Goal: Task Accomplishment & Management: Manage account settings

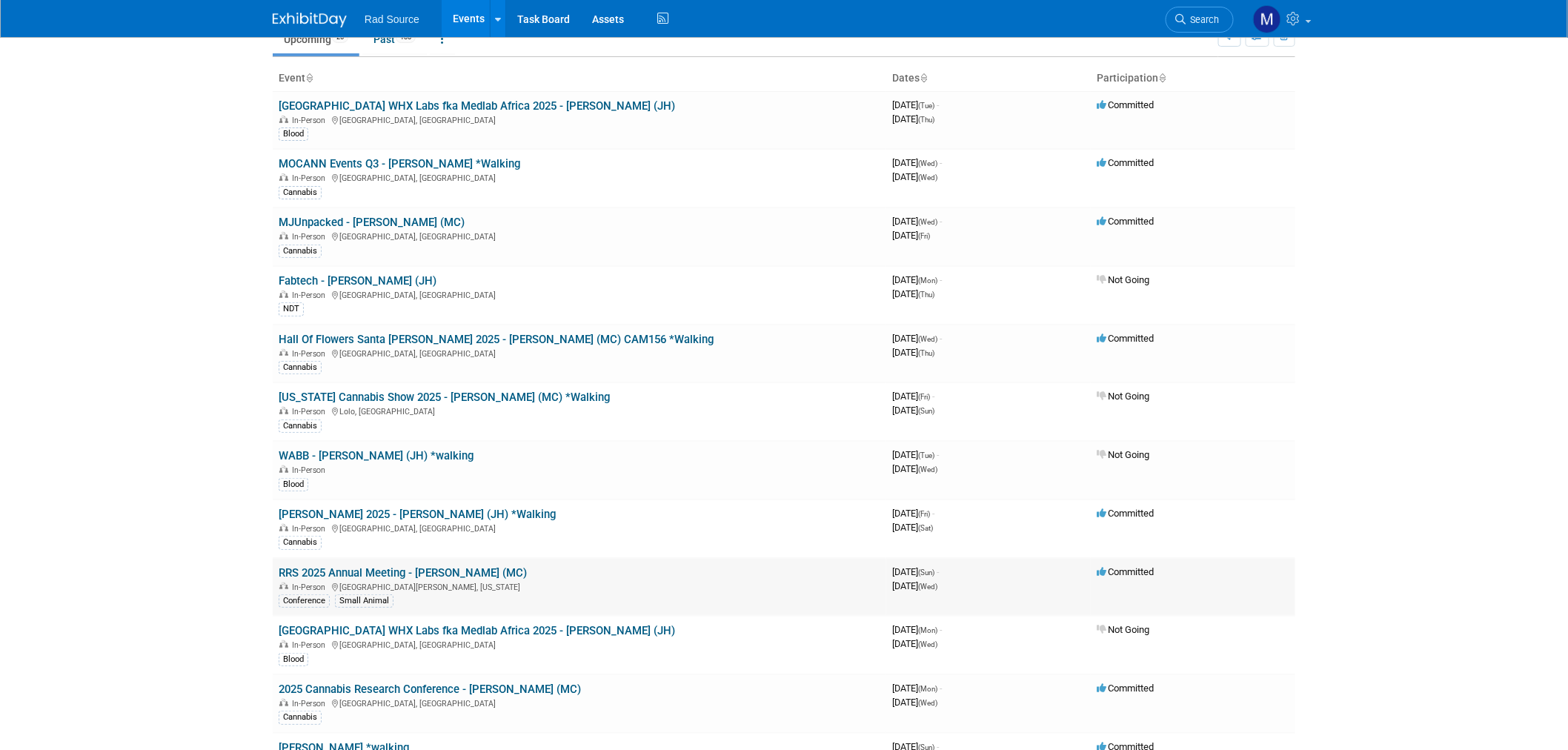
scroll to position [247, 0]
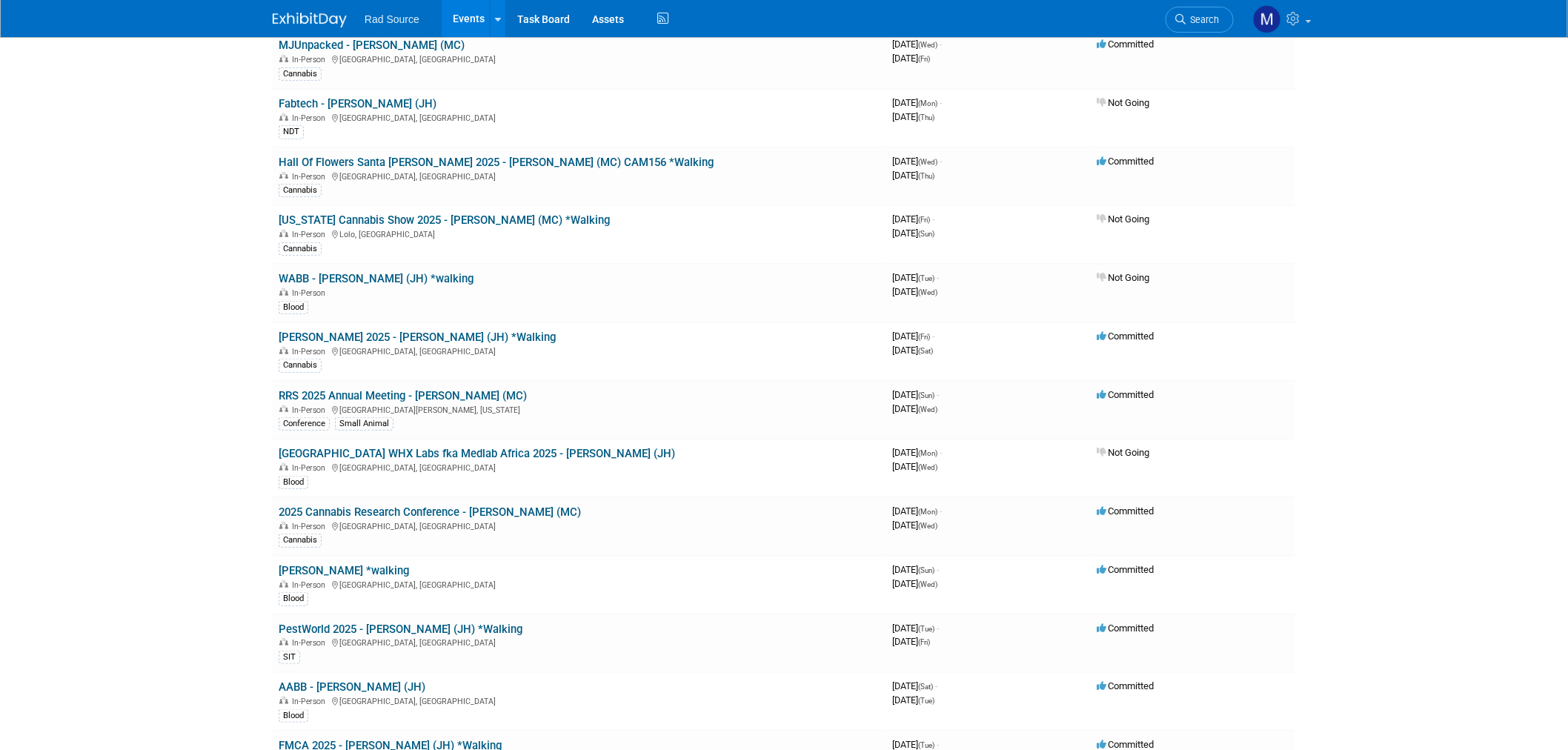
click at [420, 391] on link "RRS 2025 Annual Meeting - [PERSON_NAME] (MC)" at bounding box center [403, 396] width 249 height 13
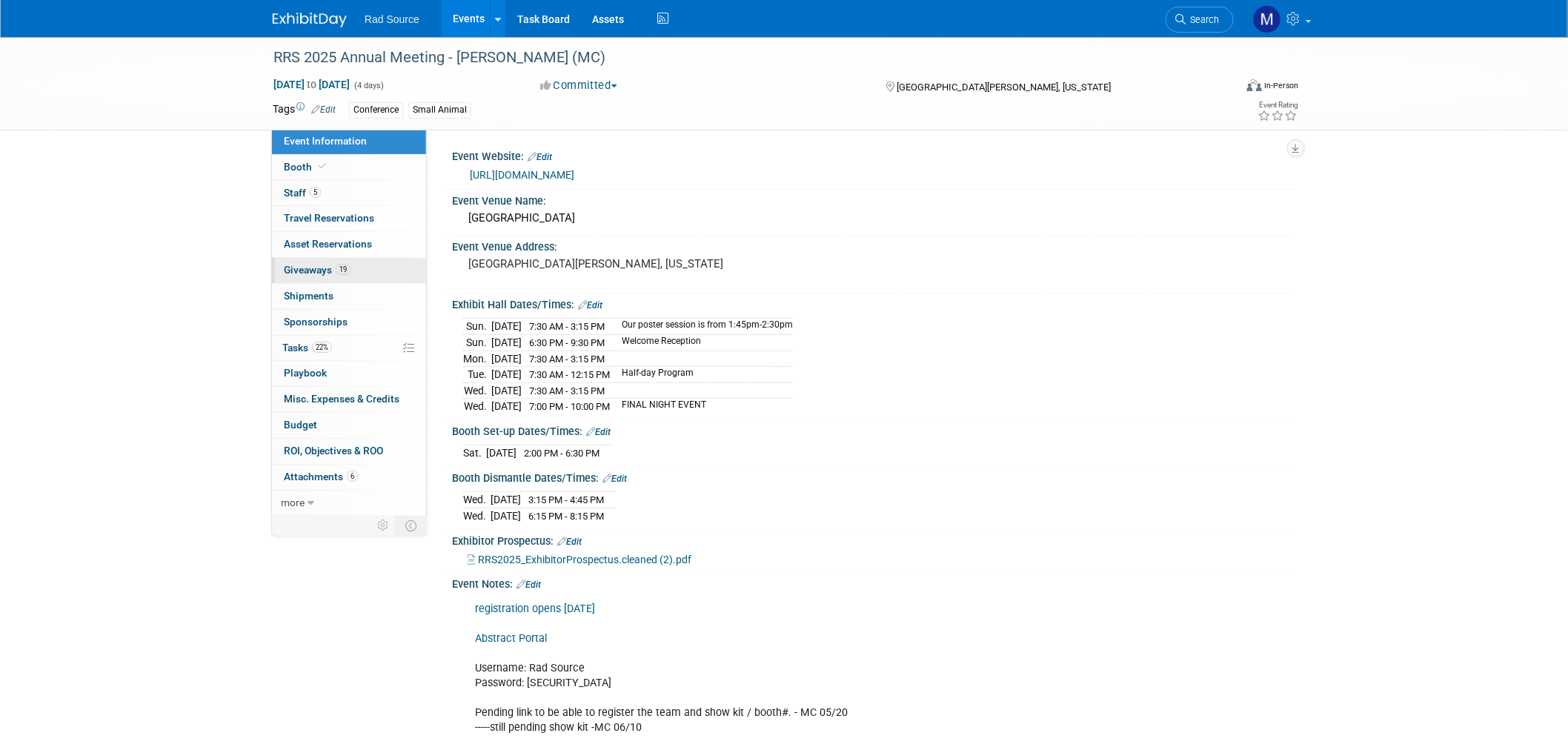
click at [363, 273] on link "19 Giveaways 19" at bounding box center [349, 270] width 154 height 25
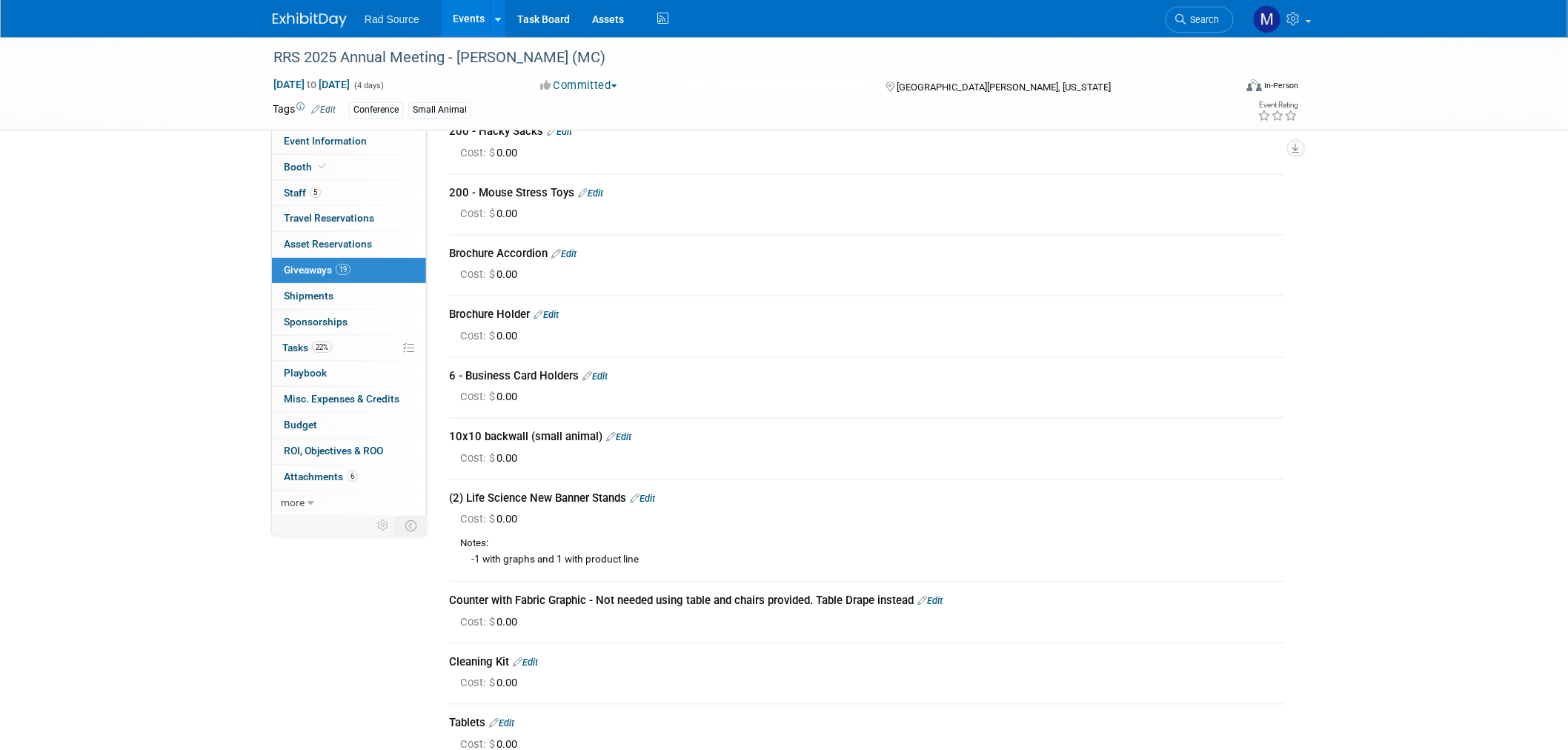
scroll to position [412, 0]
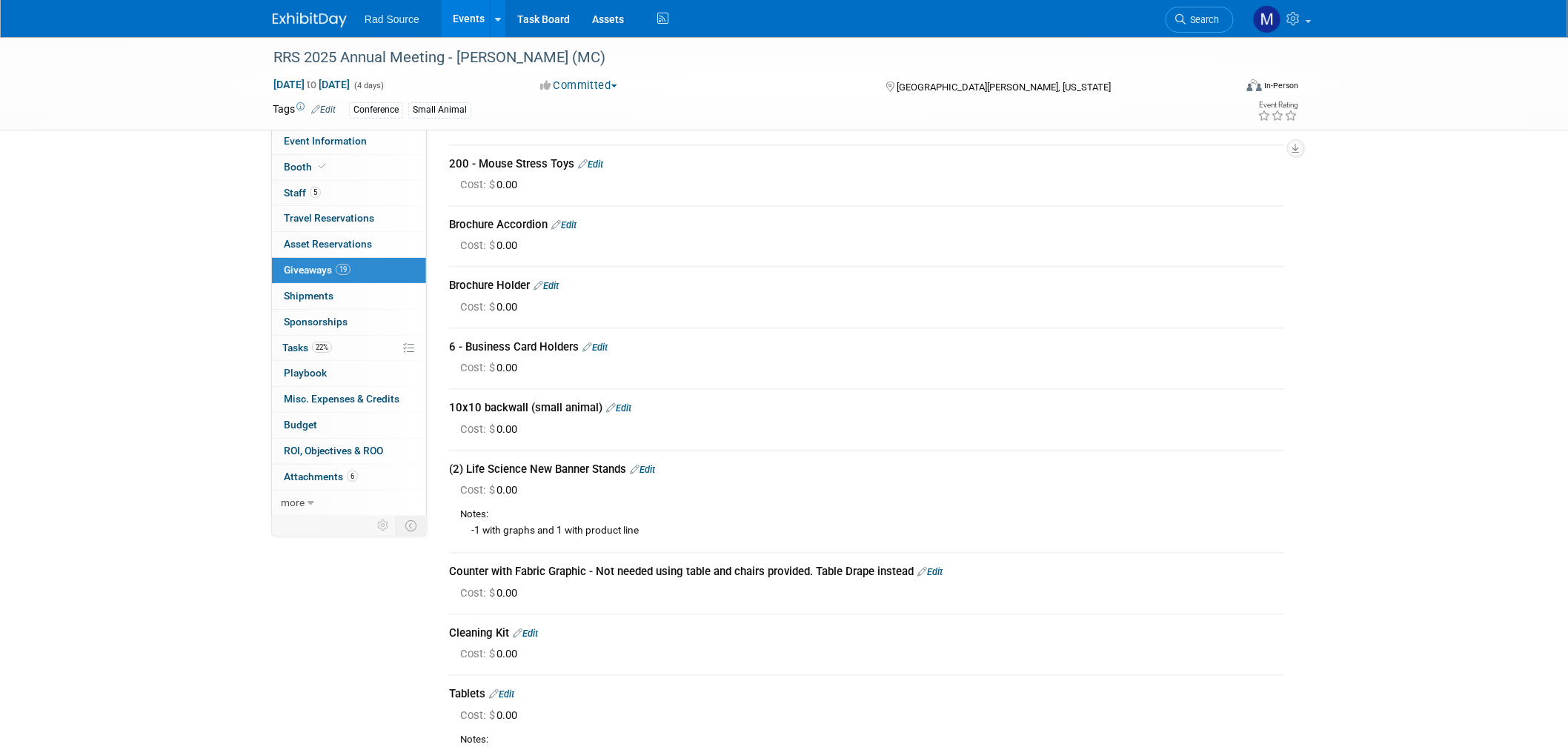
click at [941, 567] on link "Edit" at bounding box center [930, 572] width 25 height 11
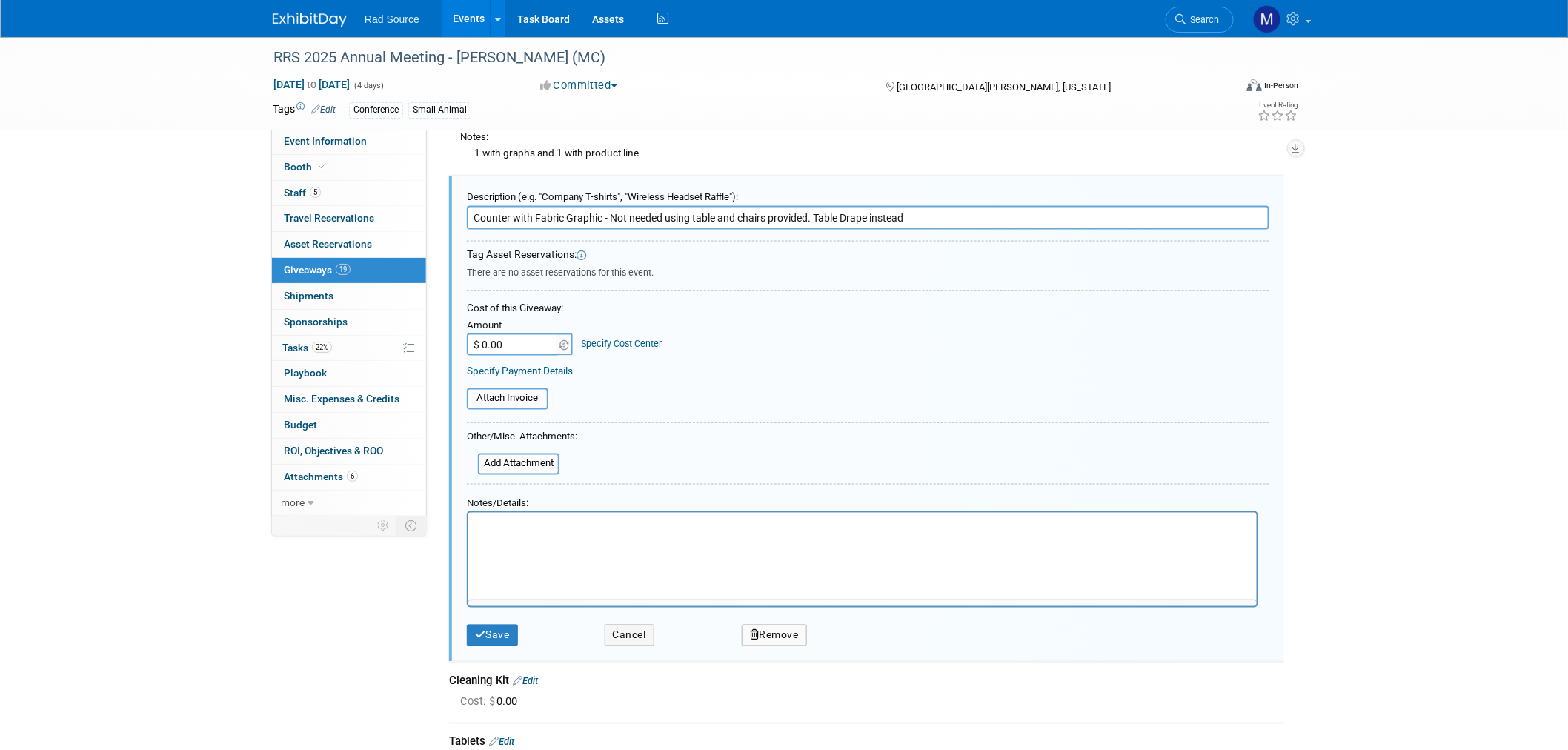
scroll to position [0, 0]
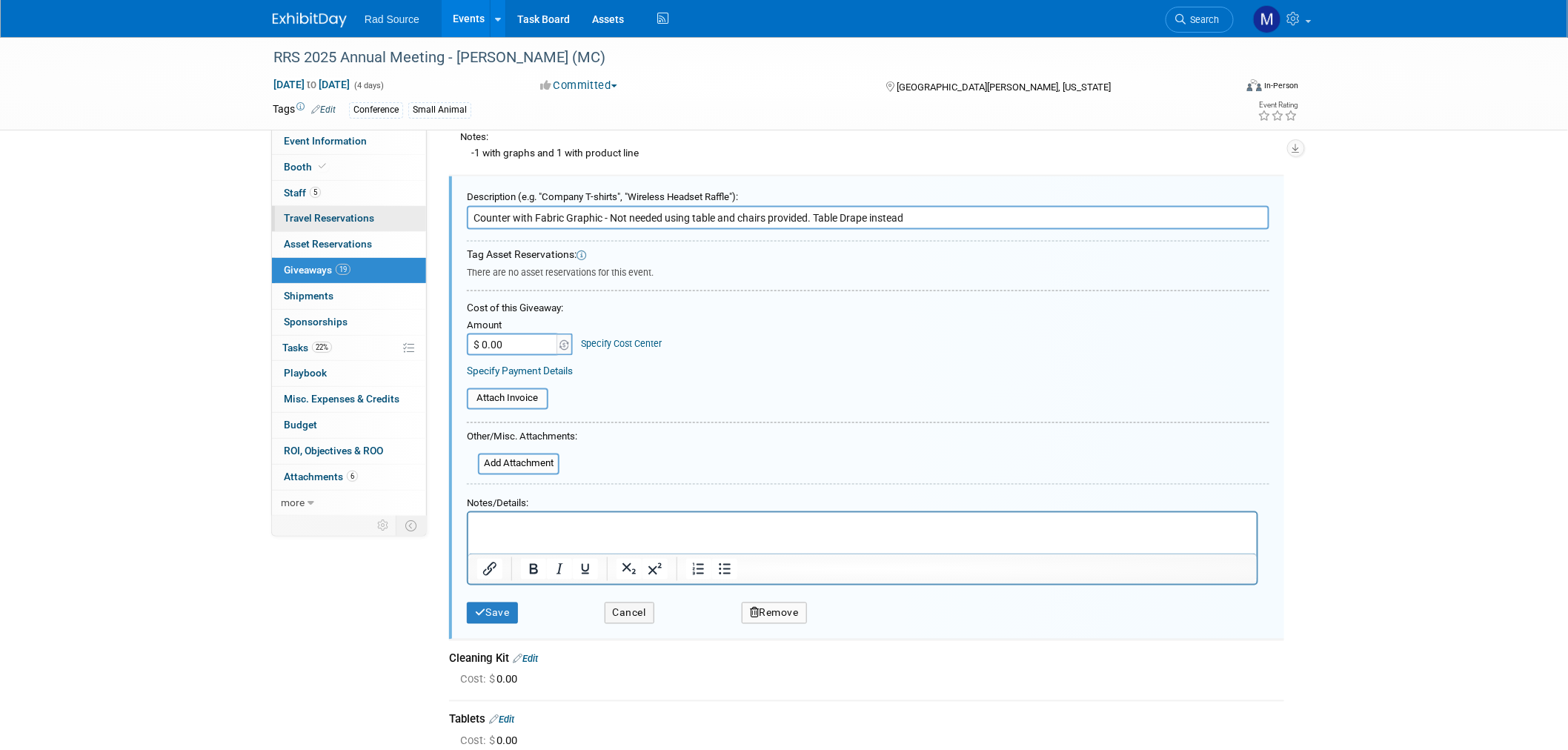
drag, startPoint x: 813, startPoint y: 210, endPoint x: 374, endPoint y: 218, distance: 439.1
click at [374, 218] on div "Event Information Event Info Booth Booth 5 Staff 5 Staff 0 Travel Reservations …" at bounding box center [784, 191] width 1045 height 1886
drag, startPoint x: 581, startPoint y: 209, endPoint x: 530, endPoint y: 216, distance: 51.5
click at [530, 216] on input "Table Drape instead" at bounding box center [868, 217] width 802 height 24
click at [639, 213] on input "Table Drape (" at bounding box center [868, 217] width 802 height 24
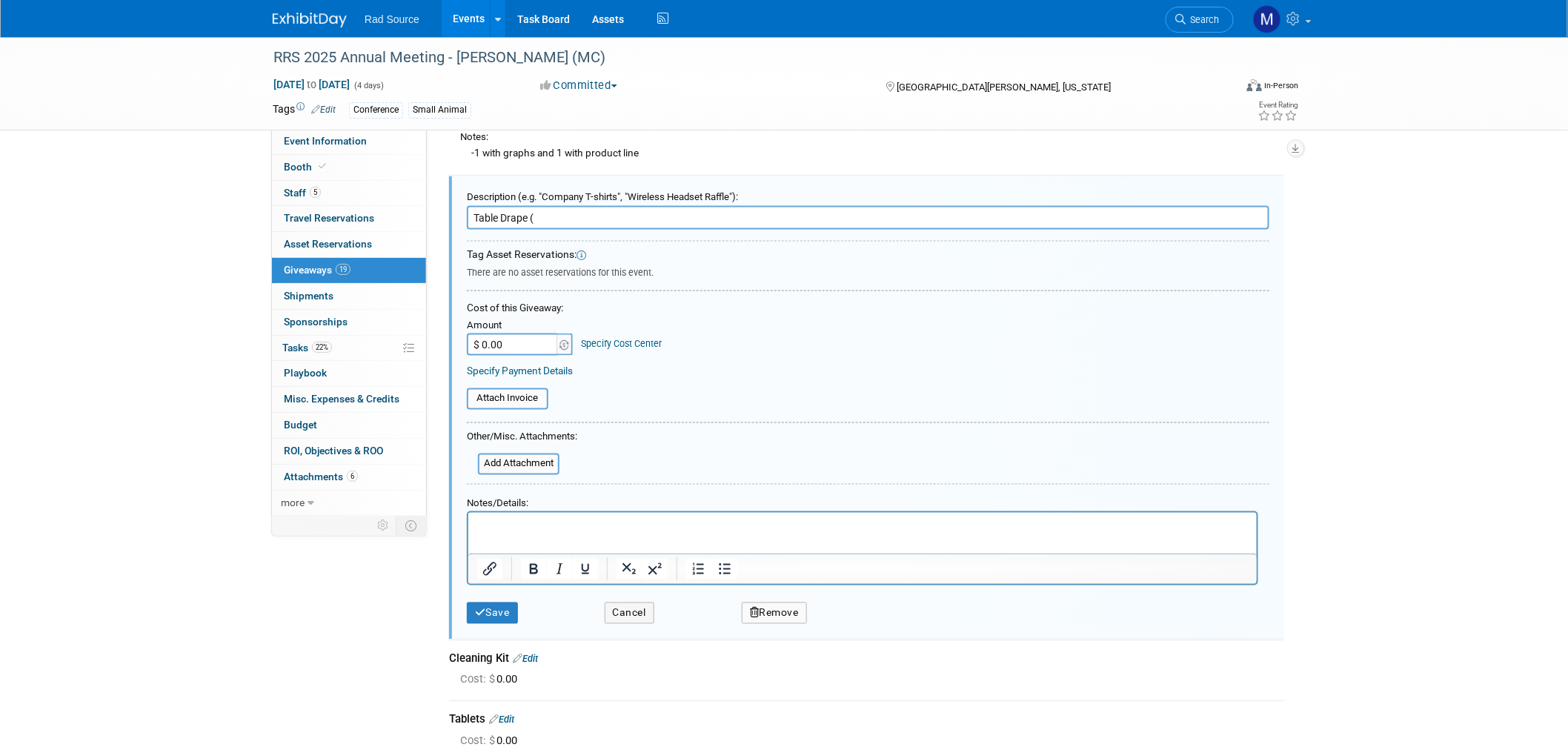
paste input "[PERSON_NAME] be landing in [GEOGRAPHIC_DATA] on [DATE] 11am and his departure …"
click at [583, 208] on input "Table Drape (" at bounding box center [868, 217] width 802 height 24
paste input "6’ or 8’ table"
type input "Table Drape (6’ or 8’ table)"
click at [471, 603] on button "Save" at bounding box center [492, 614] width 51 height 21
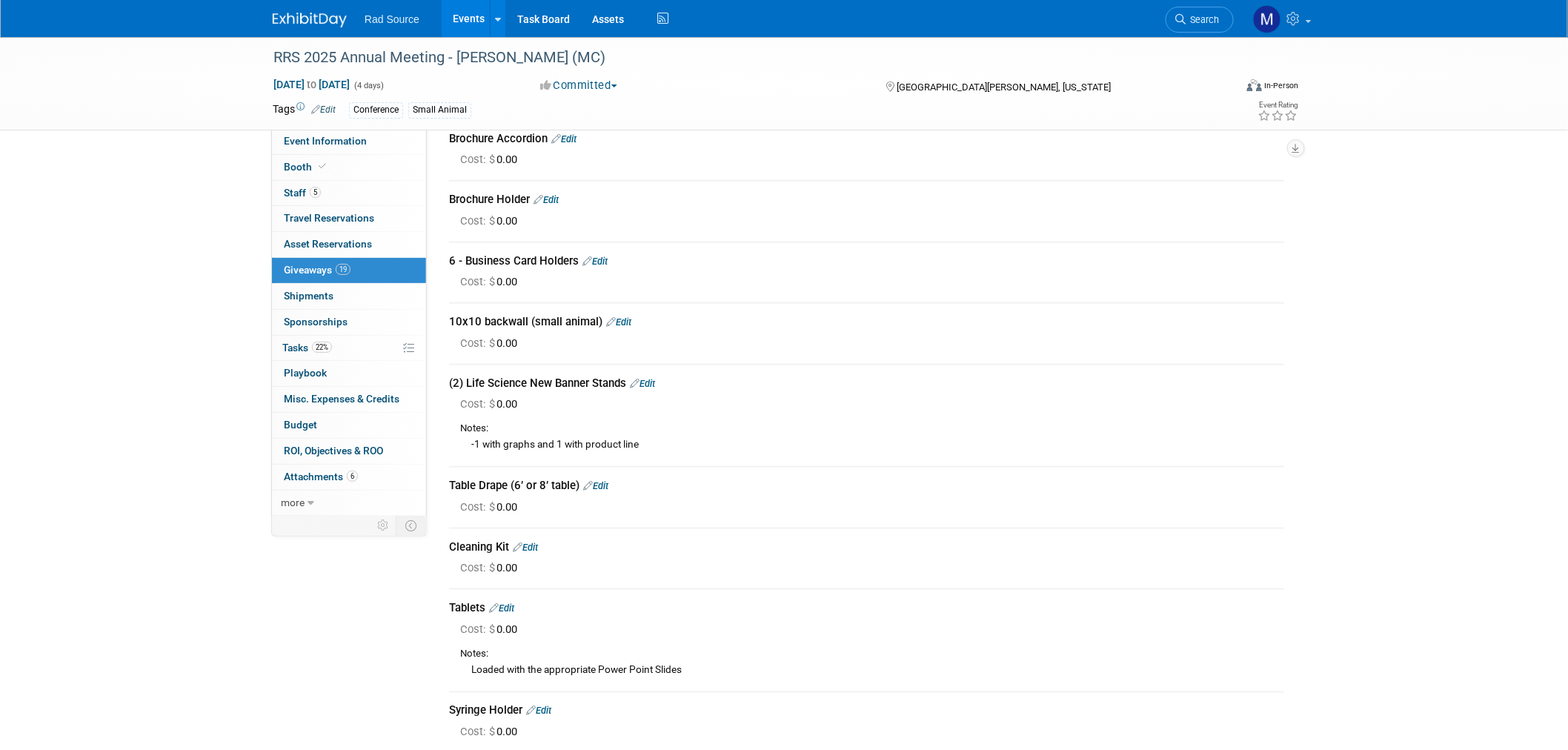
scroll to position [460, 0]
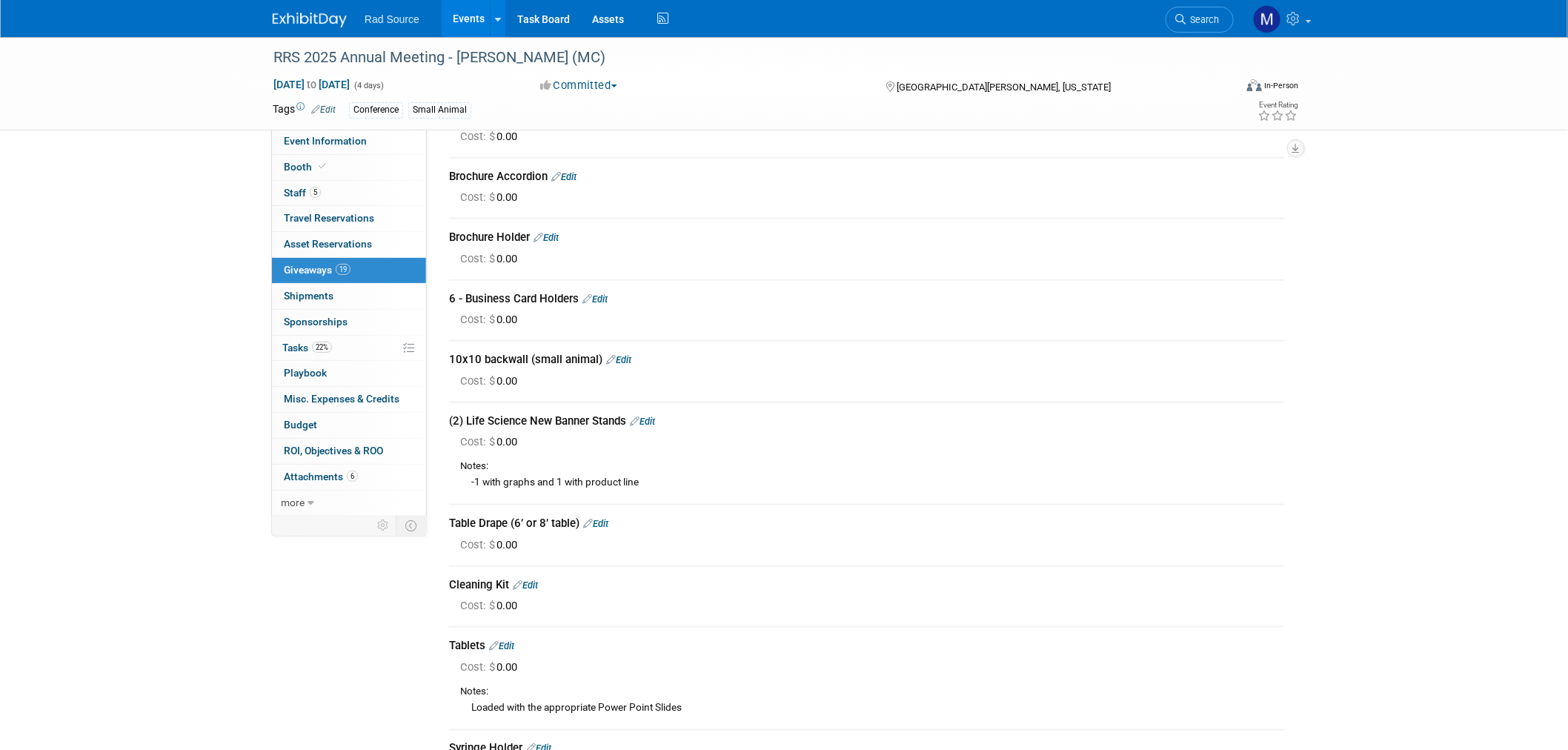
drag, startPoint x: 609, startPoint y: 515, endPoint x: 576, endPoint y: 508, distance: 33.7
click at [608, 518] on link "Edit" at bounding box center [596, 524] width 25 height 11
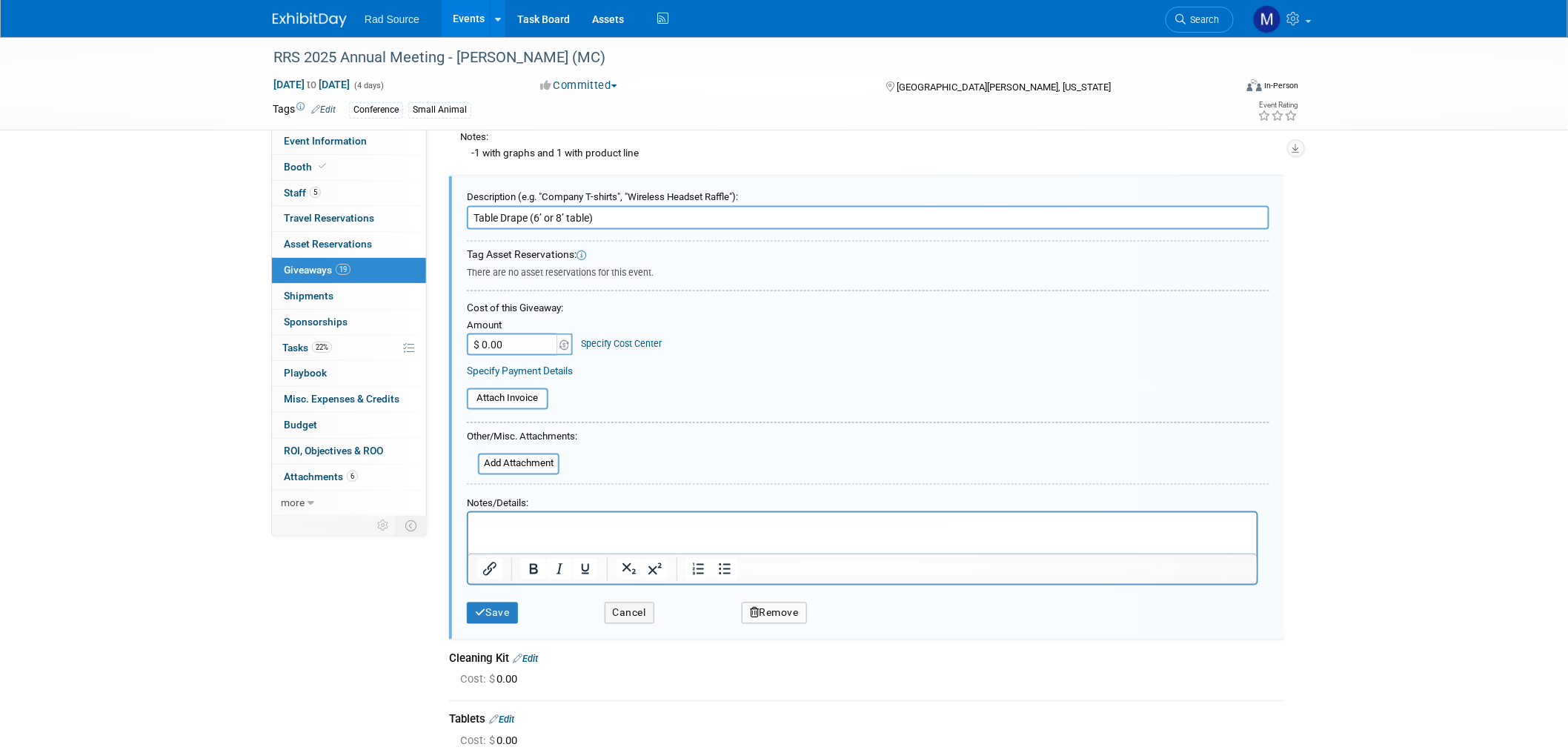
scroll to position [0, 0]
click at [470, 206] on input "Table Drape (6’ or 8’ table)" at bounding box center [868, 217] width 802 height 24
type input "Blue Table Drape (6’ or 8’ table)"
click at [495, 603] on button "Save" at bounding box center [492, 614] width 51 height 21
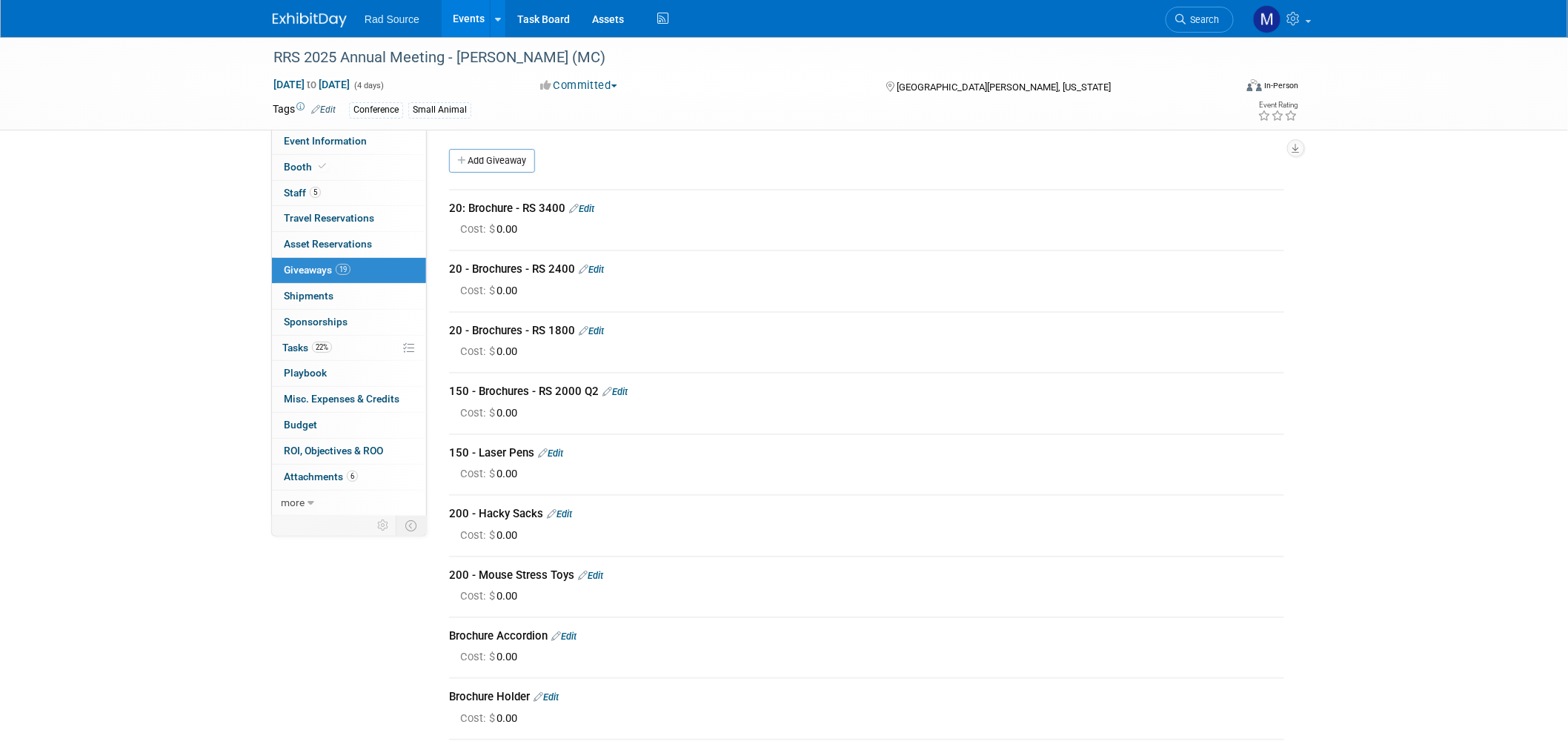
drag, startPoint x: 506, startPoint y: 166, endPoint x: 581, endPoint y: 374, distance: 221.1
click at [506, 166] on link "Add Giveaway" at bounding box center [492, 161] width 86 height 24
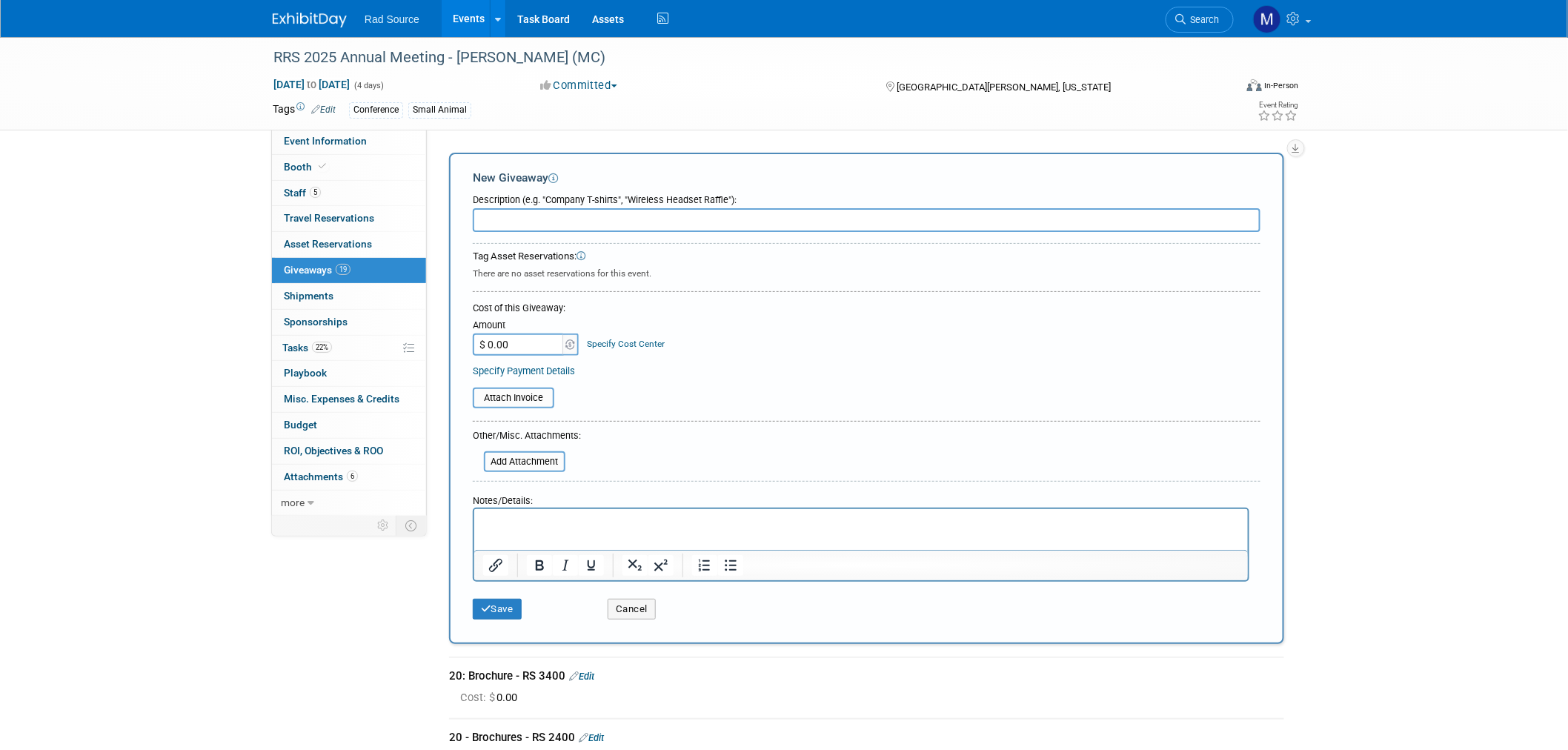
click at [581, 218] on input "text" at bounding box center [867, 220] width 788 height 24
click at [509, 215] on input "text" at bounding box center [867, 220] width 788 height 24
type input "2 Poster Boards"
click at [601, 521] on p "Rich Text Area. Press ALT-0 for help." at bounding box center [860, 522] width 757 height 15
click at [554, 519] on p "Rich Text Area. Press ALT-0 for help." at bounding box center [860, 522] width 757 height 15
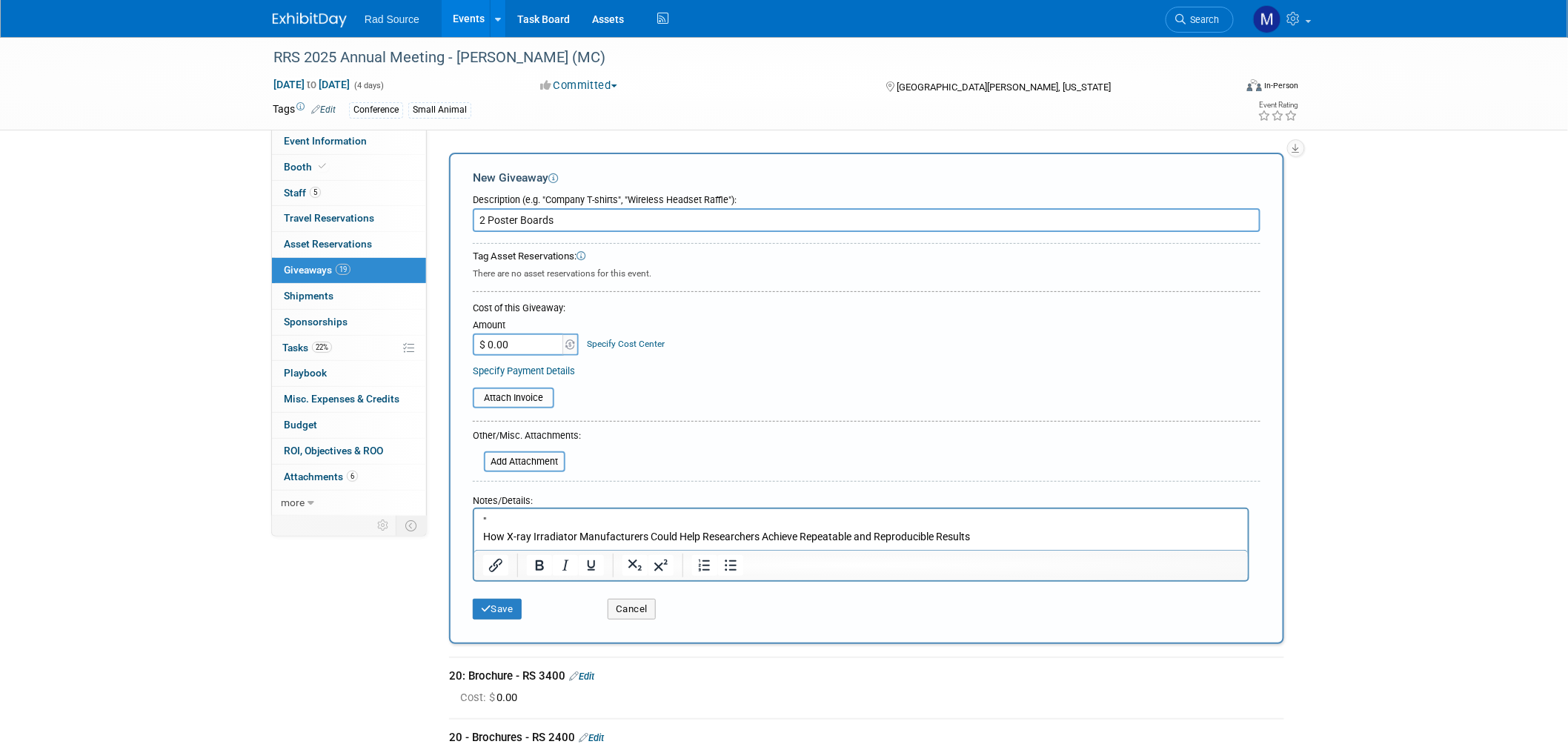
click at [593, 534] on p "How X-ray Irradiator Manufacturers Could Help Researchers Achieve Repeatable an…" at bounding box center [860, 537] width 757 height 15
click at [779, 226] on input "2 Poster Boards" at bounding box center [867, 220] width 788 height 24
click at [580, 526] on p """ at bounding box center [860, 522] width 757 height 15
click at [580, 525] on p """ at bounding box center [860, 522] width 757 height 15
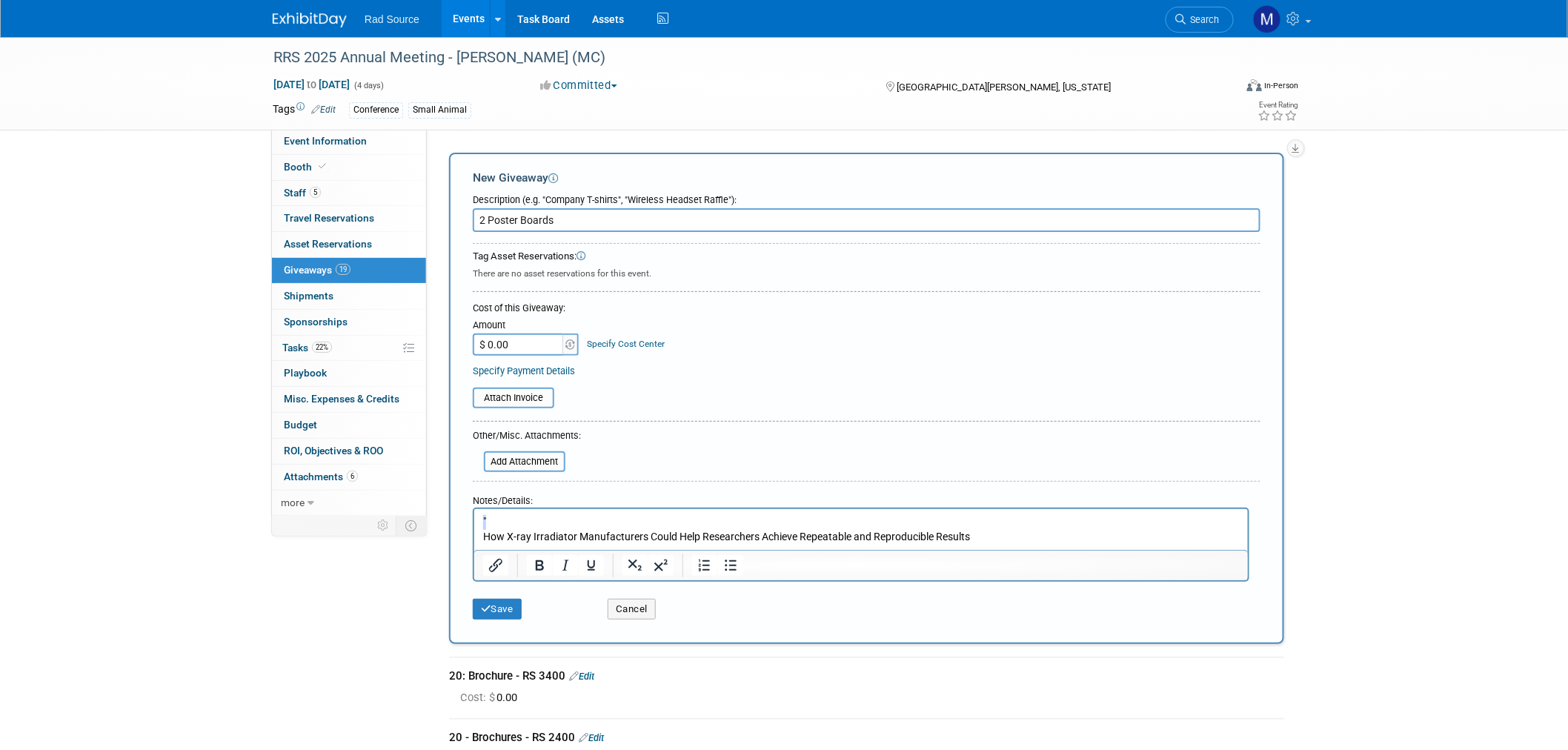
click at [580, 525] on p """ at bounding box center [860, 522] width 757 height 15
click at [992, 518] on p ""How X-ray Irradiator Manufacturers Could Help Researchers Achieve Repeatable a…" at bounding box center [860, 522] width 757 height 15
click at [492, 604] on button "Save" at bounding box center [497, 609] width 49 height 21
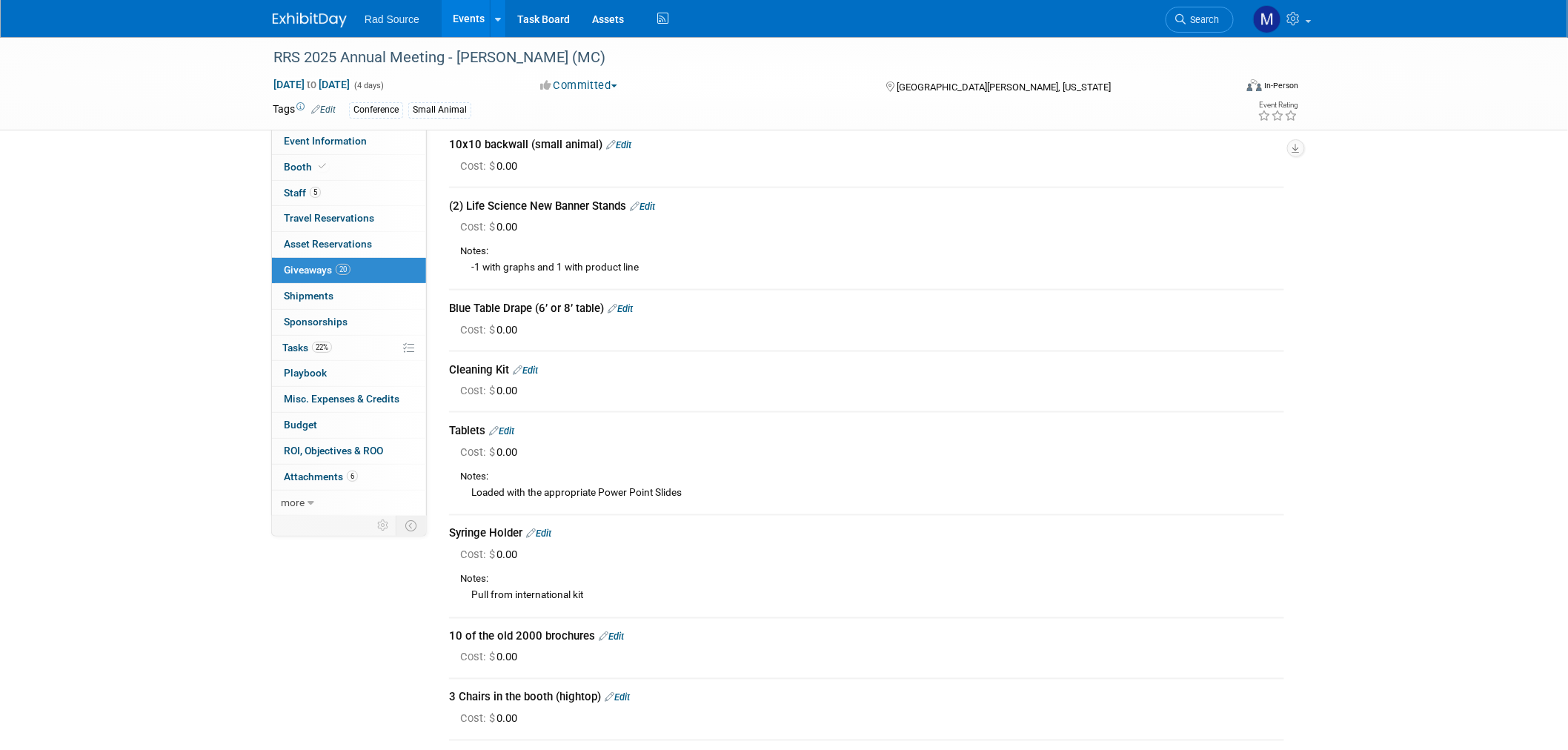
scroll to position [606, 0]
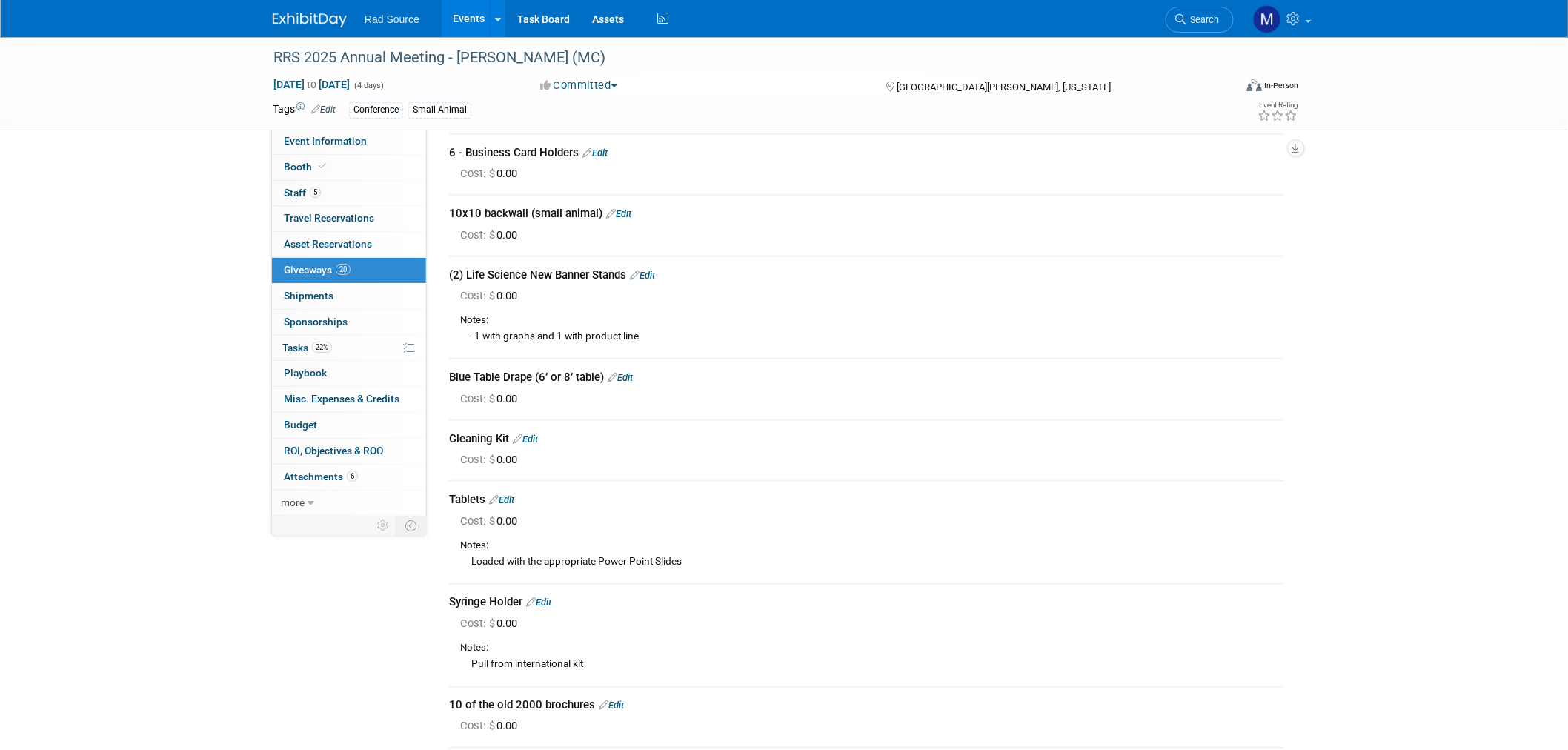
click at [642, 268] on div "(2) Life Science New Banner Stands Edit" at bounding box center [867, 275] width 835 height 15
click at [652, 270] on link "Edit" at bounding box center [642, 276] width 25 height 11
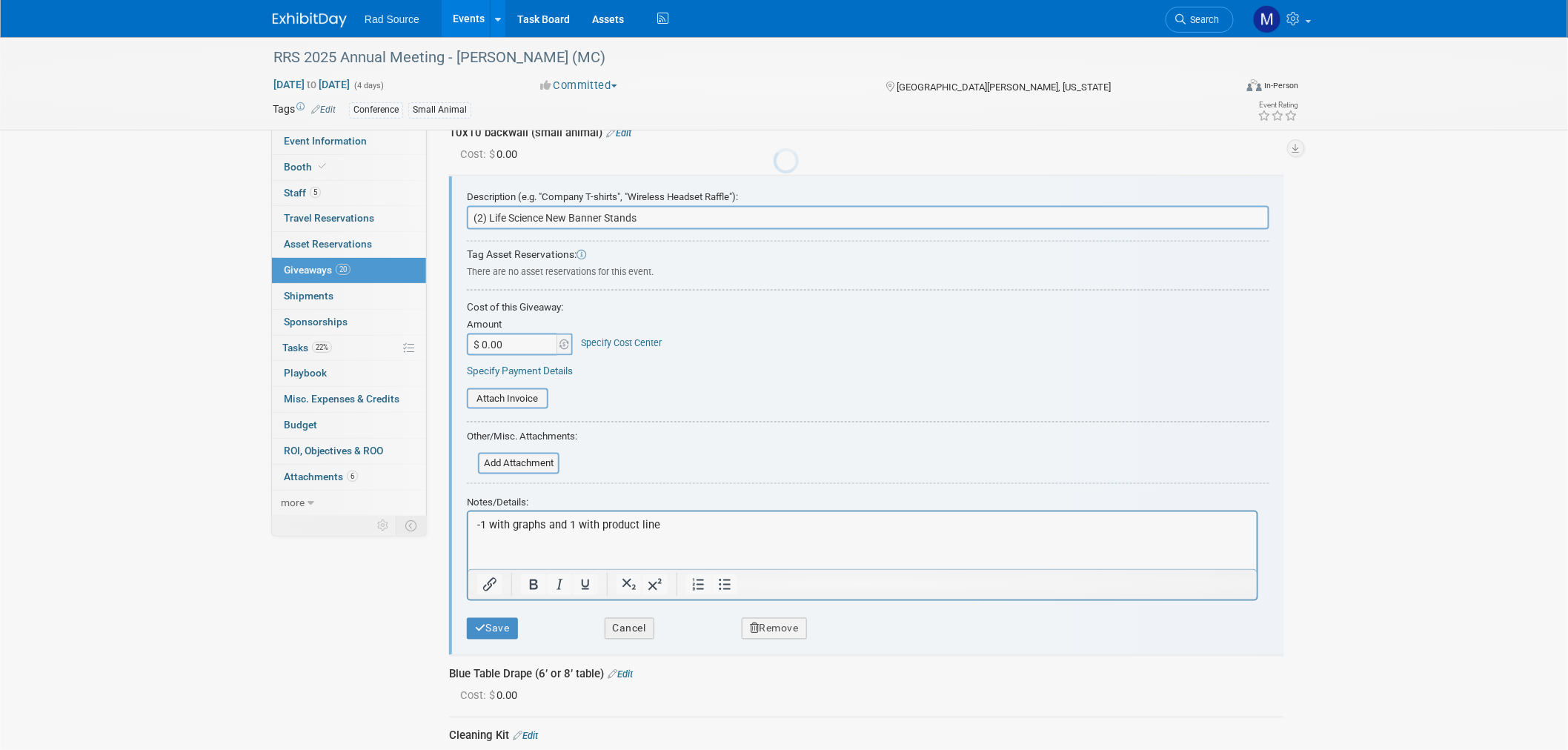
scroll to position [0, 0]
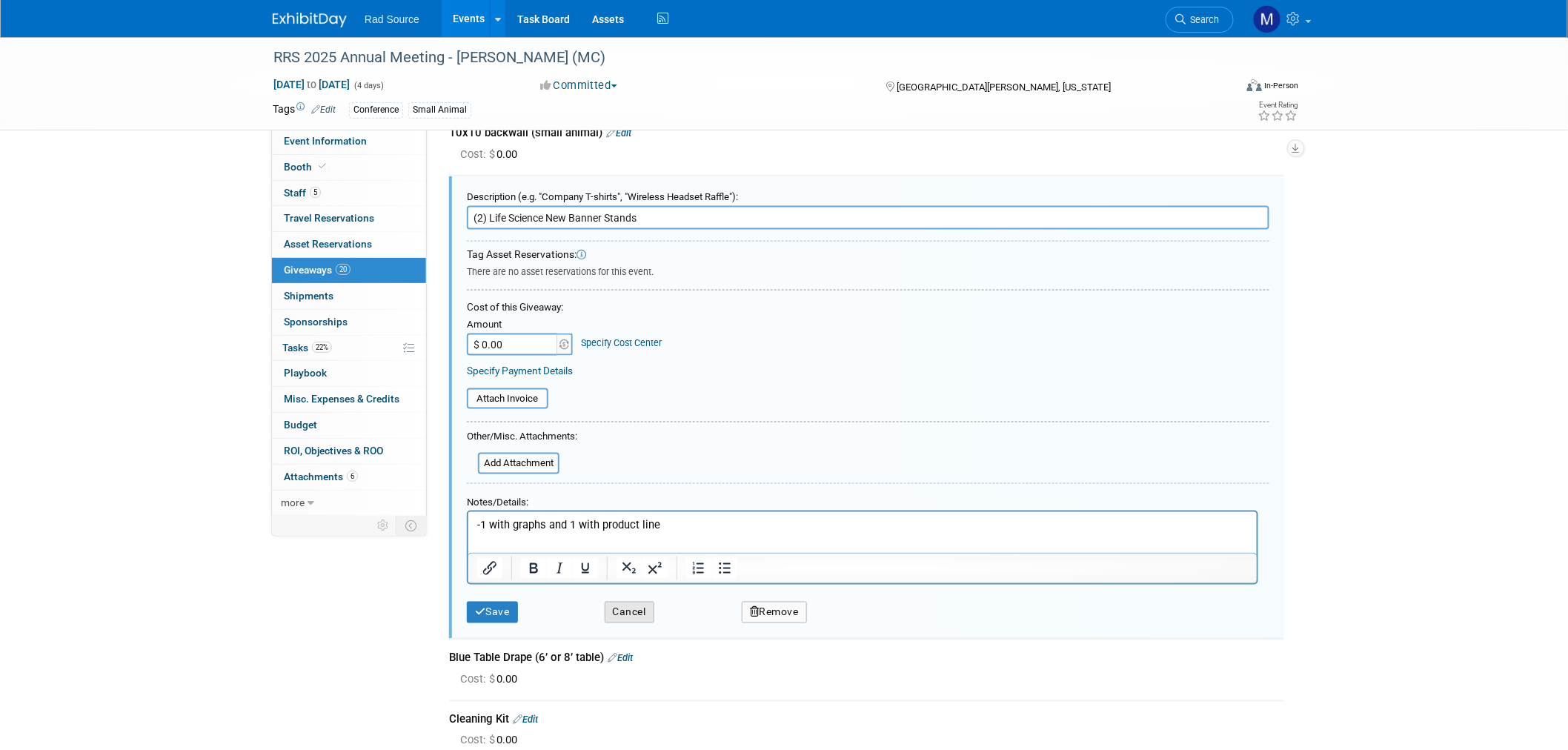
click at [635, 602] on button "Cancel" at bounding box center [630, 613] width 50 height 21
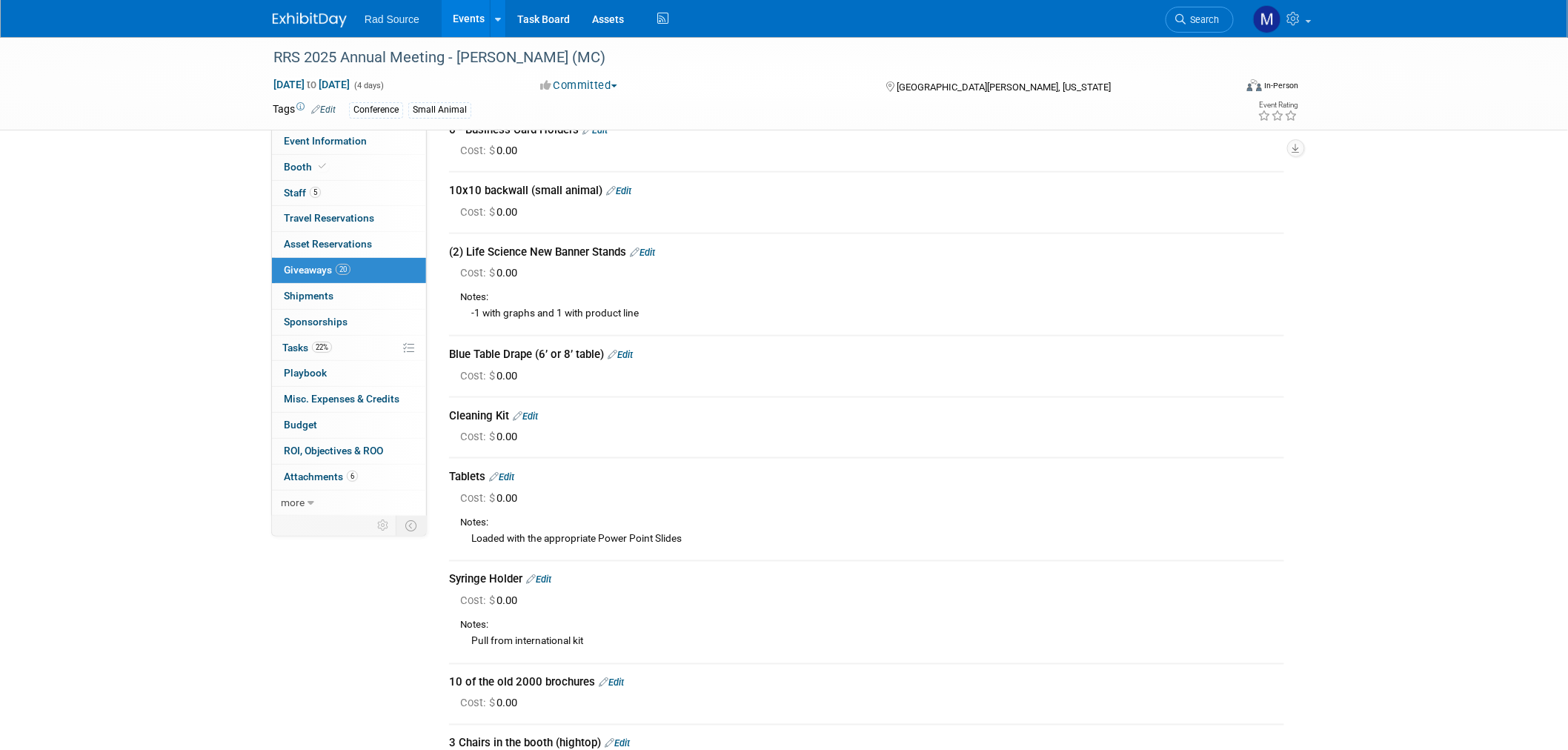
scroll to position [604, 0]
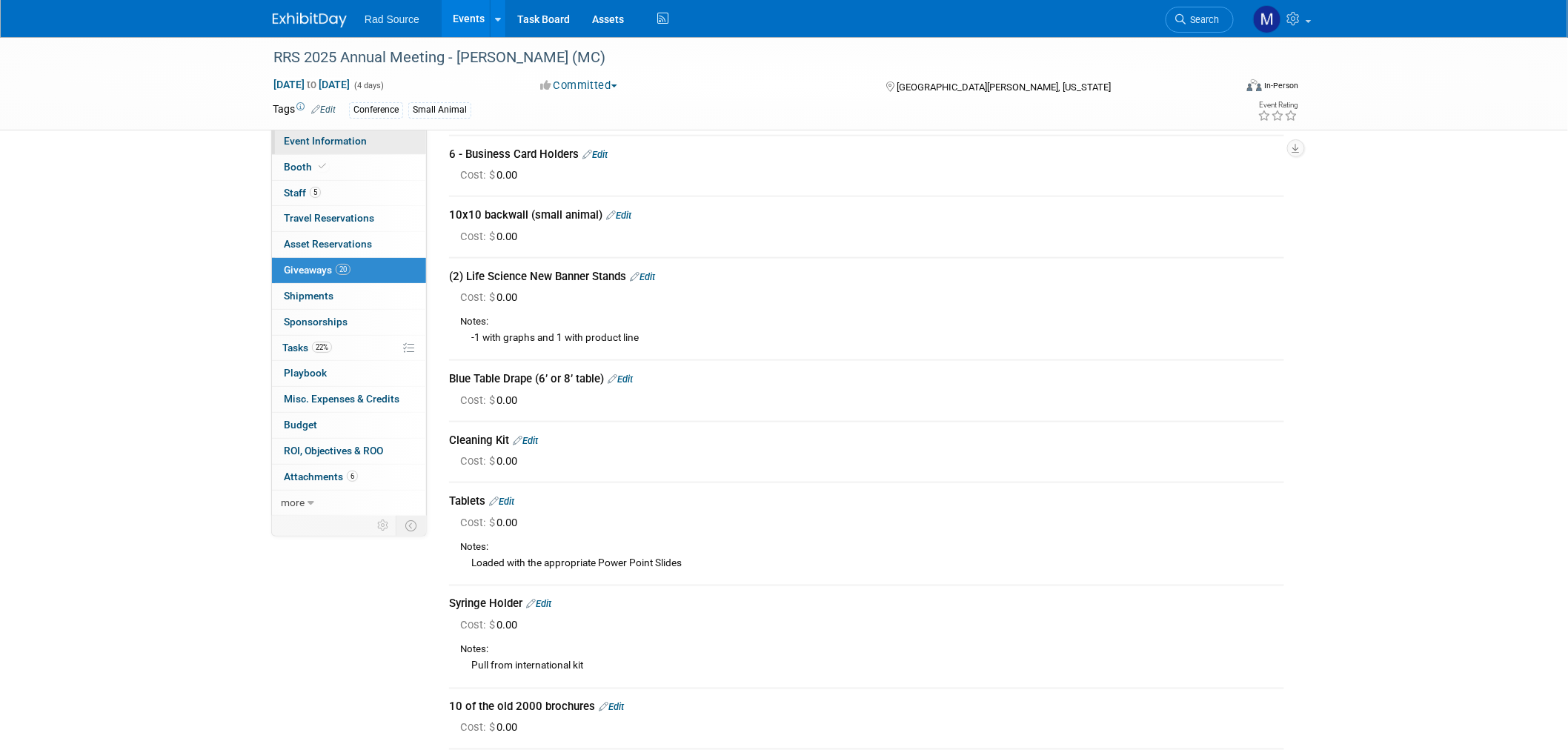
click at [357, 136] on span "Event Information" at bounding box center [325, 141] width 83 height 12
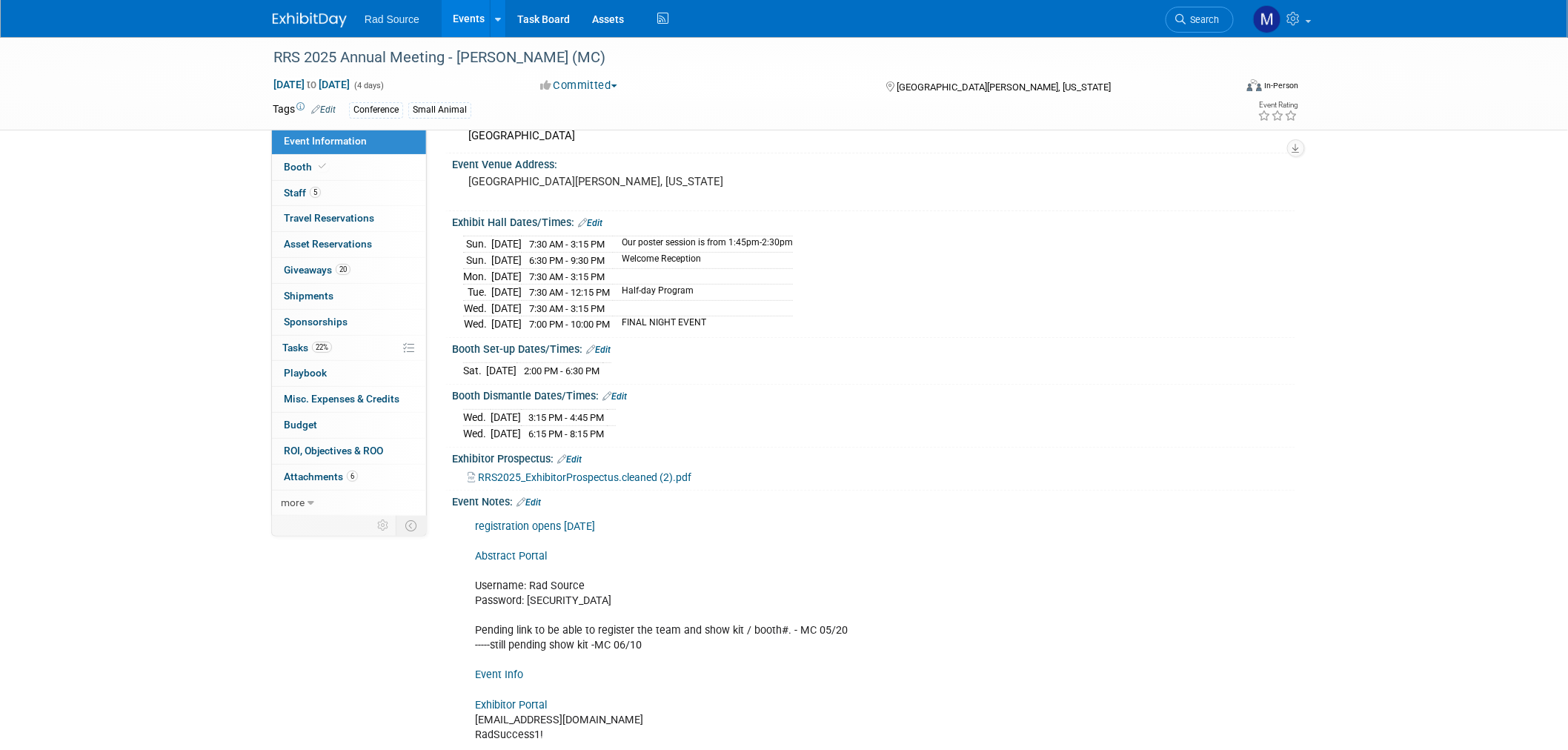
scroll to position [0, 0]
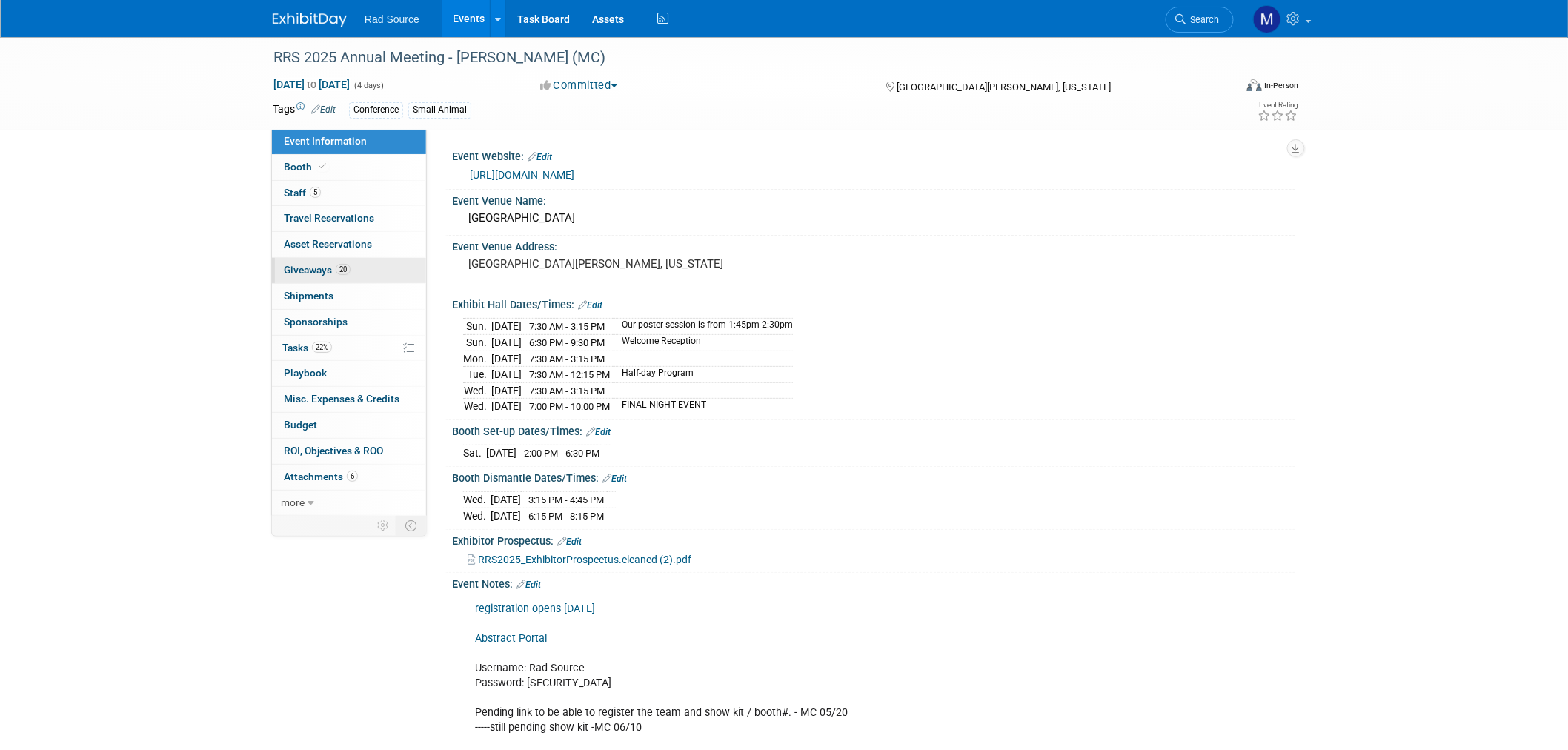
click at [356, 270] on link "20 Giveaways 20" at bounding box center [349, 270] width 154 height 25
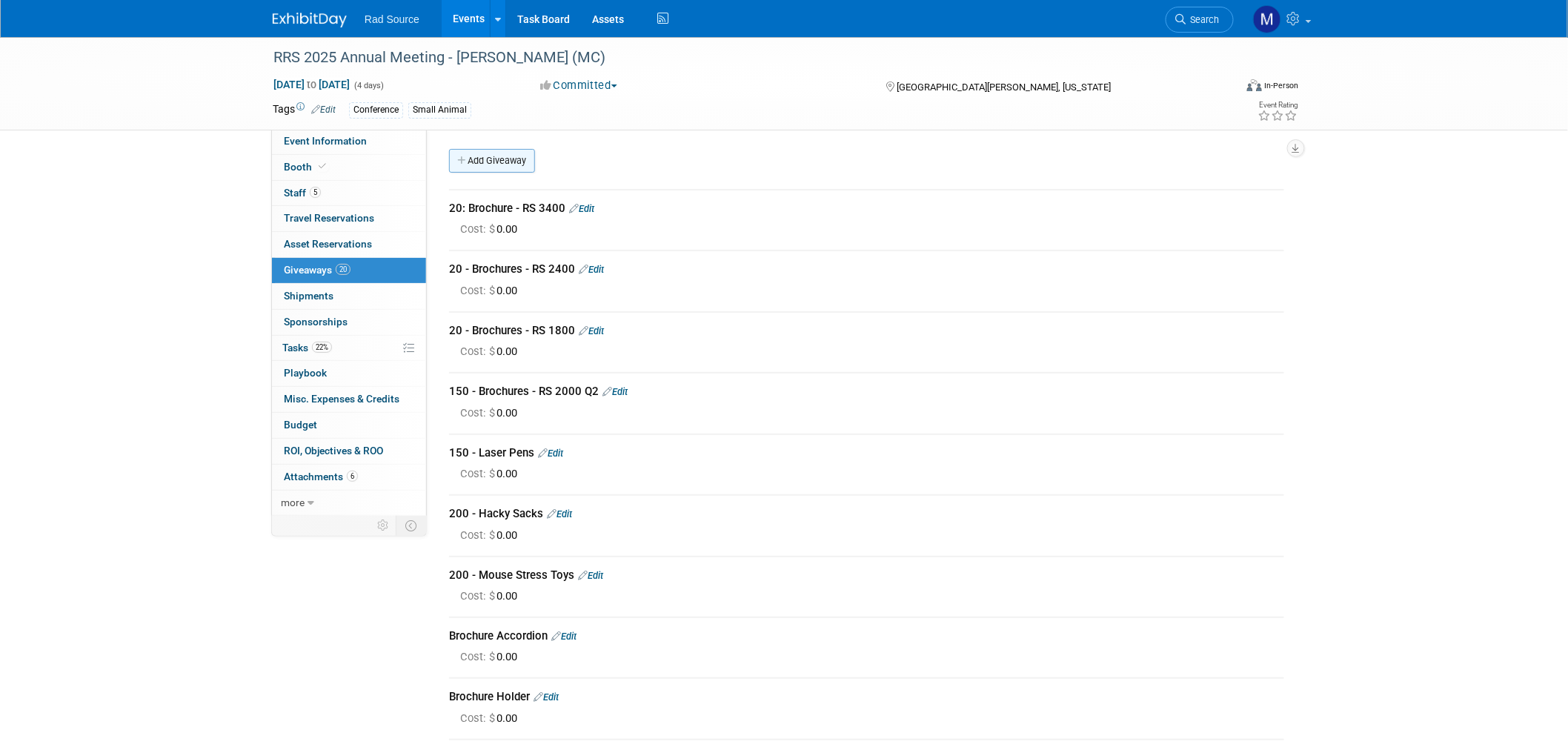
click at [506, 160] on link "Add Giveaway" at bounding box center [492, 161] width 86 height 24
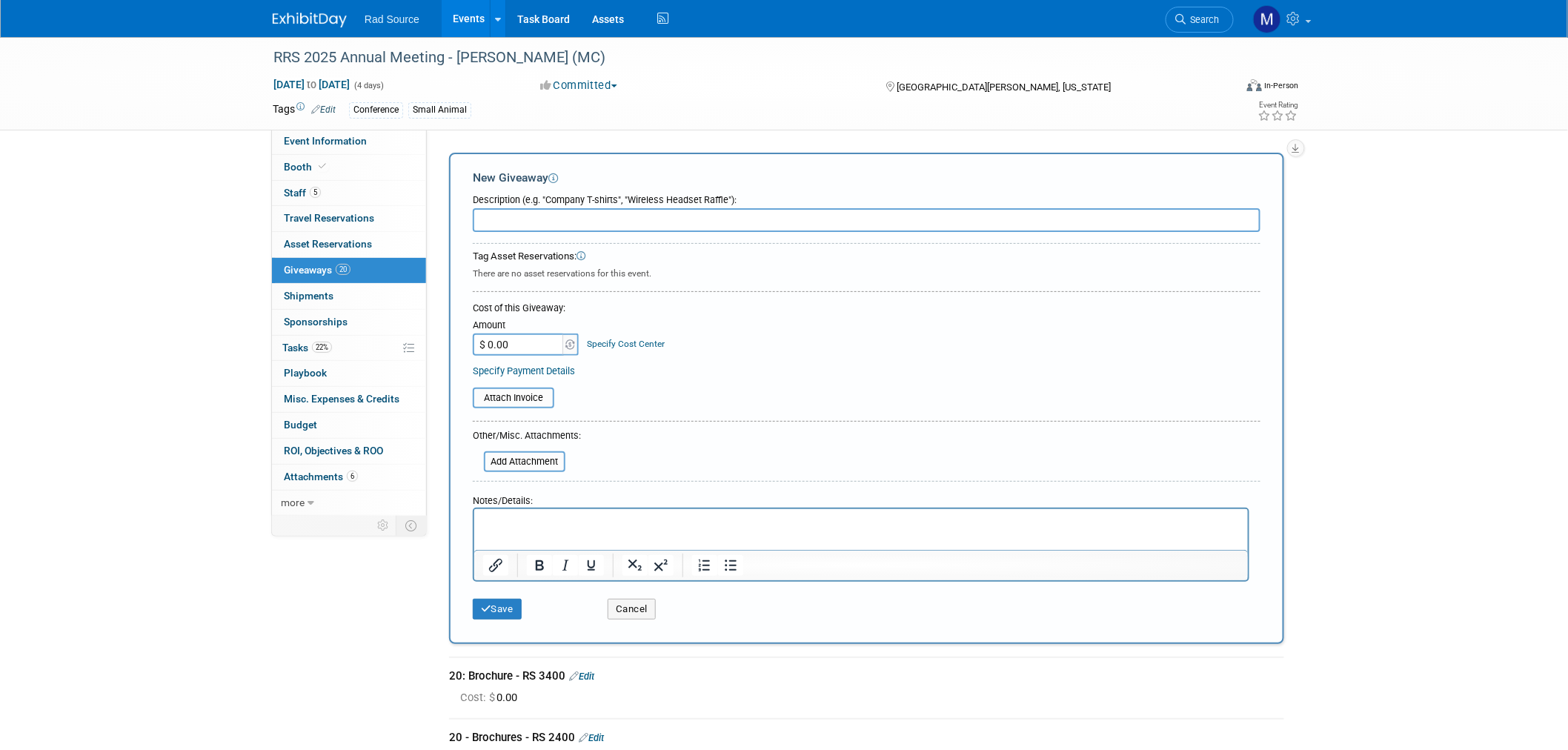
click at [526, 221] on input "text" at bounding box center [867, 220] width 788 height 24
type input "2"
type input "50"
click at [504, 609] on button "Save" at bounding box center [497, 609] width 49 height 21
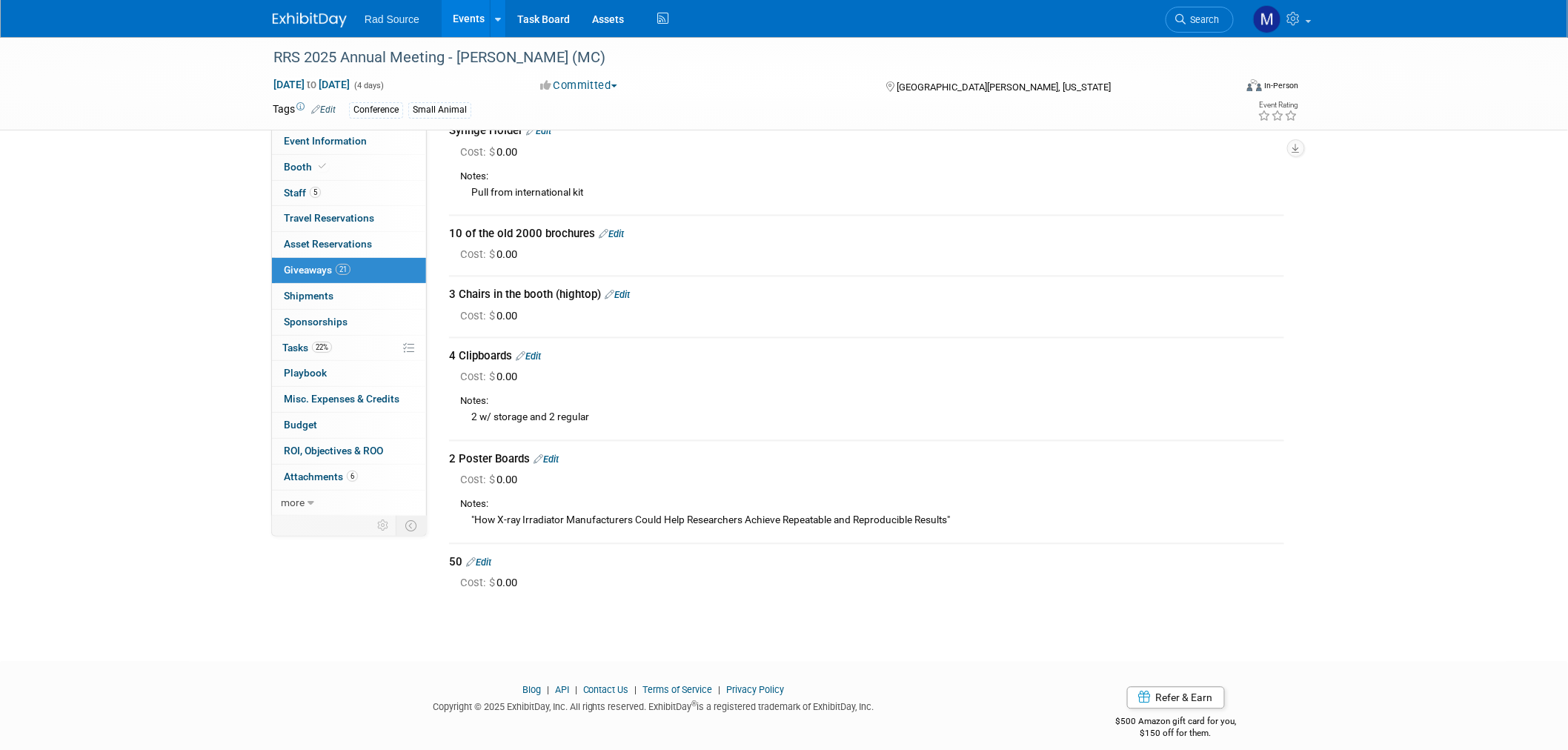
scroll to position [1078, 0]
click at [489, 557] on link "Edit" at bounding box center [479, 562] width 25 height 11
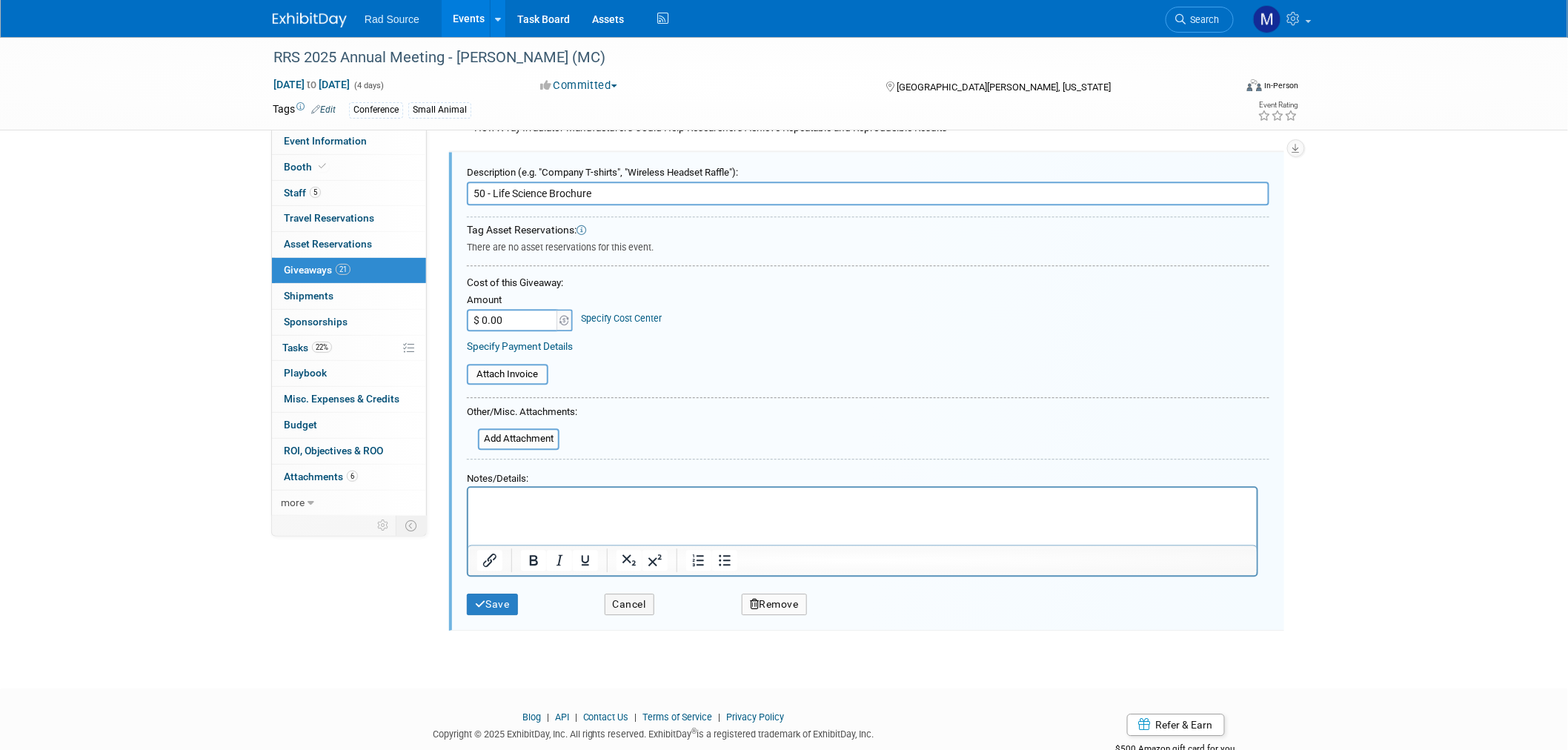
scroll to position [1483, 0]
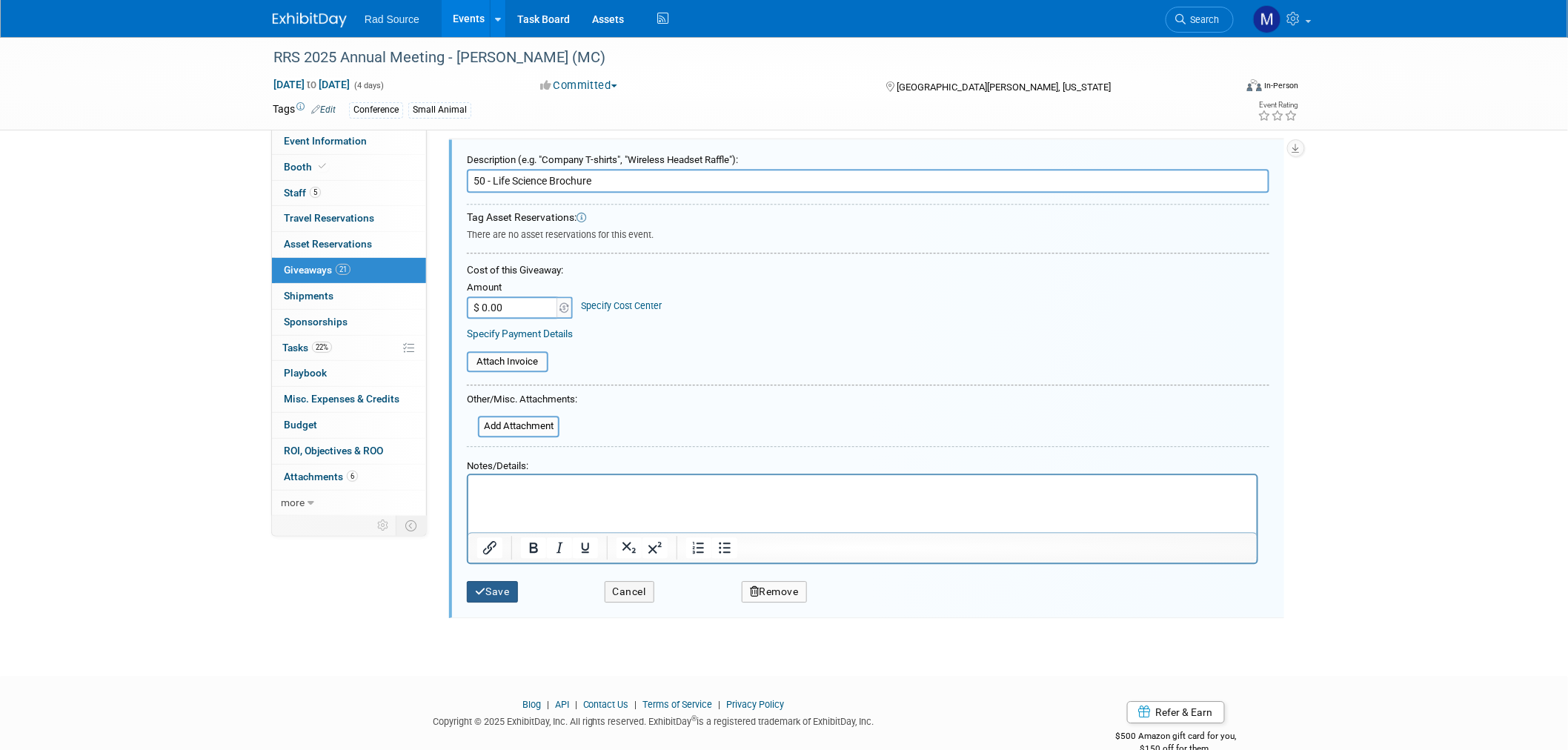
type input "50 - Life Science Brochure"
click at [491, 582] on button "Save" at bounding box center [492, 592] width 51 height 21
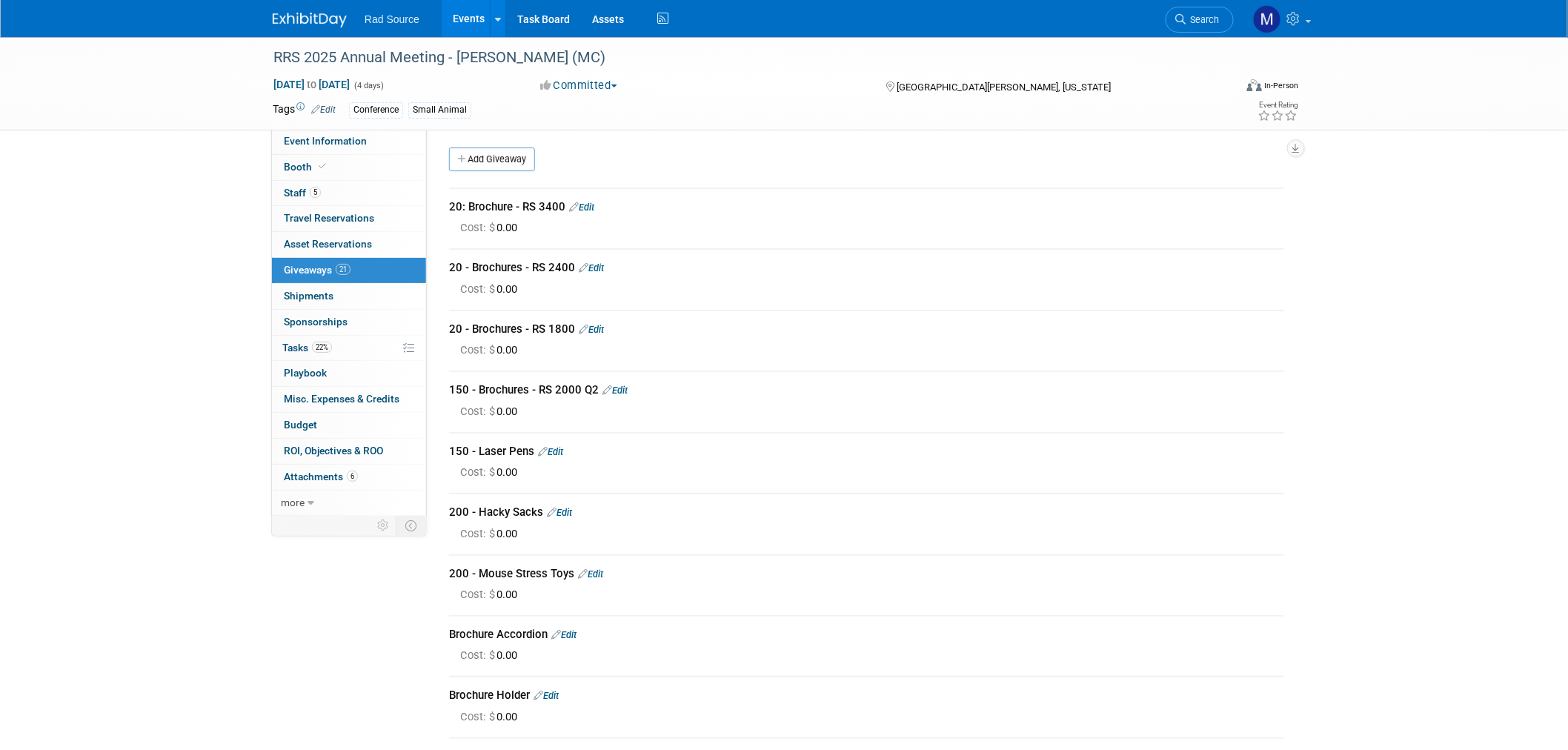
scroll to position [0, 0]
click at [314, 141] on span "Event Information" at bounding box center [325, 141] width 83 height 12
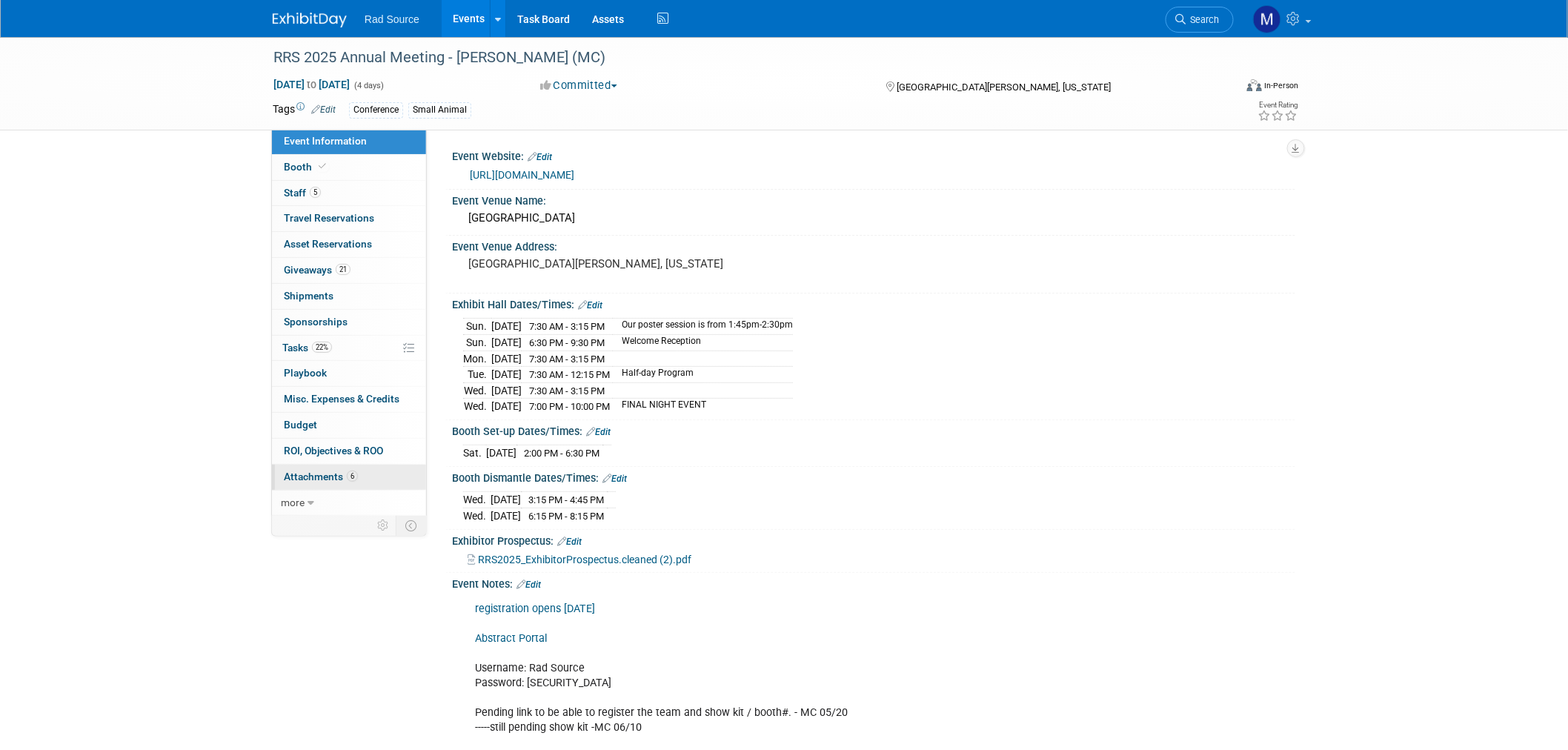
click at [369, 481] on link "6 Attachments 6" at bounding box center [349, 477] width 154 height 25
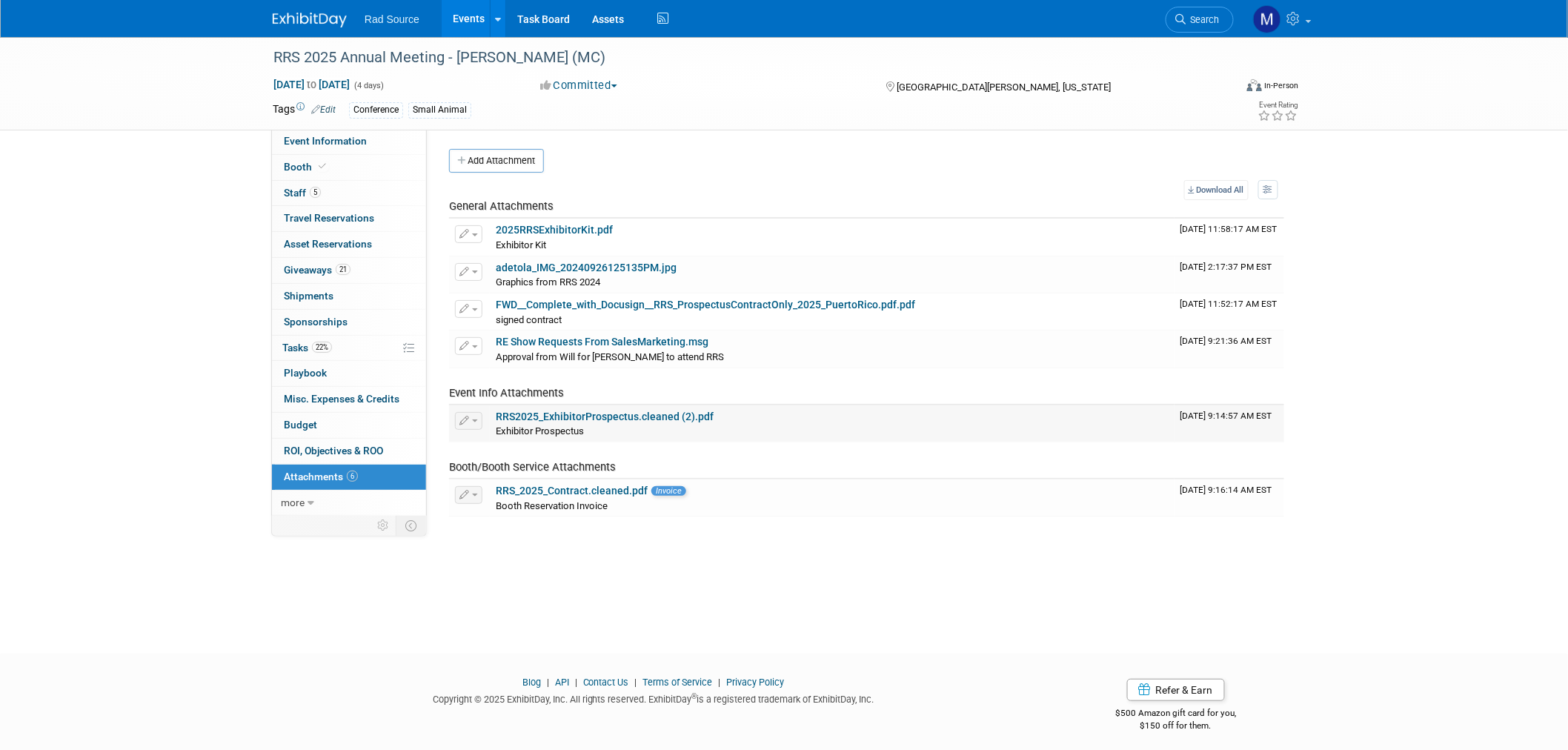
click at [653, 416] on link "RRS2025_ExhibitorProspectus.cleaned (2).pdf" at bounding box center [605, 416] width 218 height 12
click at [586, 224] on link "2025RRSExhibitorKit.pdf" at bounding box center [554, 229] width 117 height 12
drag, startPoint x: 377, startPoint y: 144, endPoint x: 789, endPoint y: 386, distance: 477.8
click at [377, 144] on link "Event Information" at bounding box center [349, 141] width 154 height 25
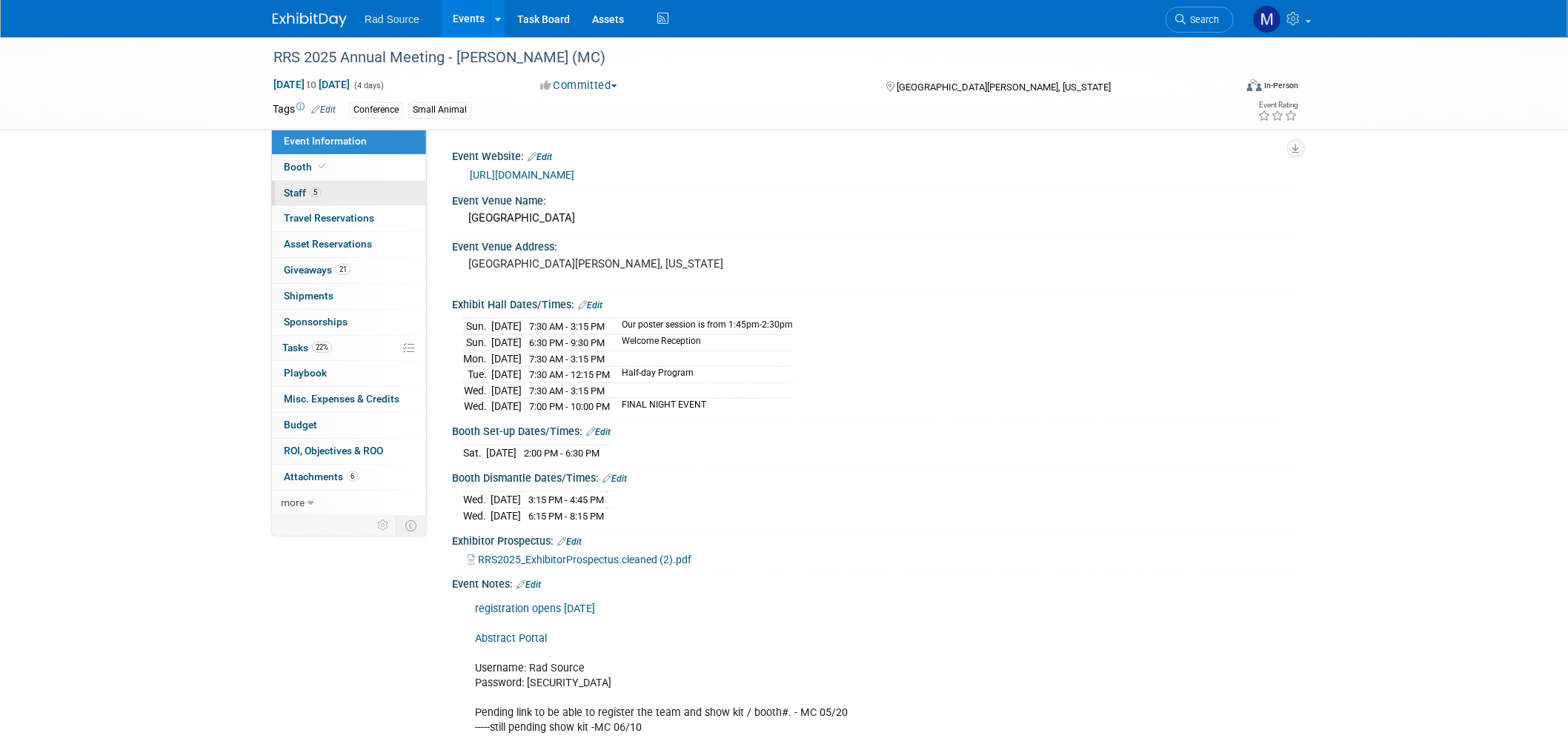
click at [376, 195] on link "5 Staff 5" at bounding box center [349, 193] width 154 height 25
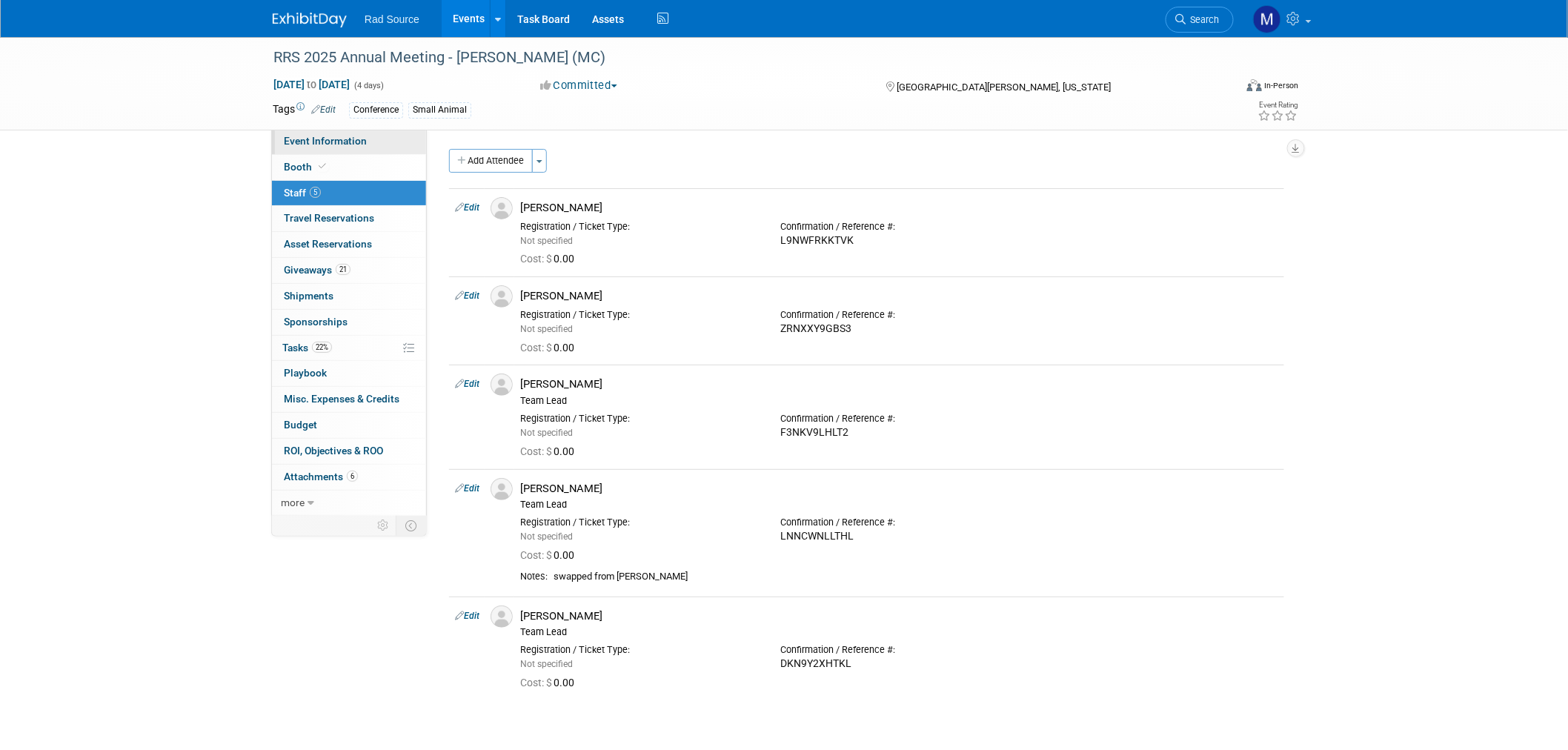
click at [359, 140] on span "Event Information" at bounding box center [325, 141] width 83 height 12
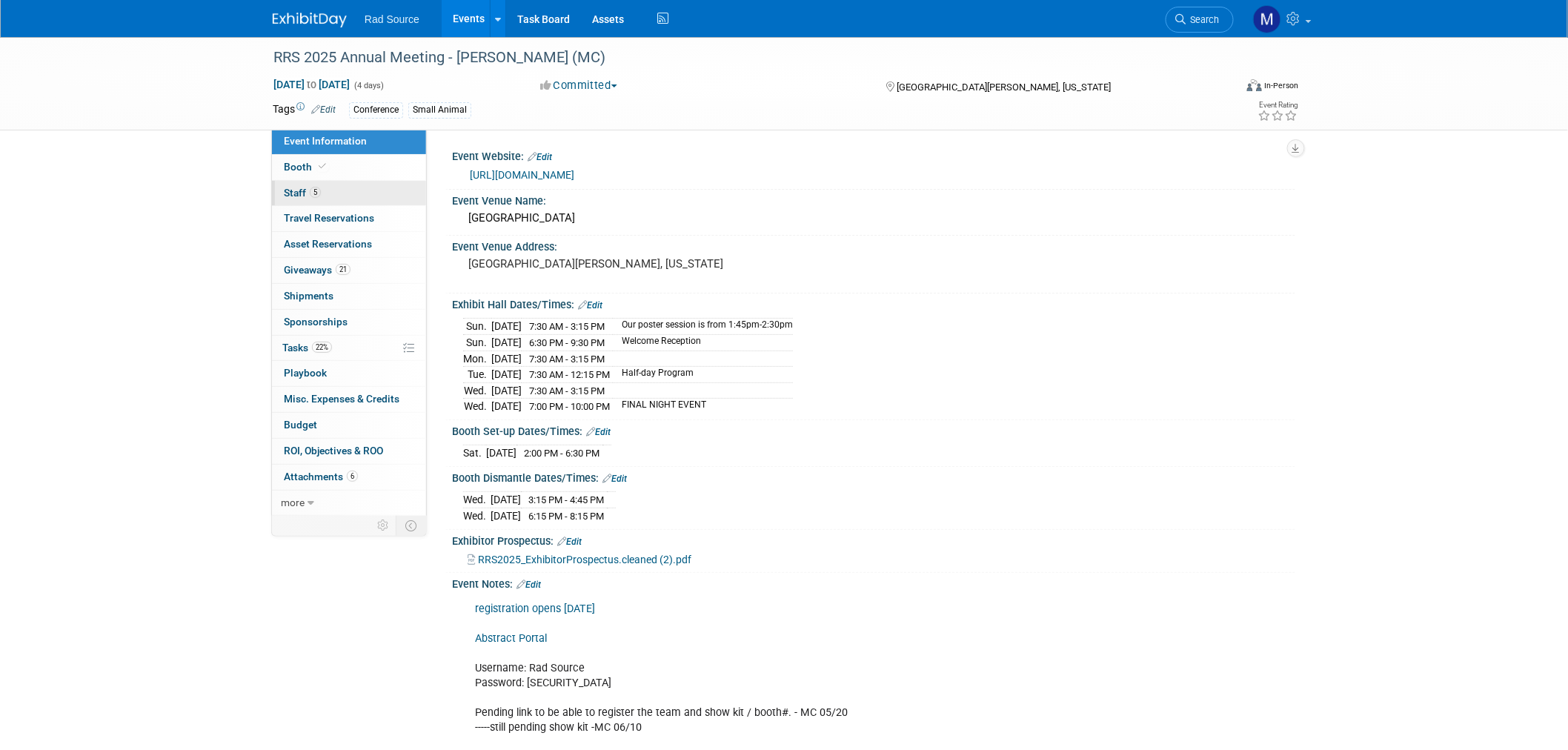
click at [380, 183] on link "5 Staff 5" at bounding box center [349, 193] width 154 height 25
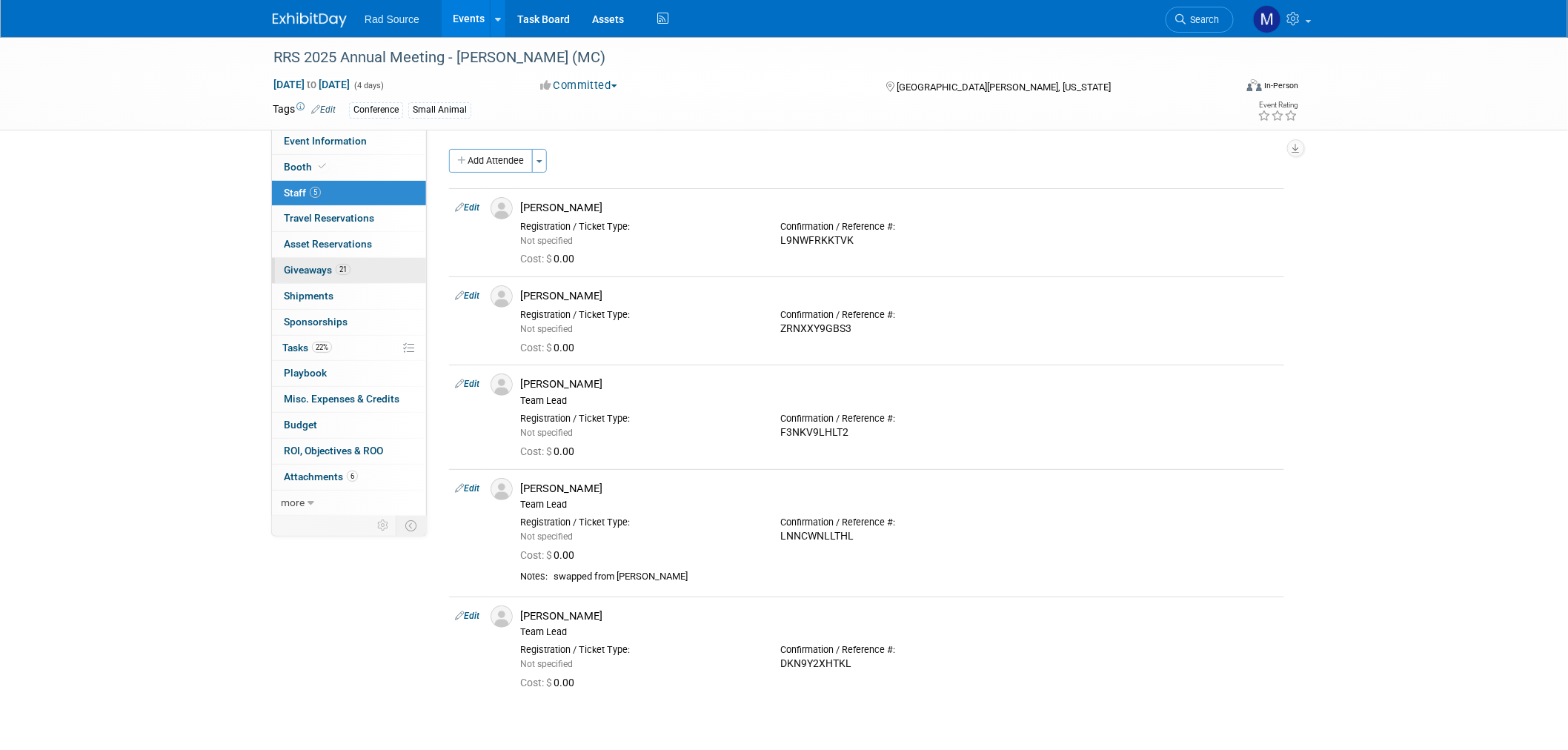
click at [367, 275] on link "21 Giveaways 21" at bounding box center [349, 270] width 154 height 25
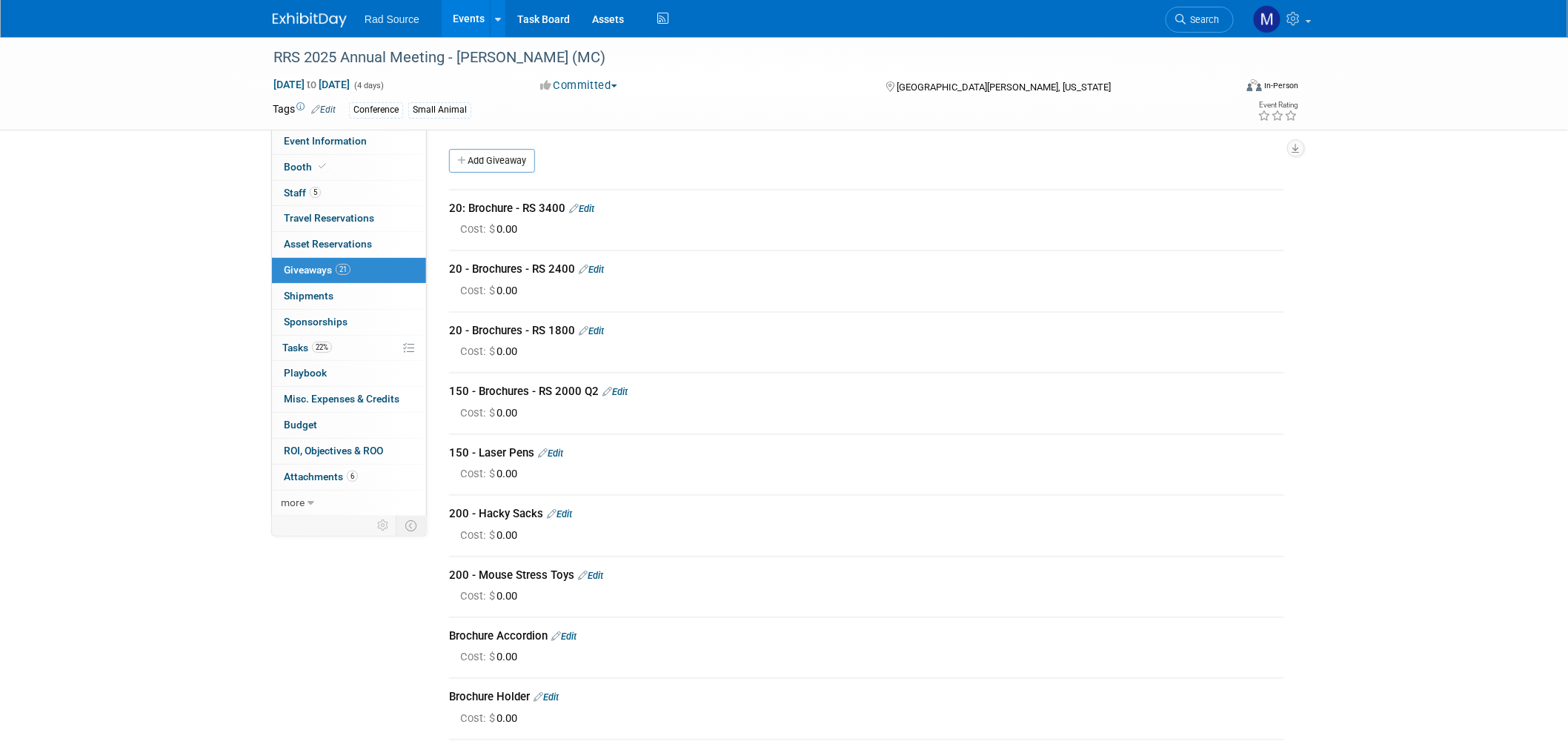
drag, startPoint x: 591, startPoint y: 208, endPoint x: 538, endPoint y: 210, distance: 53.0
click at [591, 208] on link "Edit" at bounding box center [581, 209] width 25 height 11
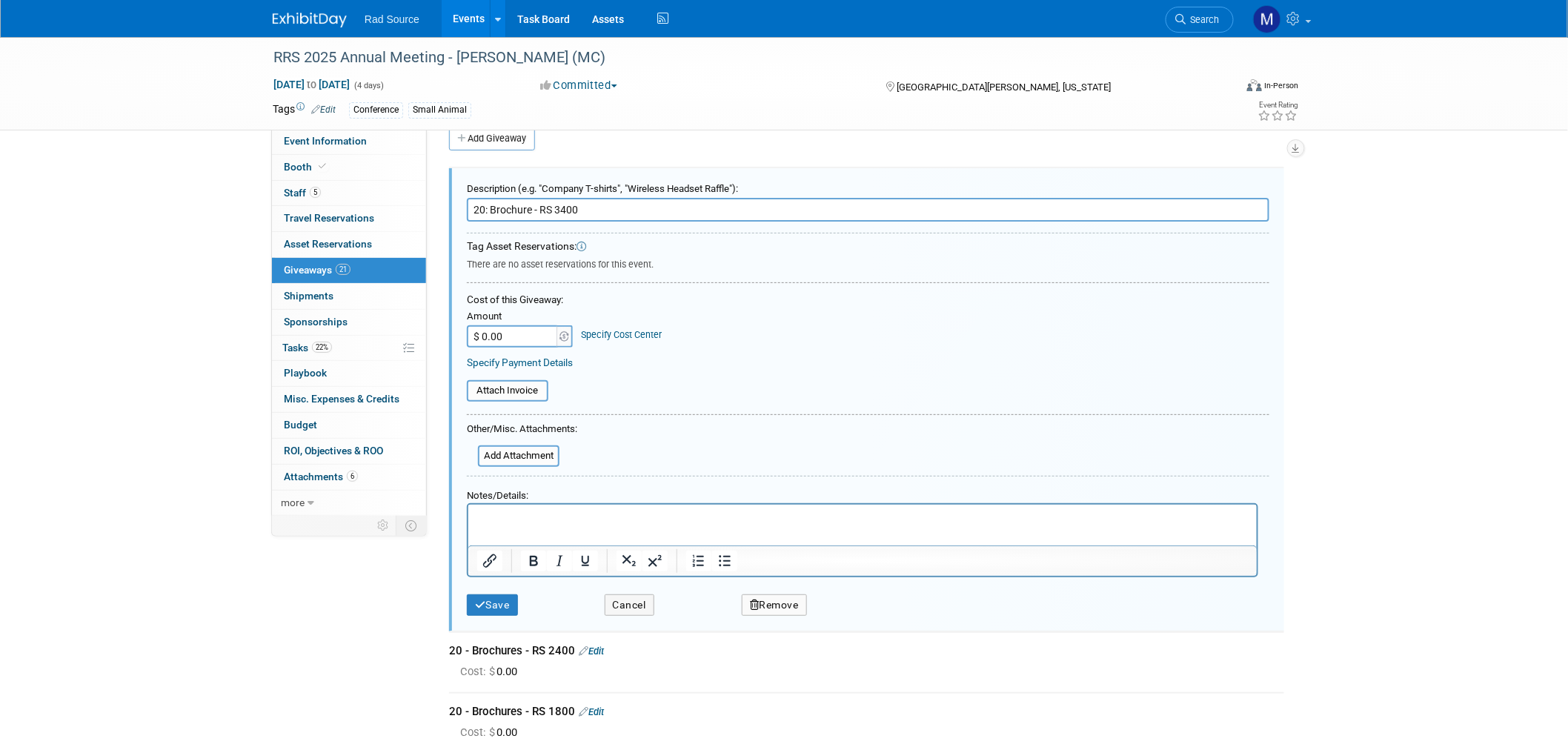
click at [480, 209] on input "20: Brochure - RS 3400" at bounding box center [868, 209] width 802 height 24
type input "25: Brochure - RS 3400"
click at [499, 597] on button "Save" at bounding box center [492, 605] width 51 height 21
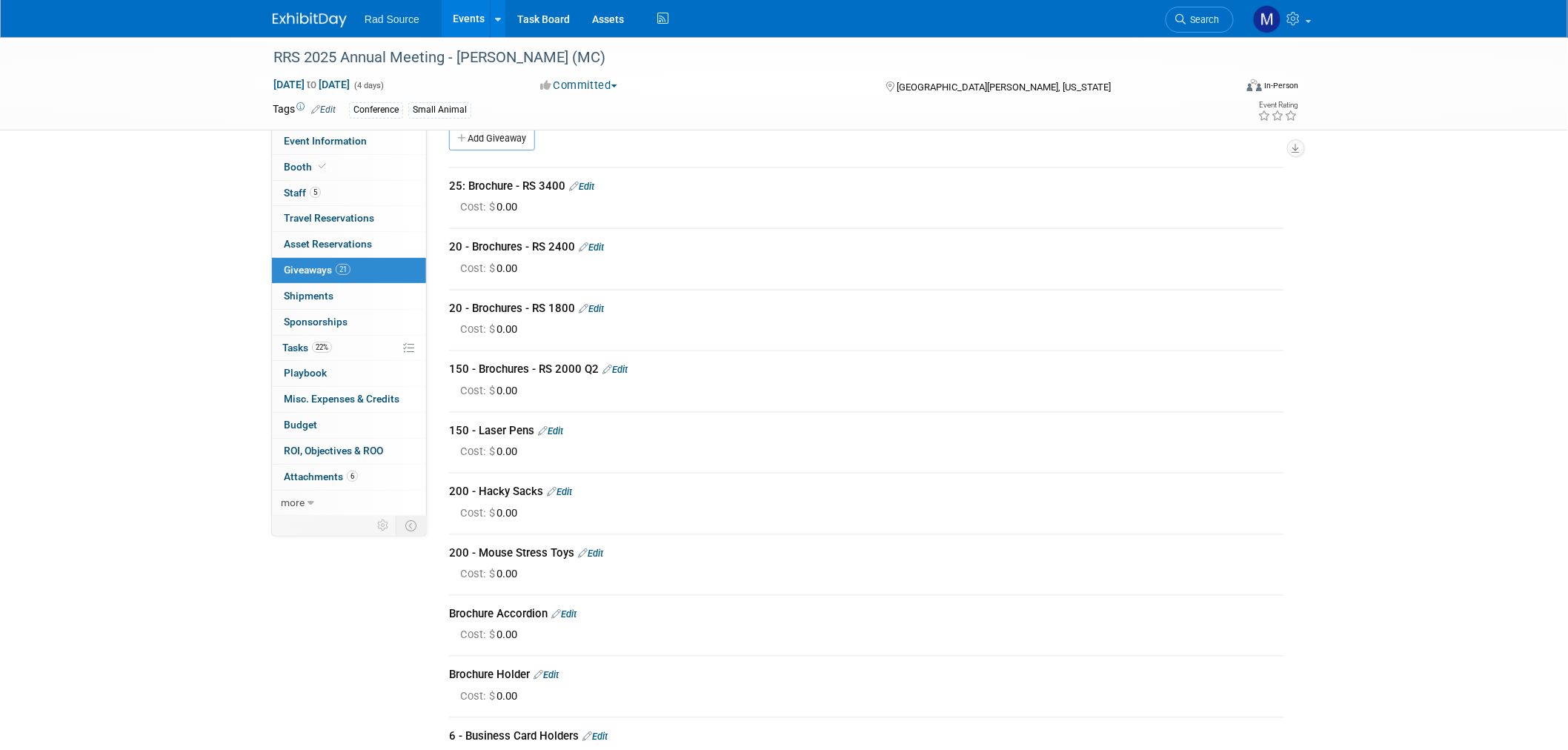
click at [597, 249] on link "Edit" at bounding box center [591, 247] width 25 height 11
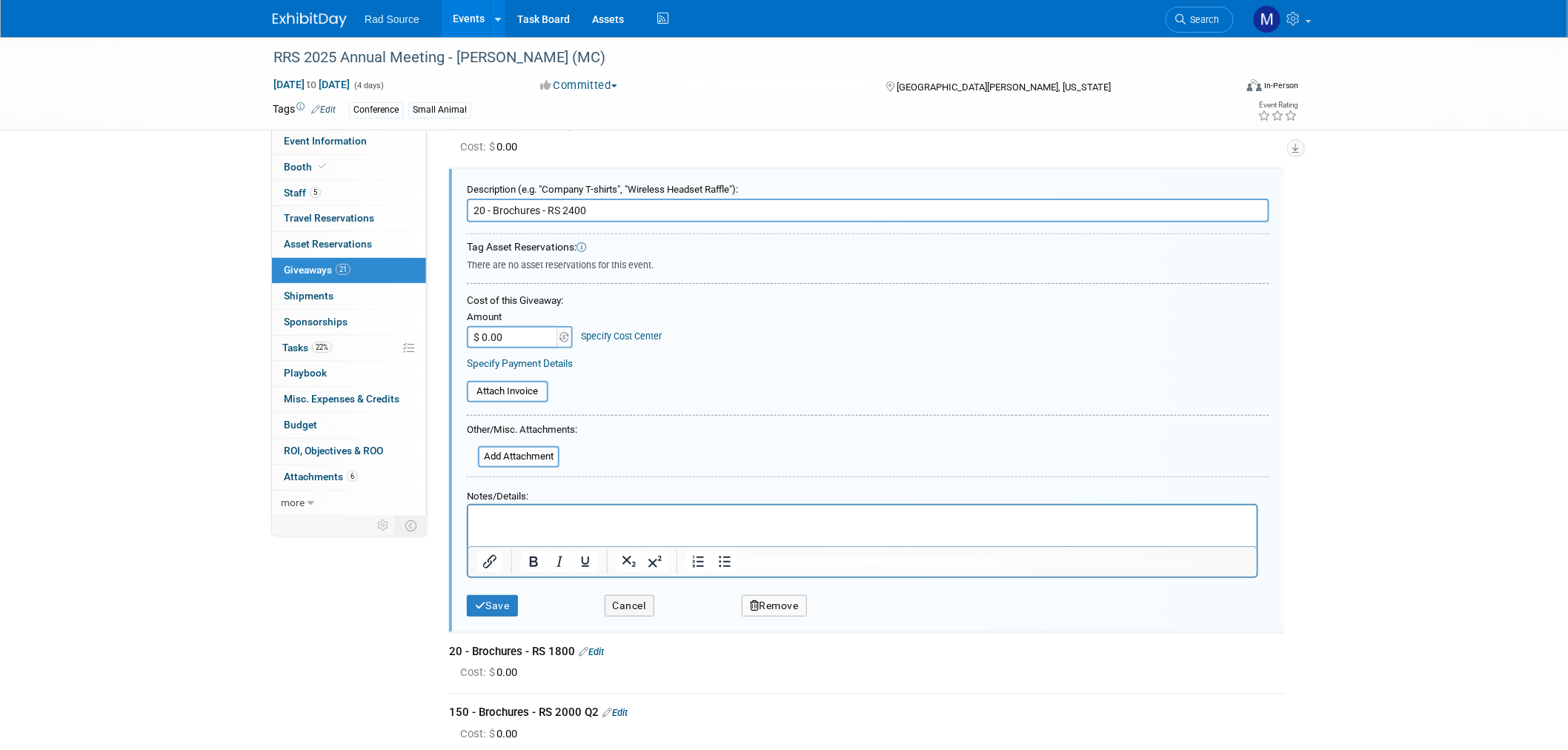
click at [486, 209] on input "20 - Brochures - RS 2400" at bounding box center [868, 210] width 802 height 24
type input "25 - Brochures - RS 2400"
click at [493, 595] on button "Save" at bounding box center [492, 606] width 51 height 21
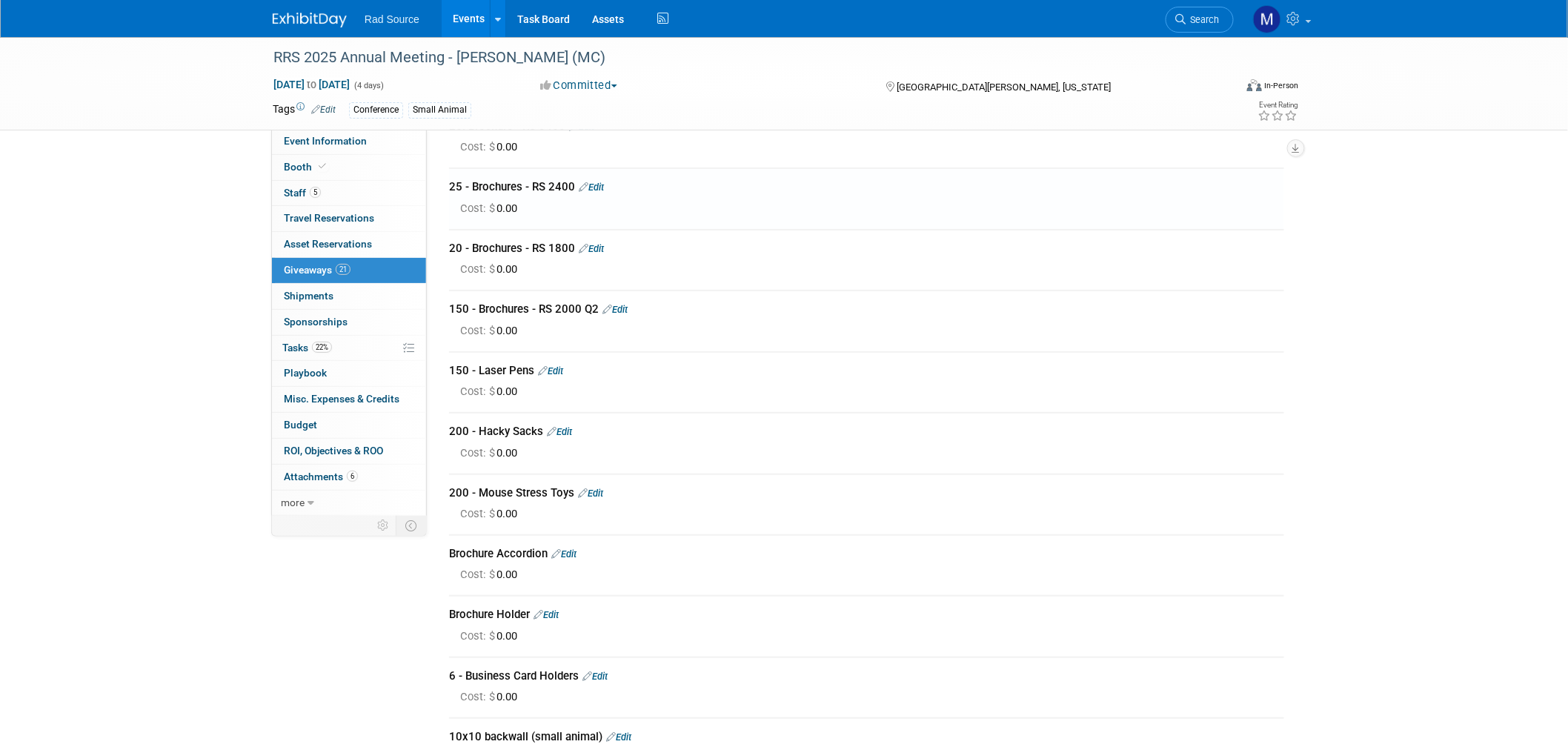
click at [597, 250] on link "Edit" at bounding box center [591, 249] width 25 height 11
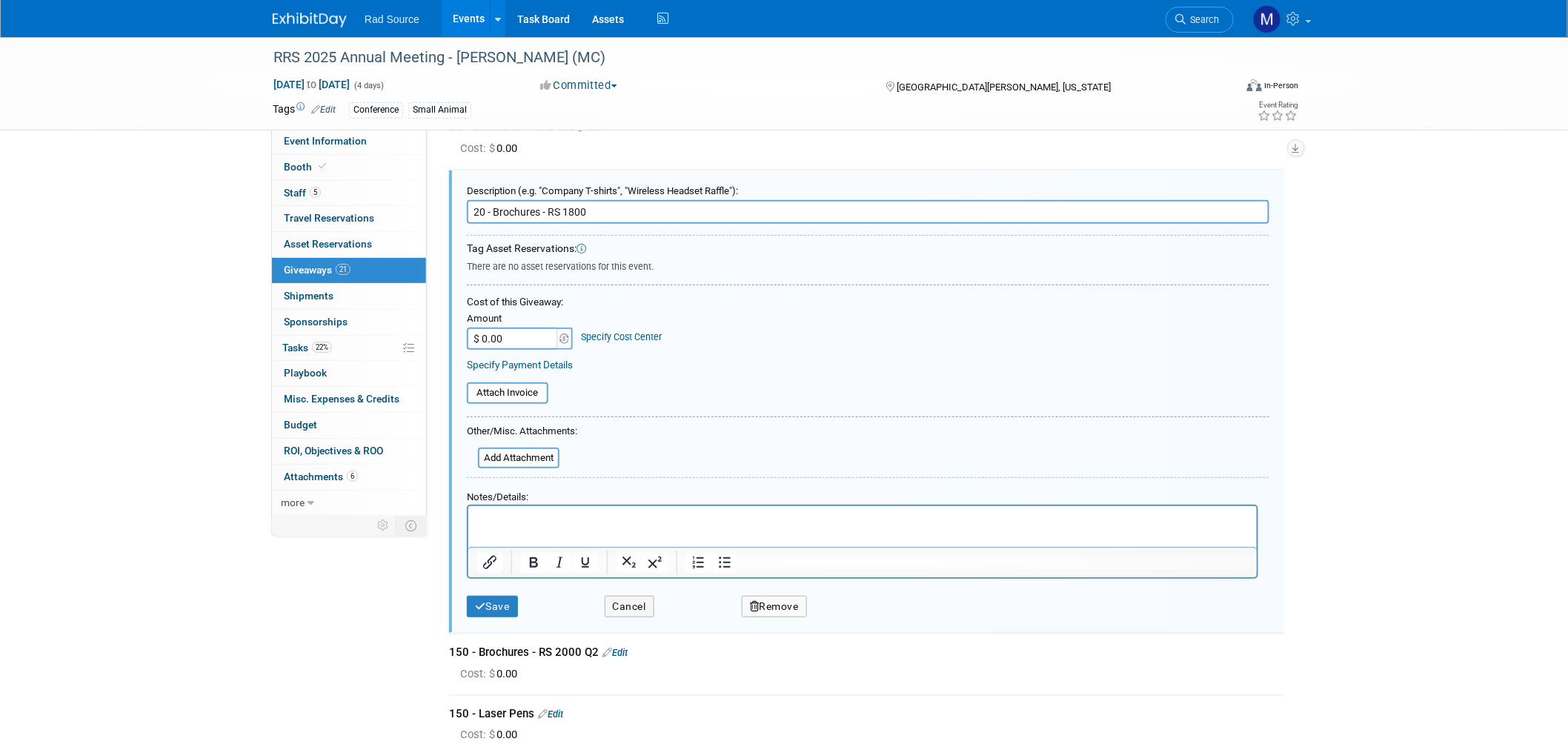
click at [479, 209] on input "20 - Brochures - RS 1800" at bounding box center [868, 212] width 802 height 24
type input "25 - Brochures - RS 1800"
click at [504, 596] on button "Save" at bounding box center [492, 607] width 51 height 21
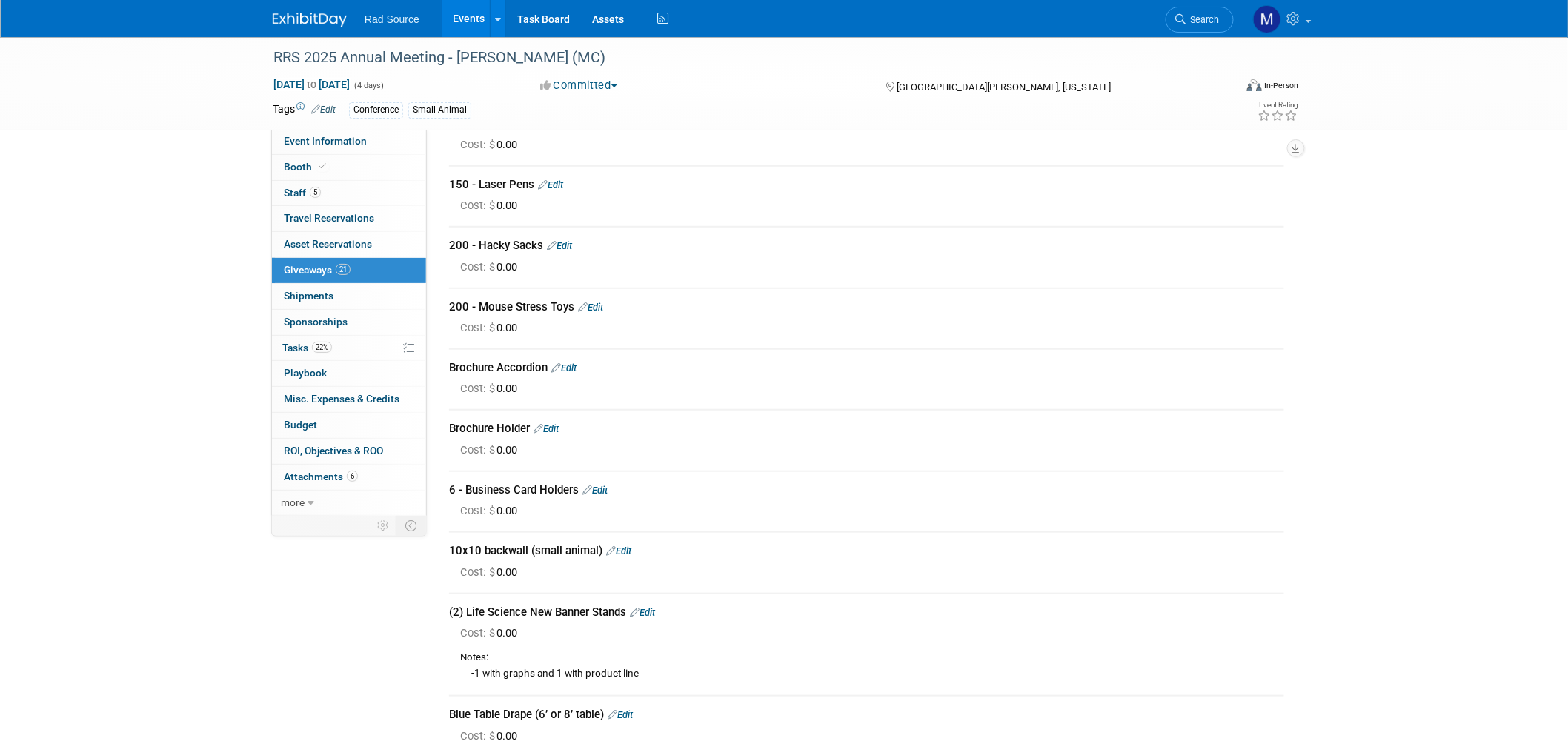
scroll to position [307, 0]
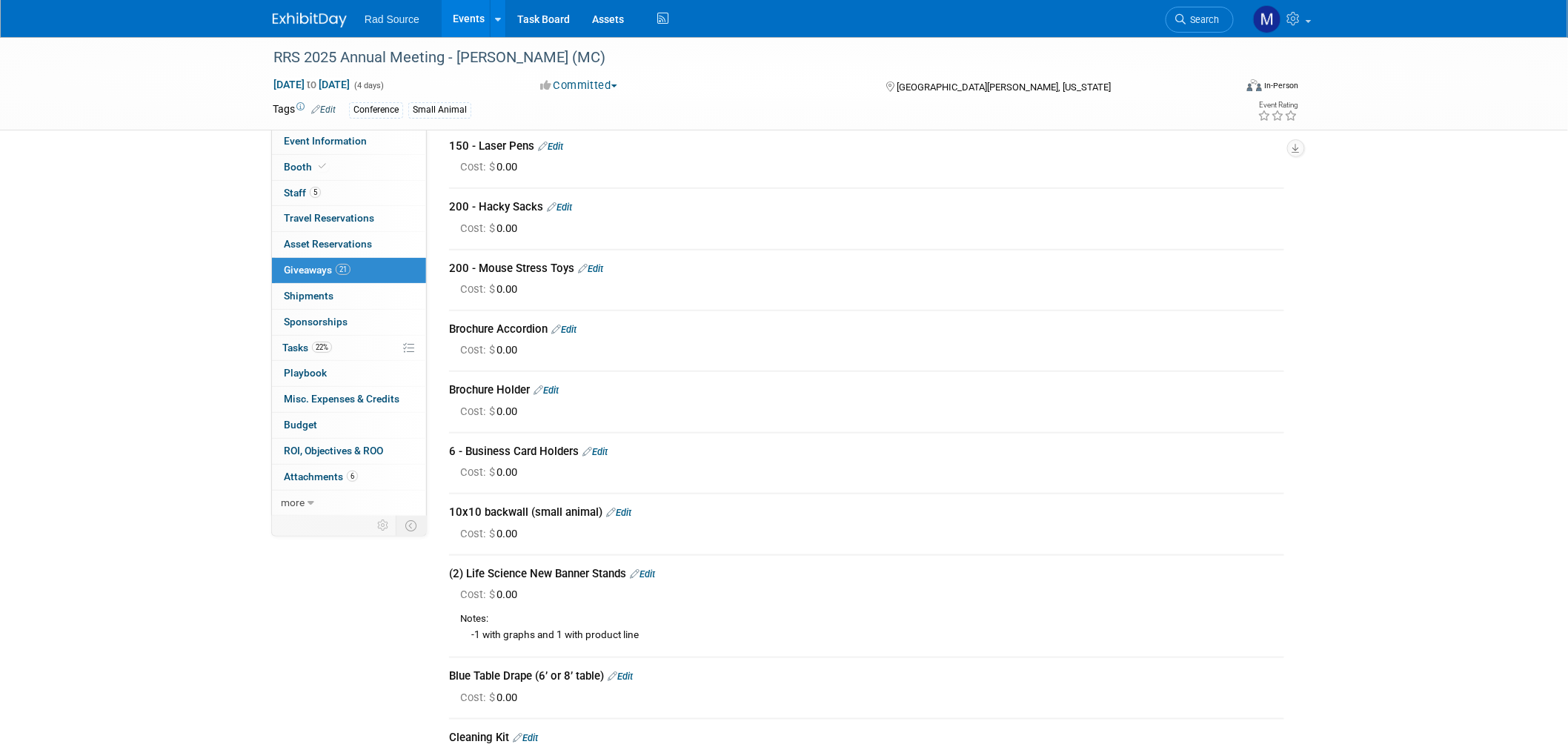
click at [605, 447] on link "Edit" at bounding box center [595, 452] width 25 height 11
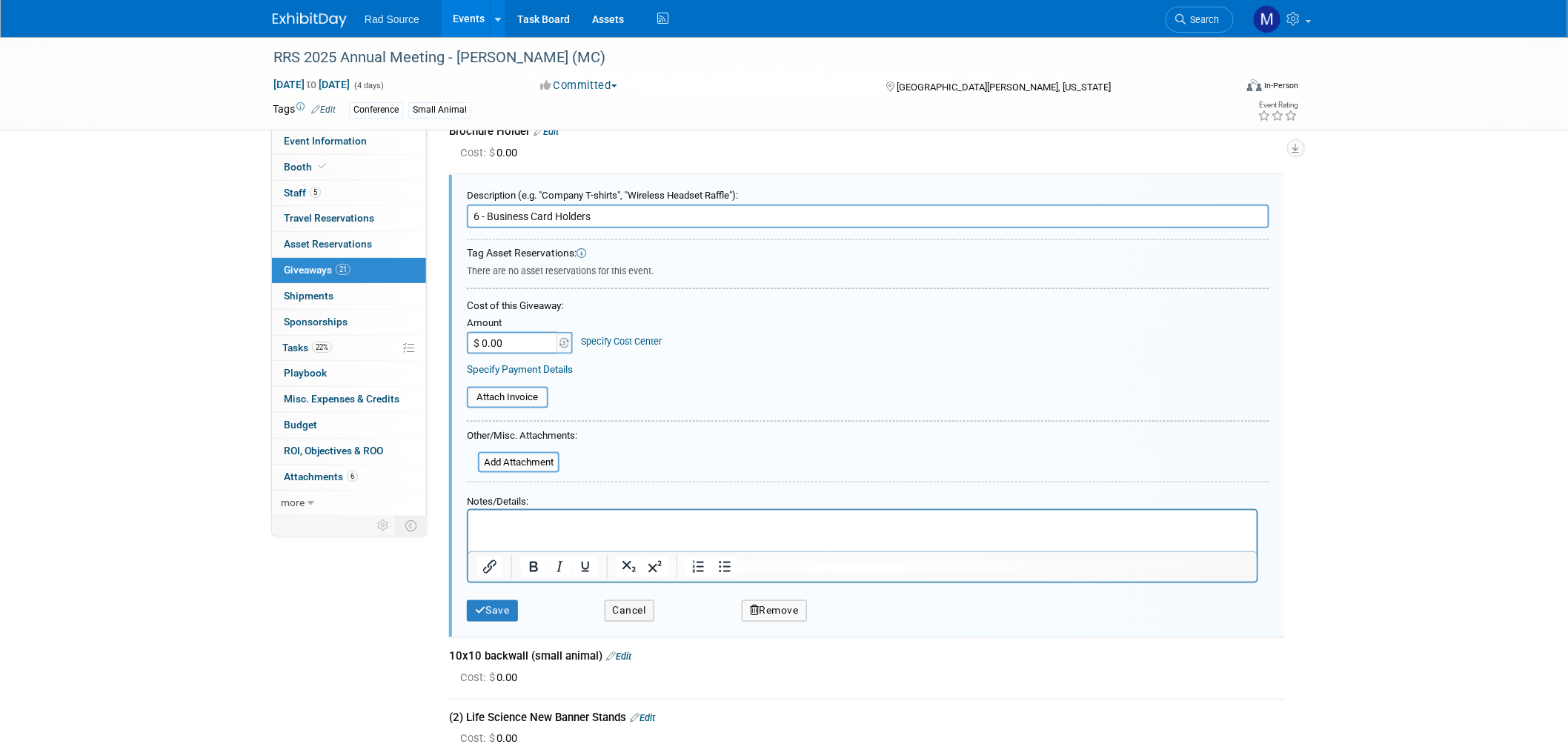
scroll to position [0, 0]
click at [478, 210] on input "6 - Business Card Holders" at bounding box center [868, 217] width 802 height 24
type input "2 - Business Card Holders"
click at [490, 601] on button "Save" at bounding box center [492, 611] width 51 height 21
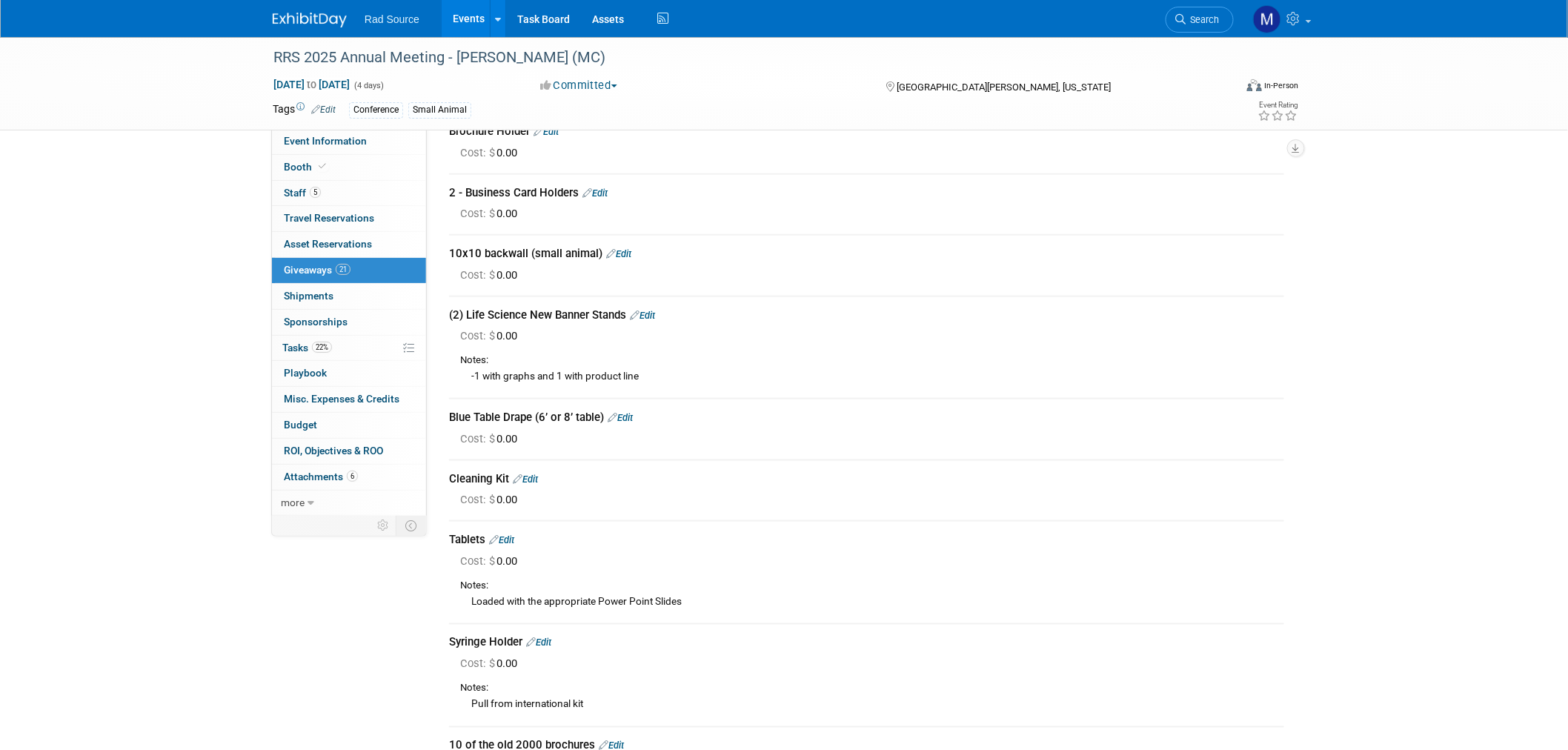
drag, startPoint x: 654, startPoint y: 306, endPoint x: 625, endPoint y: 296, distance: 30.7
click at [654, 310] on link "Edit" at bounding box center [642, 315] width 25 height 11
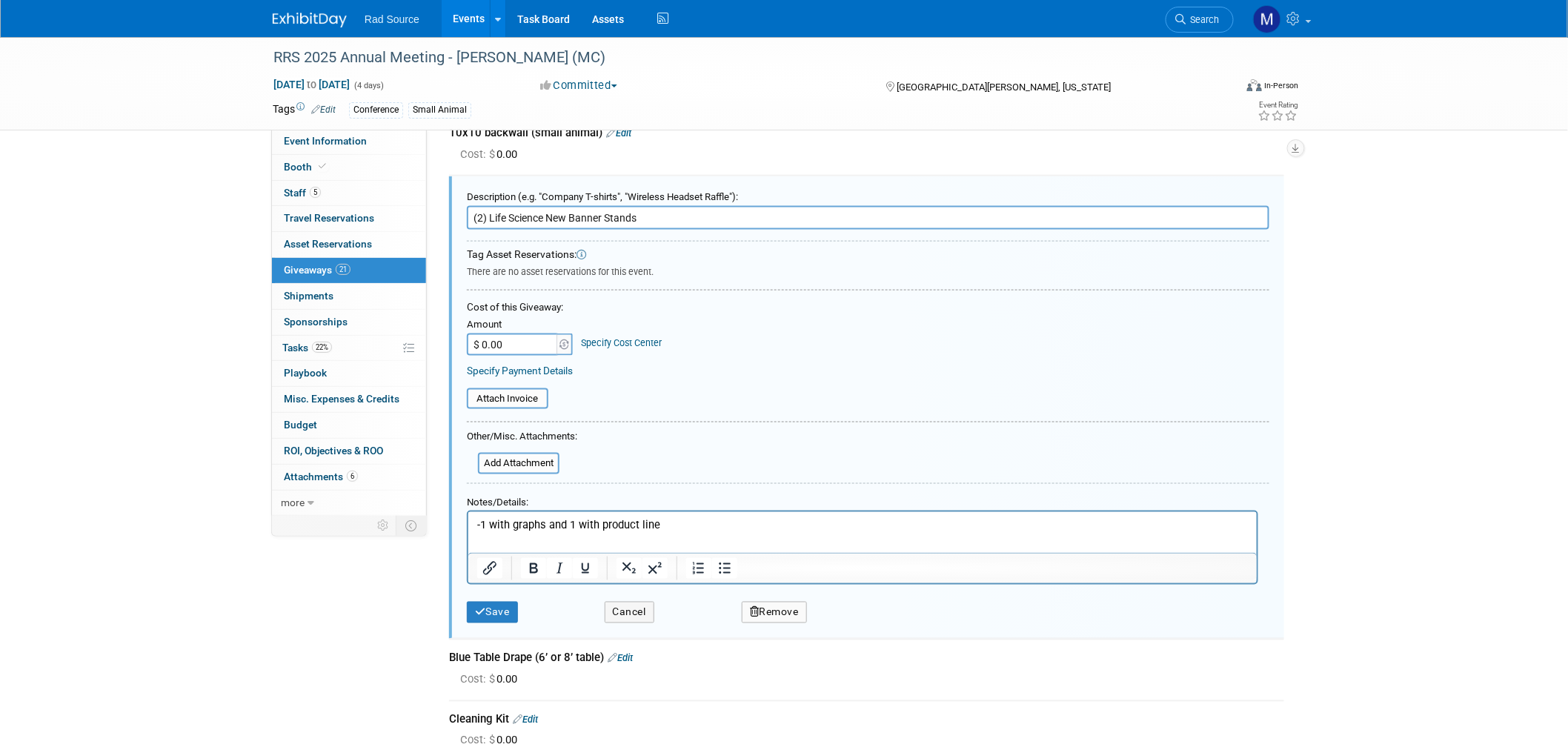
click at [482, 209] on input "(2) Life Science New Banner Stands" at bounding box center [868, 217] width 802 height 24
drag, startPoint x: 572, startPoint y: 208, endPoint x: 489, endPoint y: 217, distance: 83.5
click at [489, 217] on input "(4) Life Science New Banner Stands" at bounding box center [868, 217] width 802 height 24
type input "(4) Banner Stands"
click at [711, 519] on p "-1 with graphs and 1 with product line" at bounding box center [862, 524] width 771 height 15
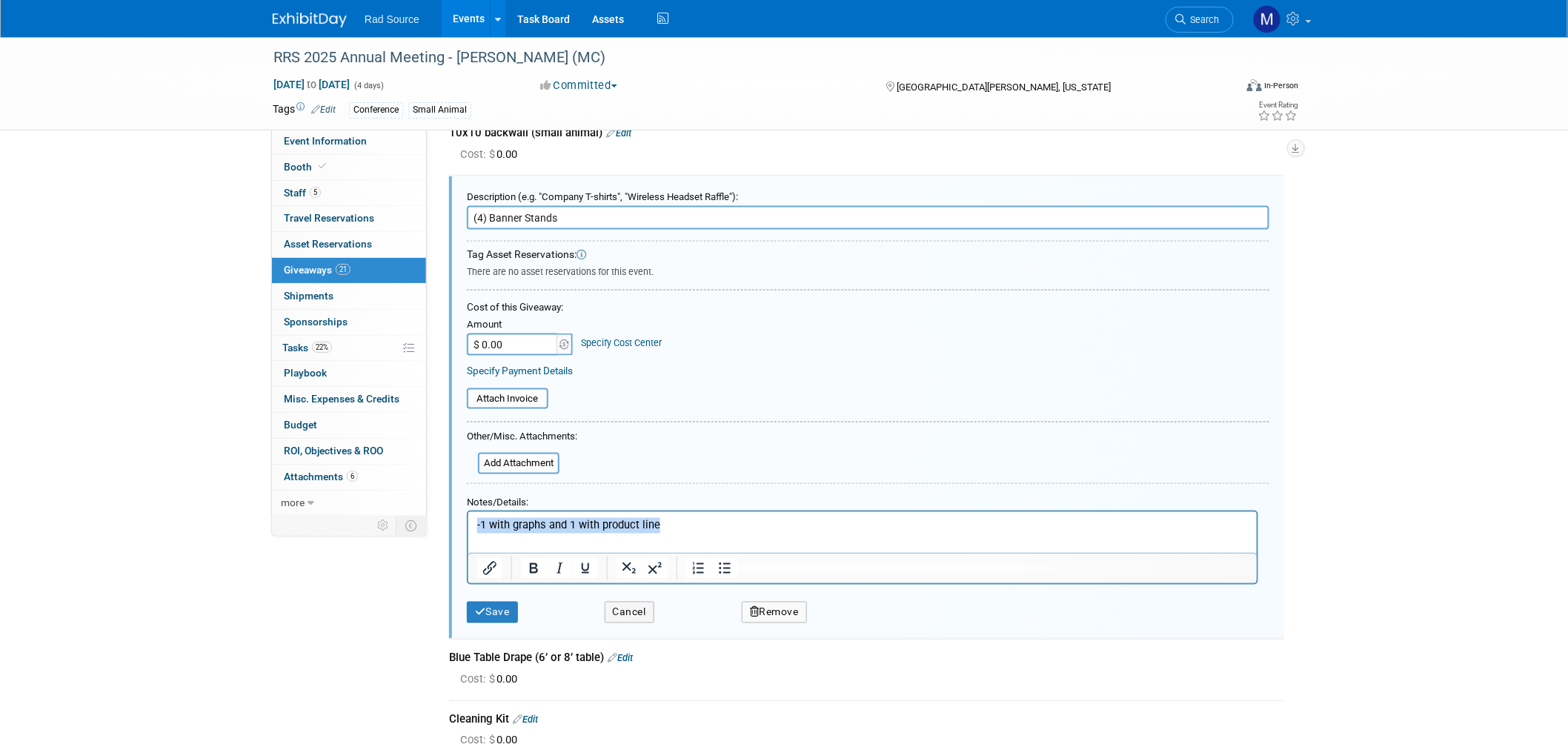
drag, startPoint x: 667, startPoint y: 524, endPoint x: 435, endPoint y: 513, distance: 232.3
click at [468, 513] on html "-1 with graphs and 1 with product line" at bounding box center [862, 523] width 789 height 21
click at [483, 608] on icon "submit" at bounding box center [480, 613] width 11 height 11
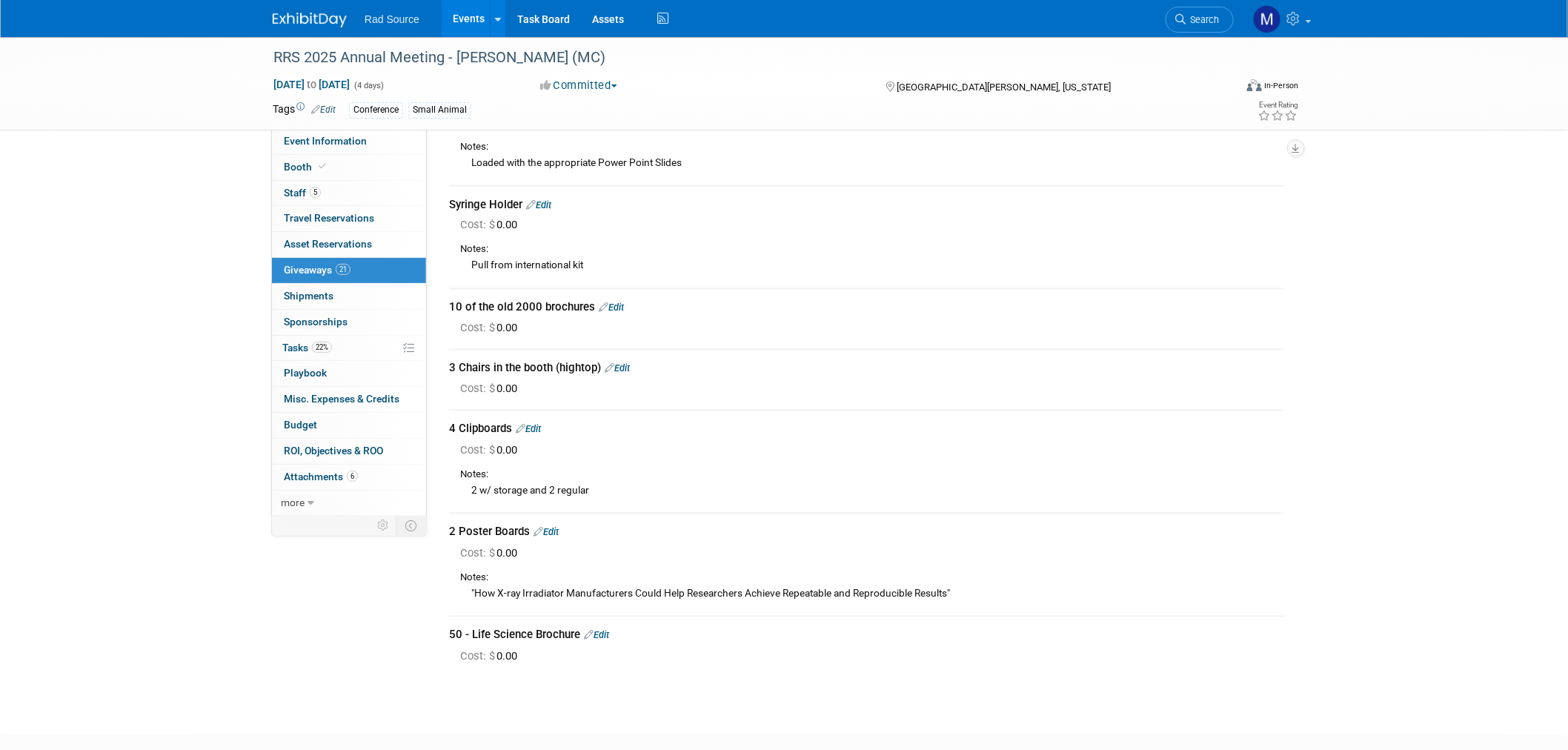
scroll to position [934, 0]
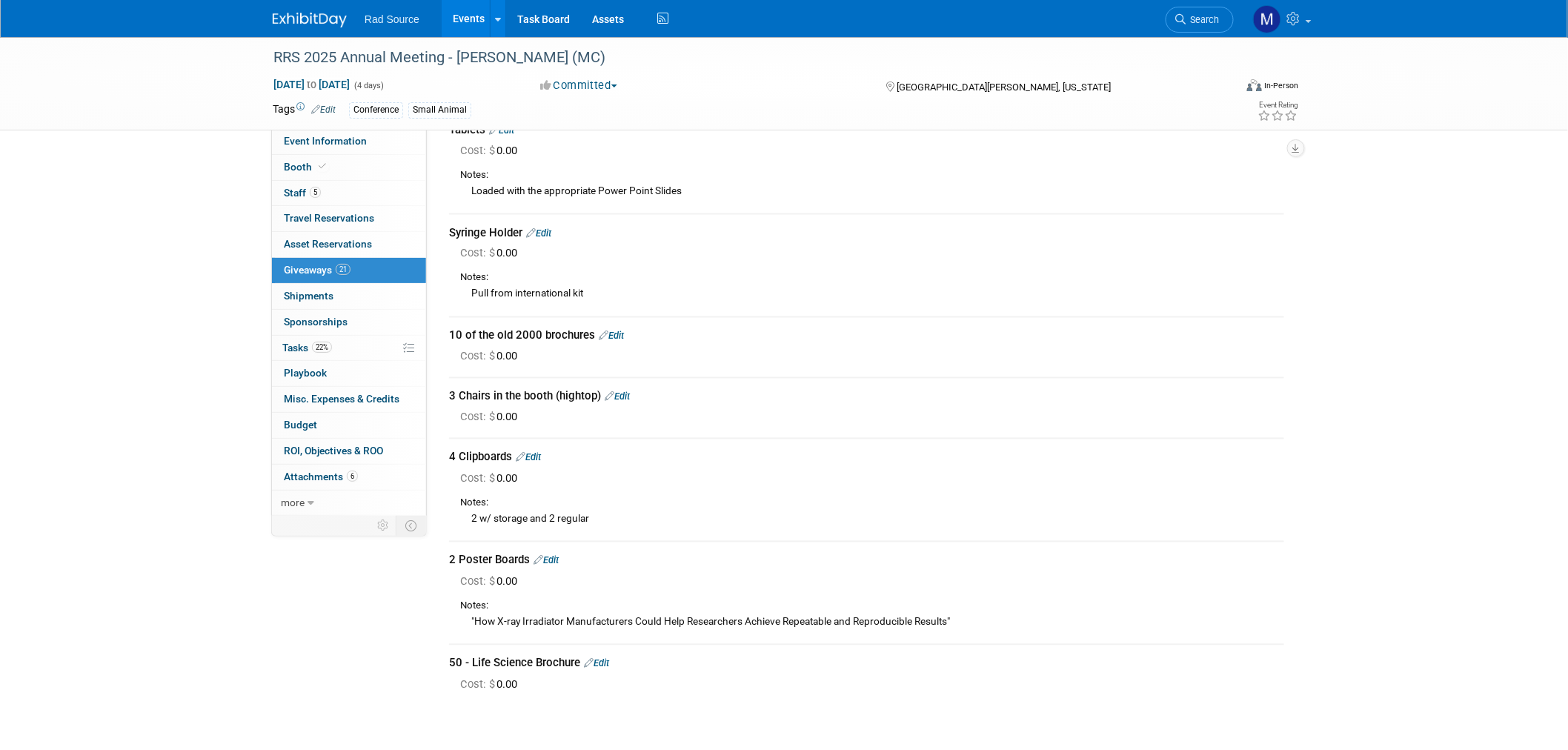
click at [617, 331] on link "Edit" at bounding box center [611, 337] width 25 height 11
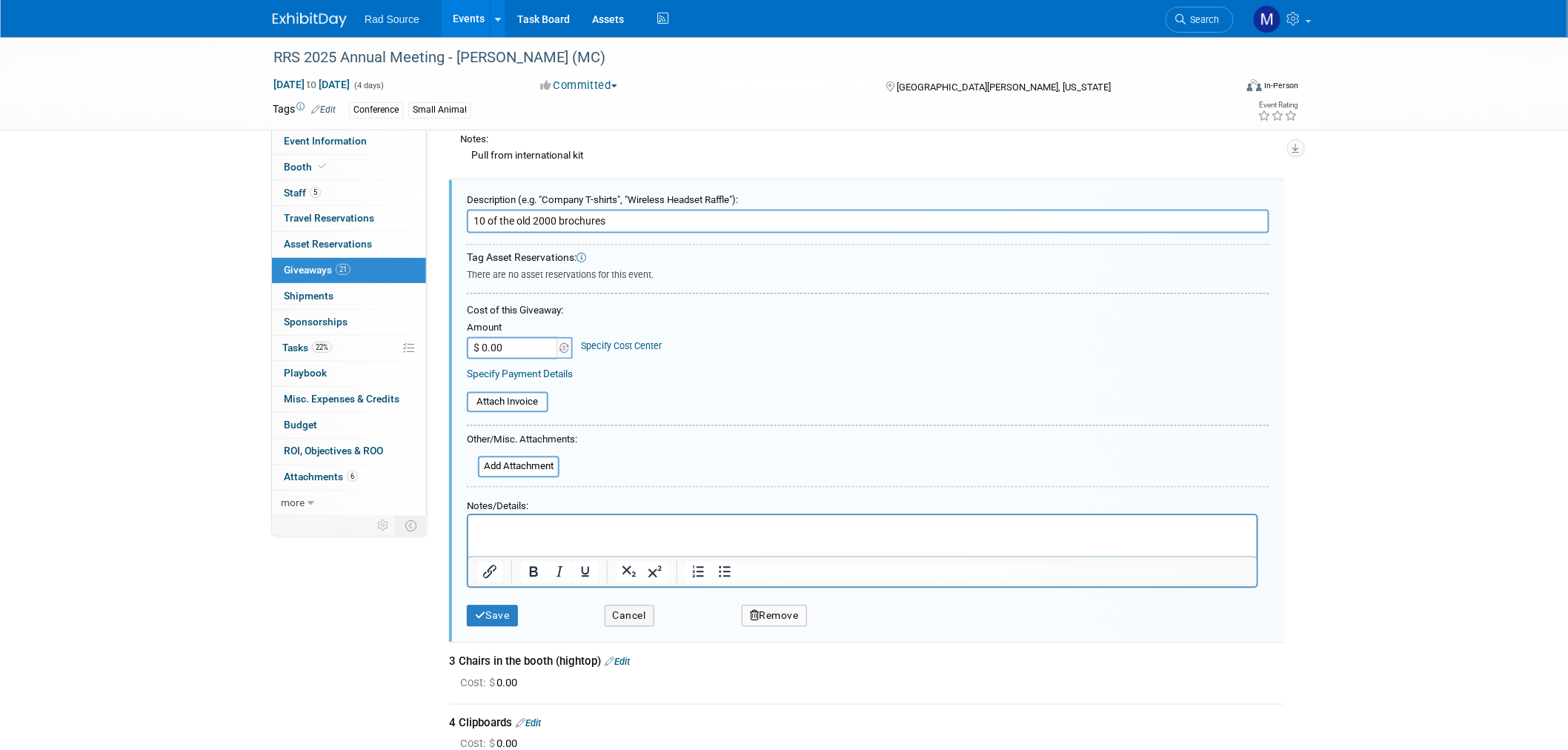
scroll to position [0, 0]
click at [530, 525] on p "Rich Text Area. Press ALT-0 for help." at bounding box center [862, 528] width 771 height 15
click at [505, 606] on button "Save" at bounding box center [492, 617] width 51 height 21
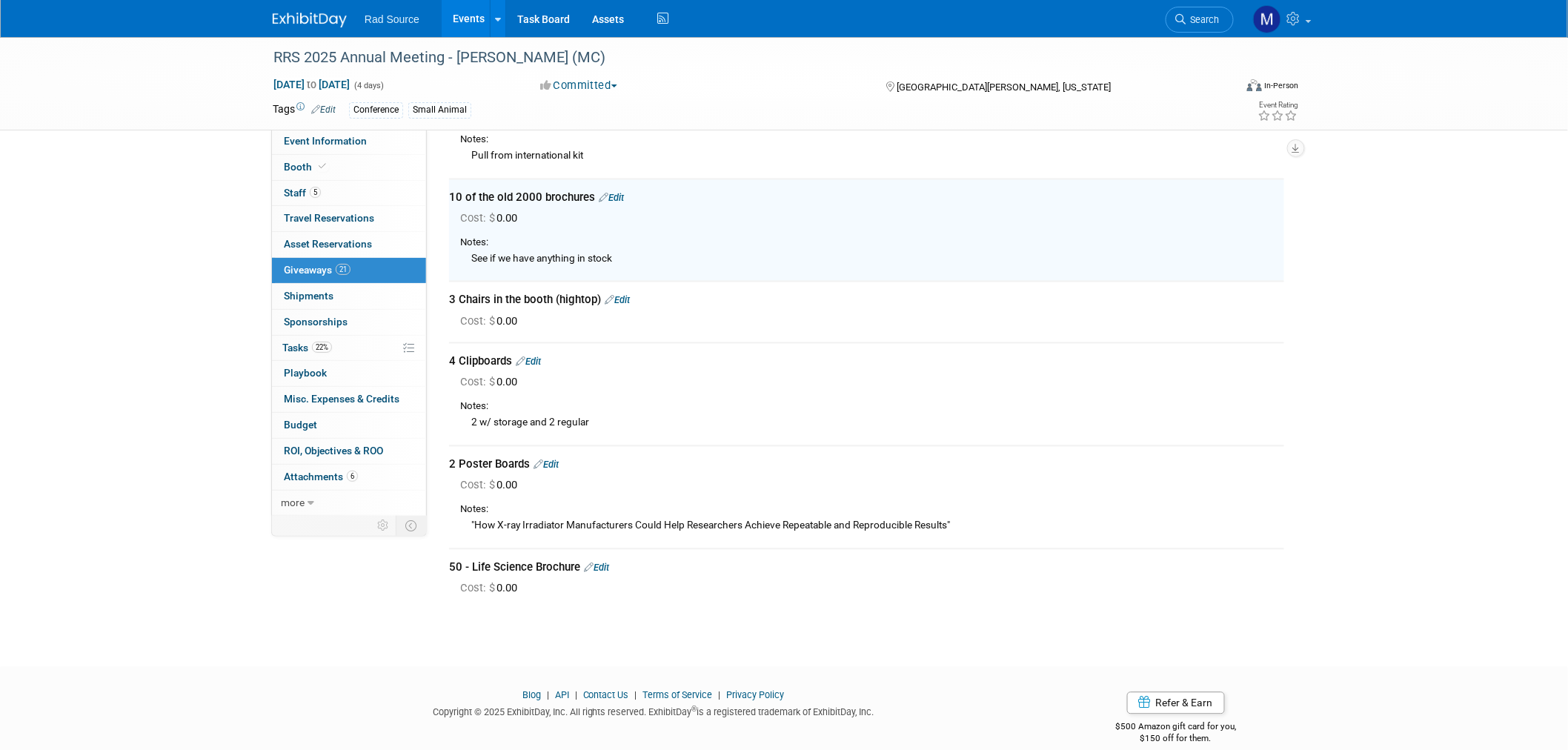
click at [624, 192] on link "Edit" at bounding box center [611, 198] width 25 height 11
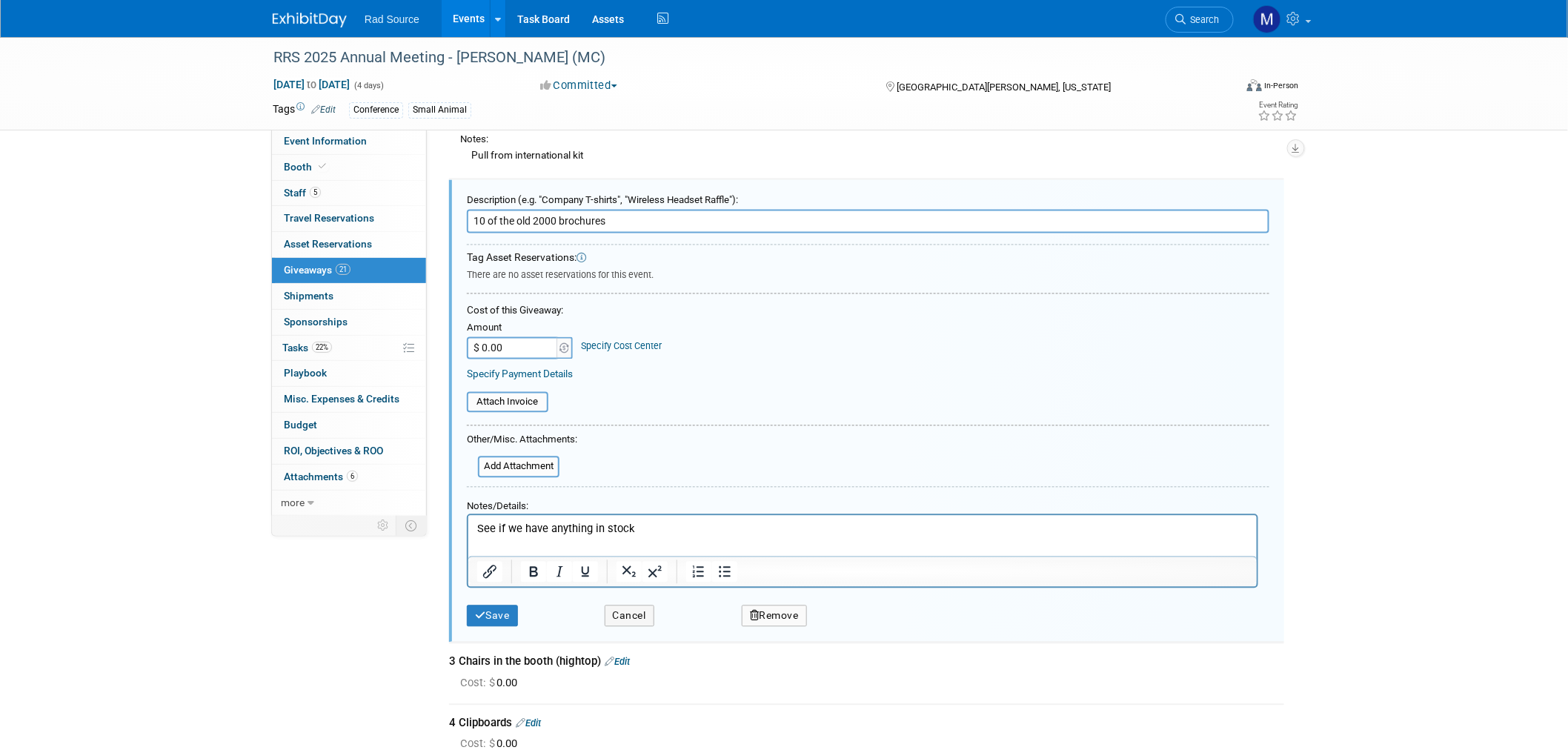
click at [474, 209] on input "10 of the old 2000 brochures" at bounding box center [868, 221] width 802 height 24
type input "20 of the old 2000 brochures"
click at [494, 606] on button "Save" at bounding box center [492, 617] width 51 height 21
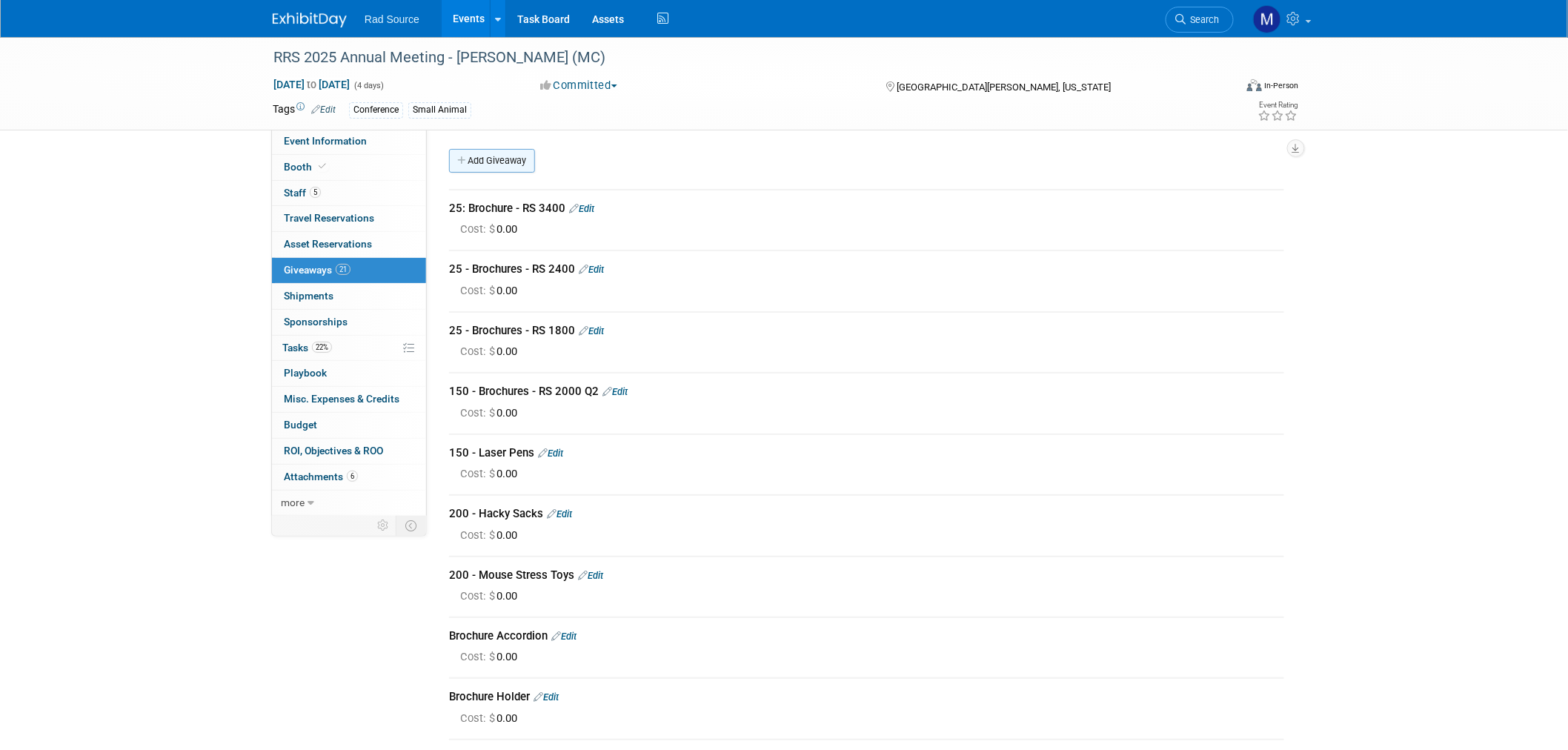
click at [503, 160] on link "Add Giveaway" at bounding box center [492, 161] width 86 height 24
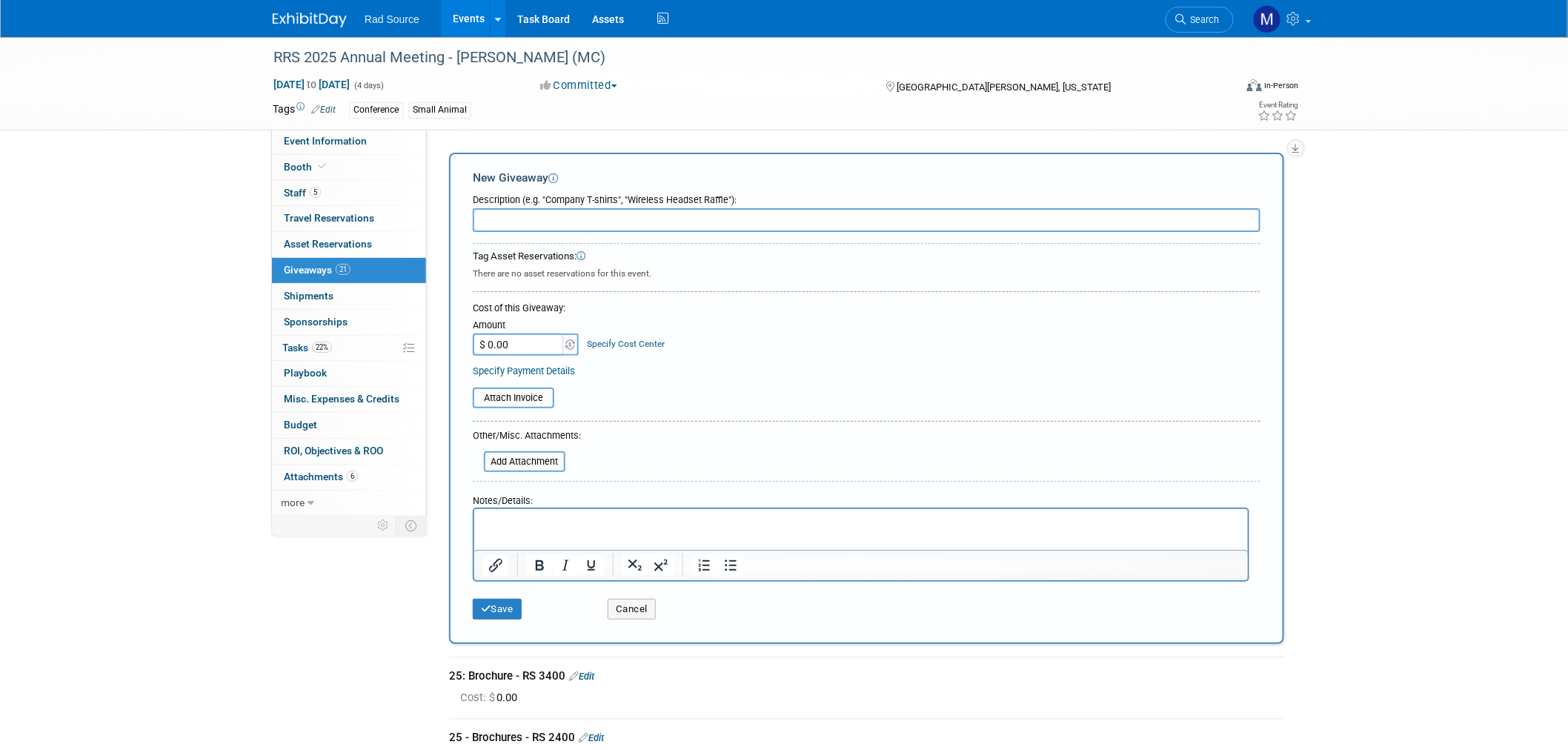
click at [545, 217] on input "text" at bounding box center [867, 220] width 788 height 24
type input "50 - Poster board flyers"
click at [507, 599] on button "Save" at bounding box center [497, 609] width 49 height 21
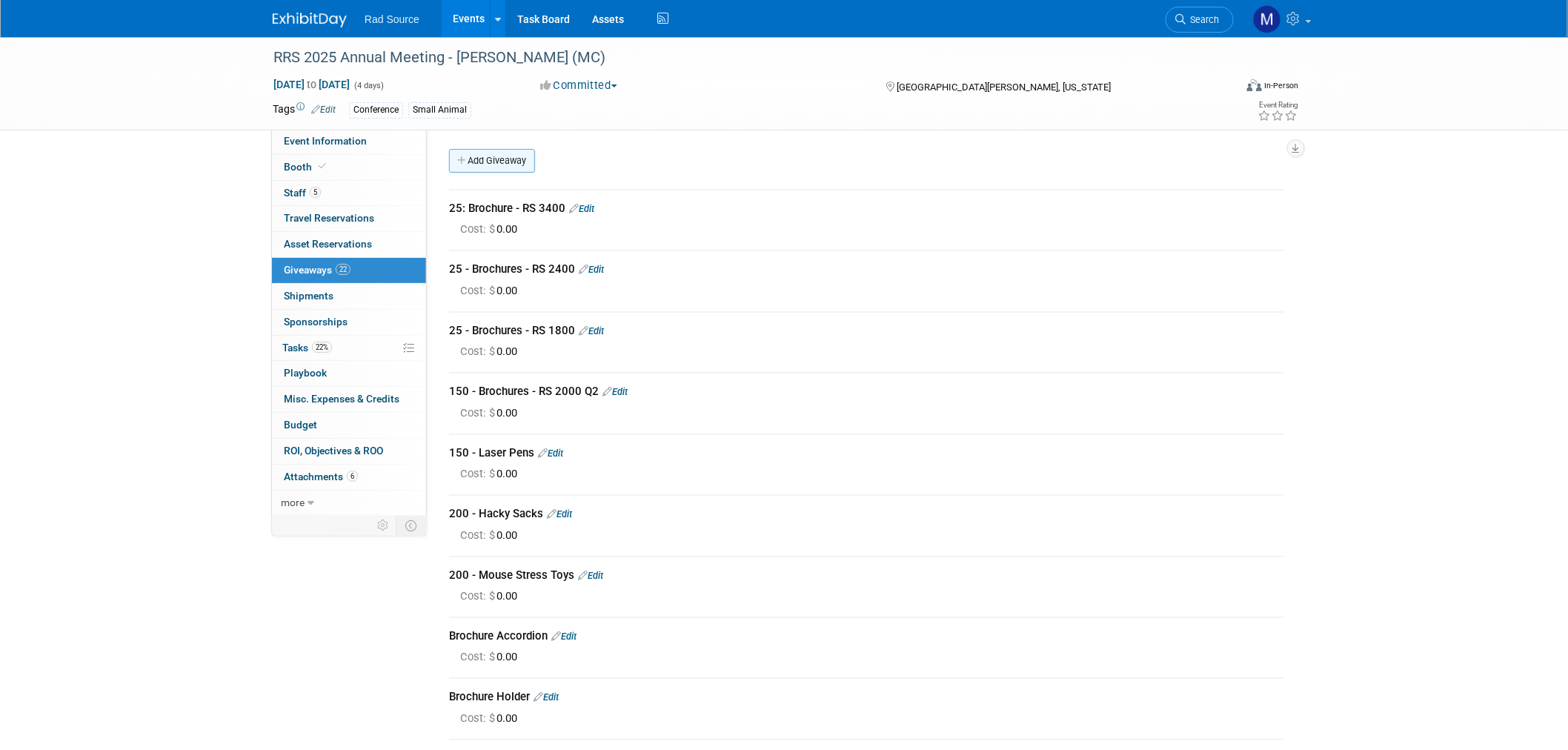
click at [502, 163] on link "Add Giveaway" at bounding box center [492, 161] width 86 height 24
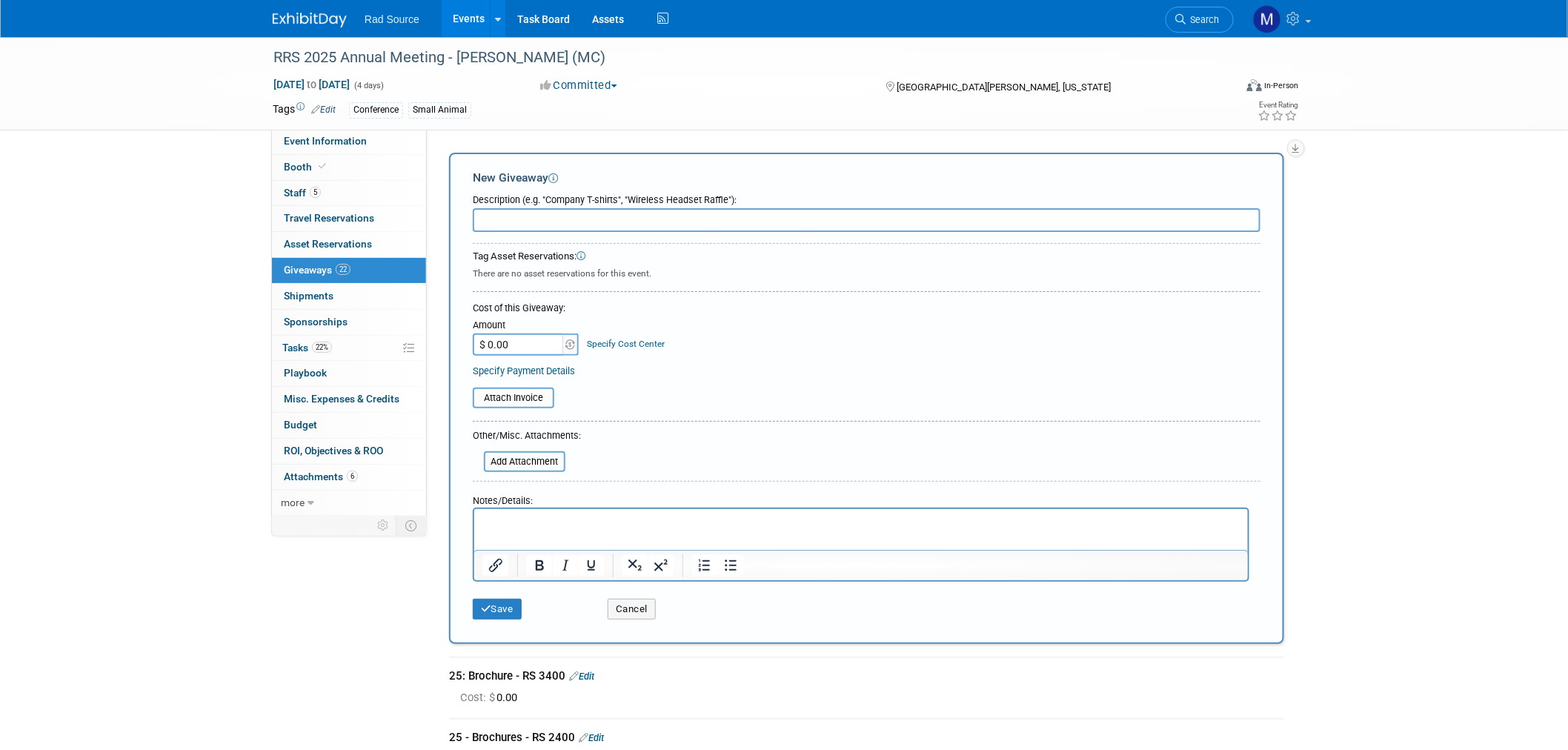
click at [534, 223] on input "text" at bounding box center [867, 220] width 788 height 24
type input "TV and Stand"
click at [491, 607] on button "Save" at bounding box center [497, 609] width 49 height 21
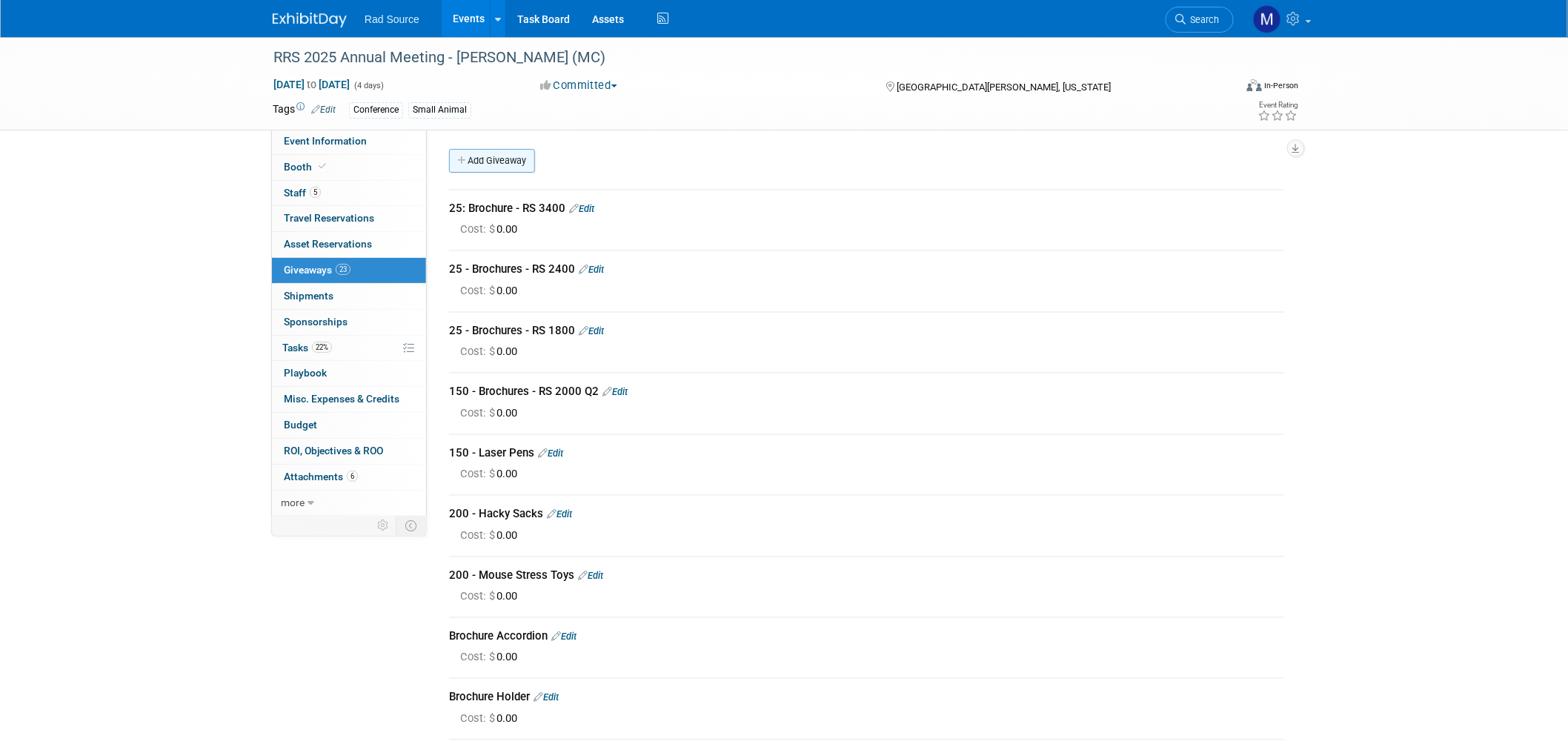
click at [520, 156] on link "Add Giveaway" at bounding box center [492, 161] width 86 height 24
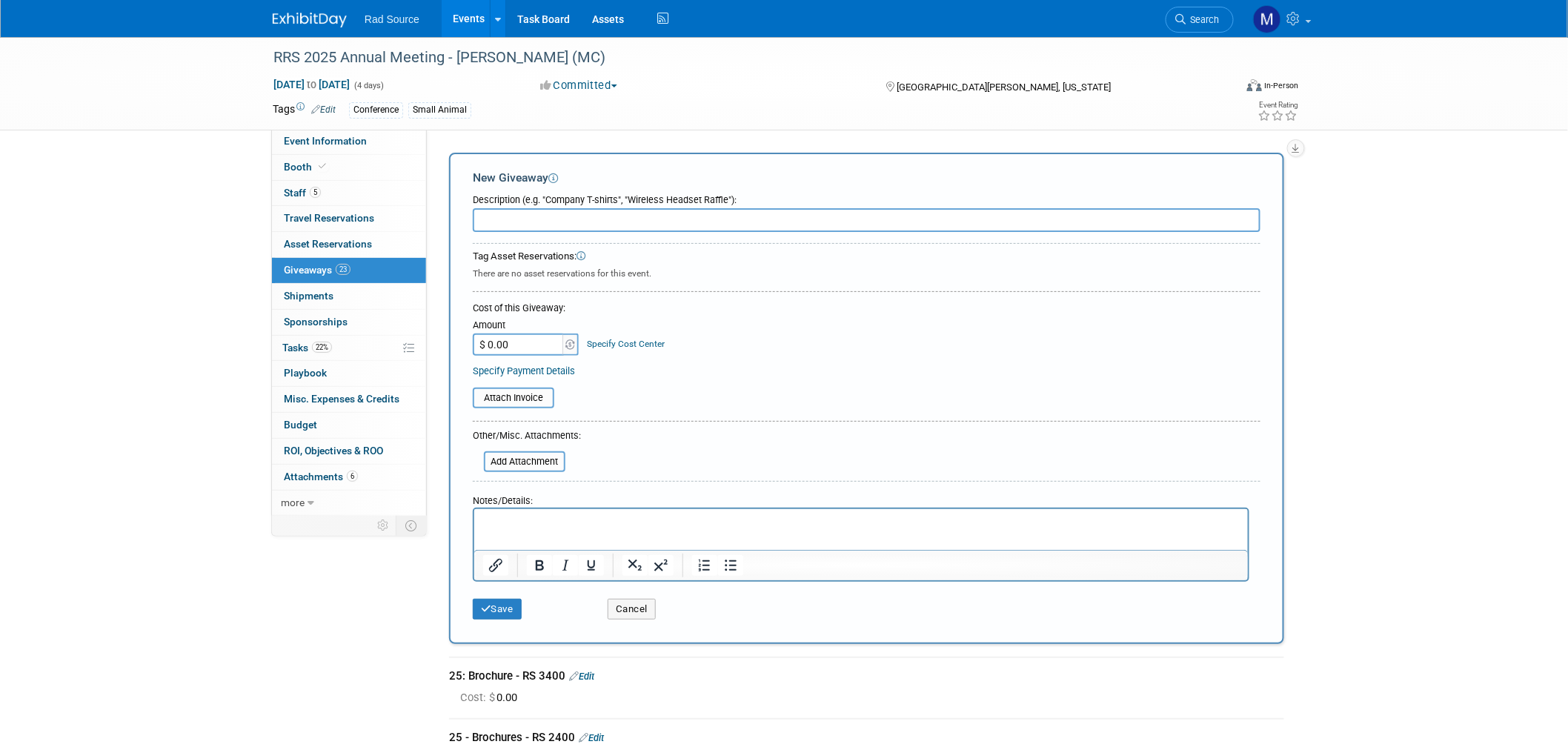
click at [534, 220] on input "text" at bounding box center [867, 220] width 788 height 24
type input "102 RS shot glasses"
click at [499, 609] on button "Save" at bounding box center [497, 609] width 49 height 21
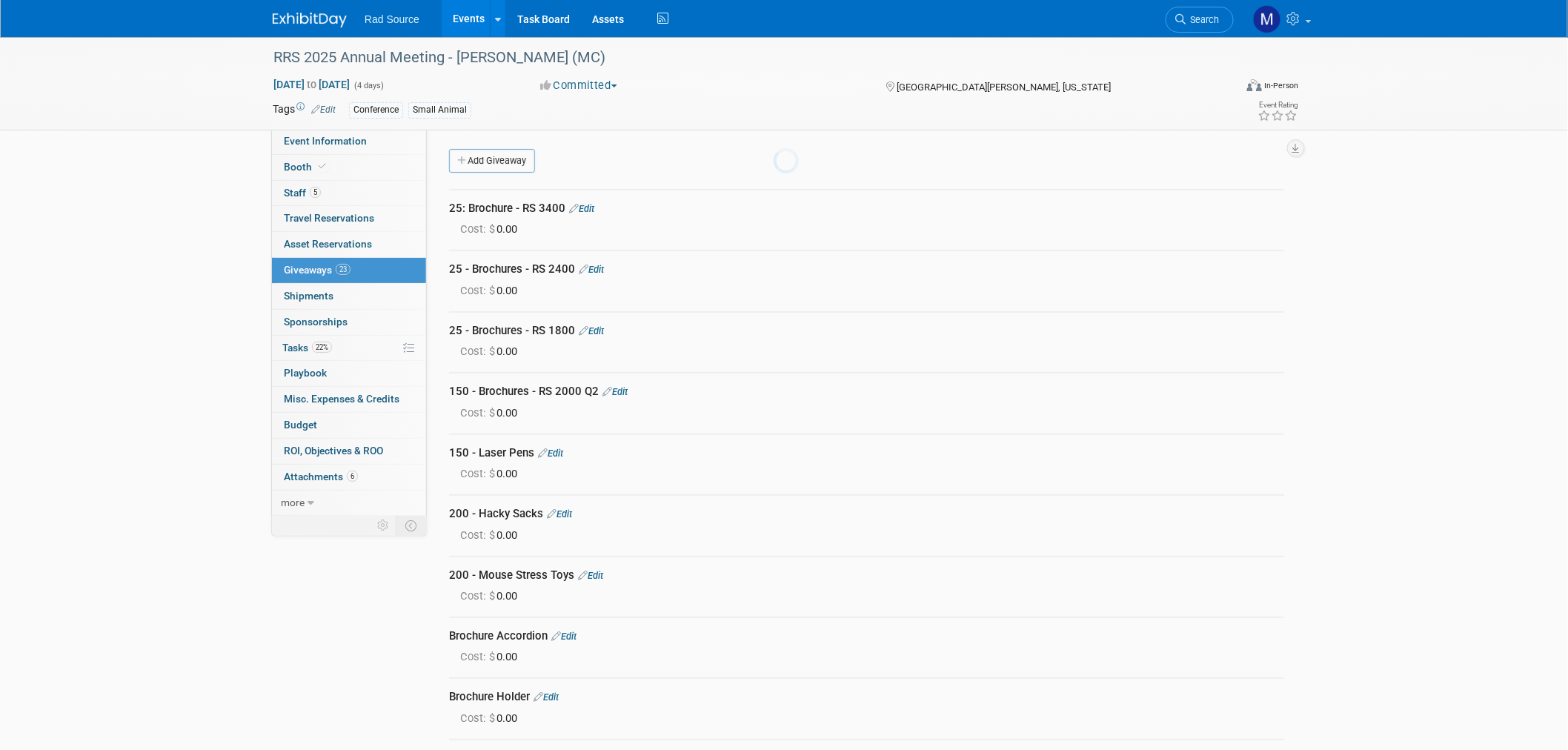
scroll to position [1259, 0]
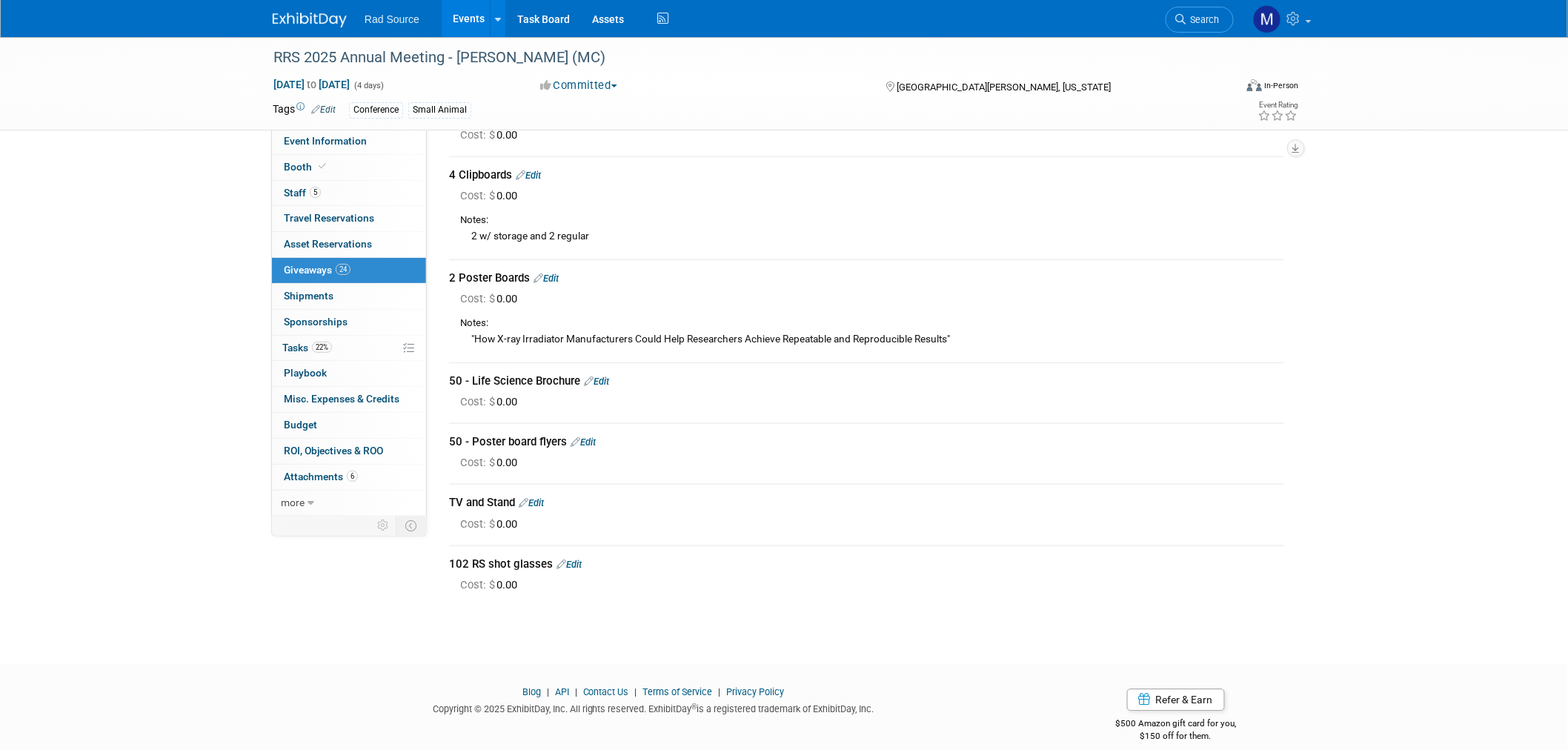
click at [578, 559] on link "Edit" at bounding box center [569, 565] width 25 height 11
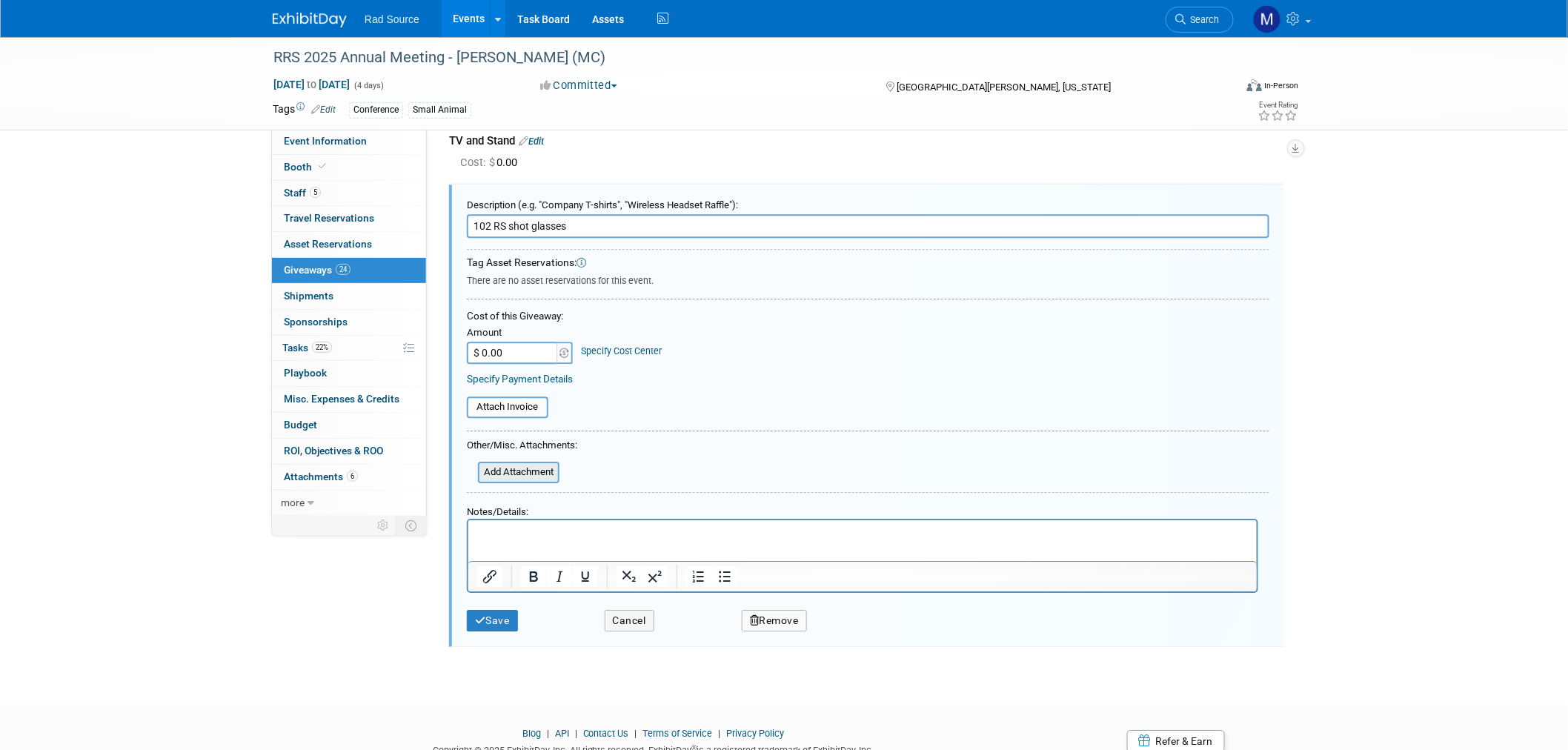
scroll to position [0, 0]
click at [489, 214] on input "102 RS shot glasses" at bounding box center [868, 226] width 802 height 24
type input "102 - RS shot glasses"
click at [496, 610] on button "Save" at bounding box center [492, 621] width 51 height 21
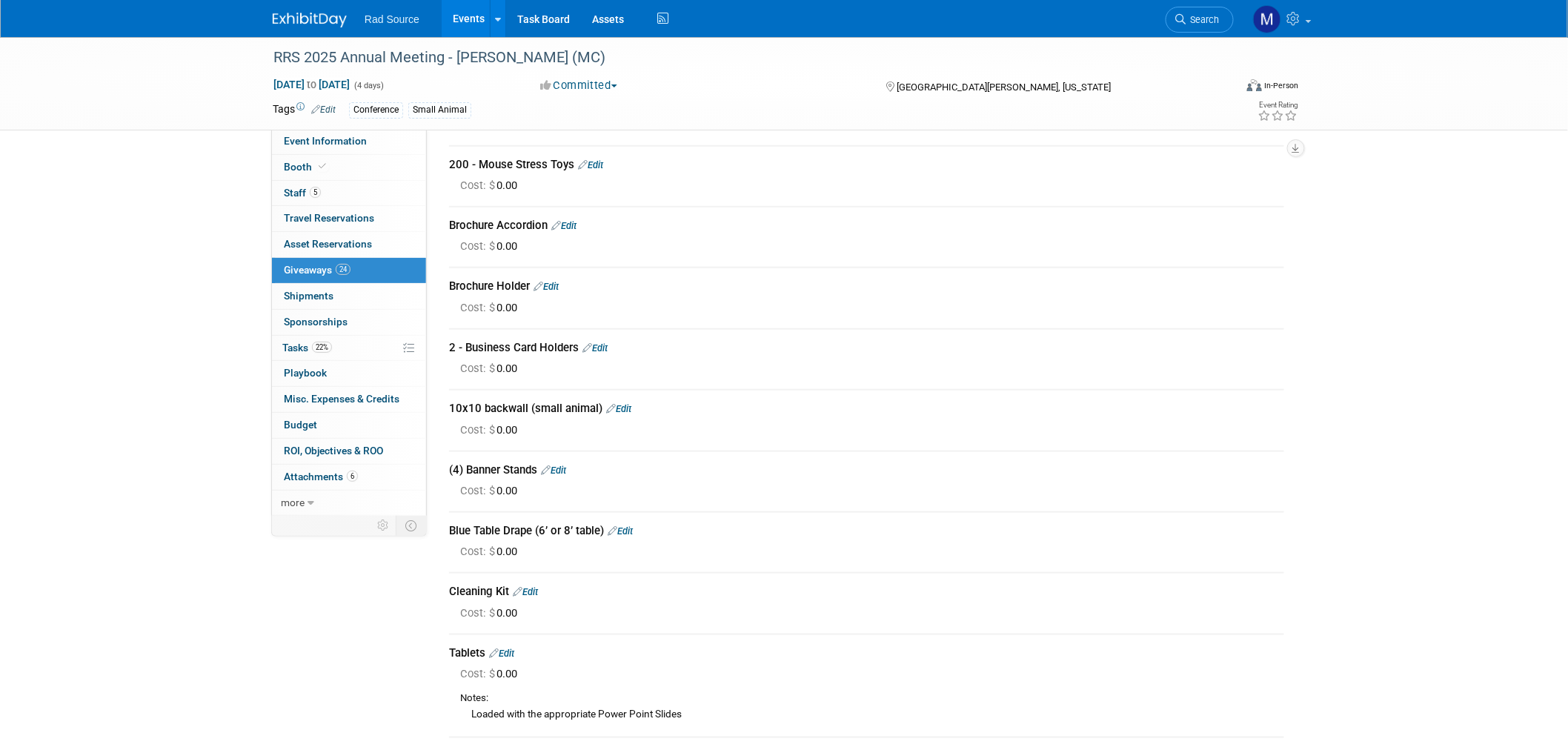
scroll to position [412, 0]
drag, startPoint x: 384, startPoint y: 142, endPoint x: 456, endPoint y: 181, distance: 81.9
click at [384, 142] on link "Event Information" at bounding box center [349, 141] width 154 height 25
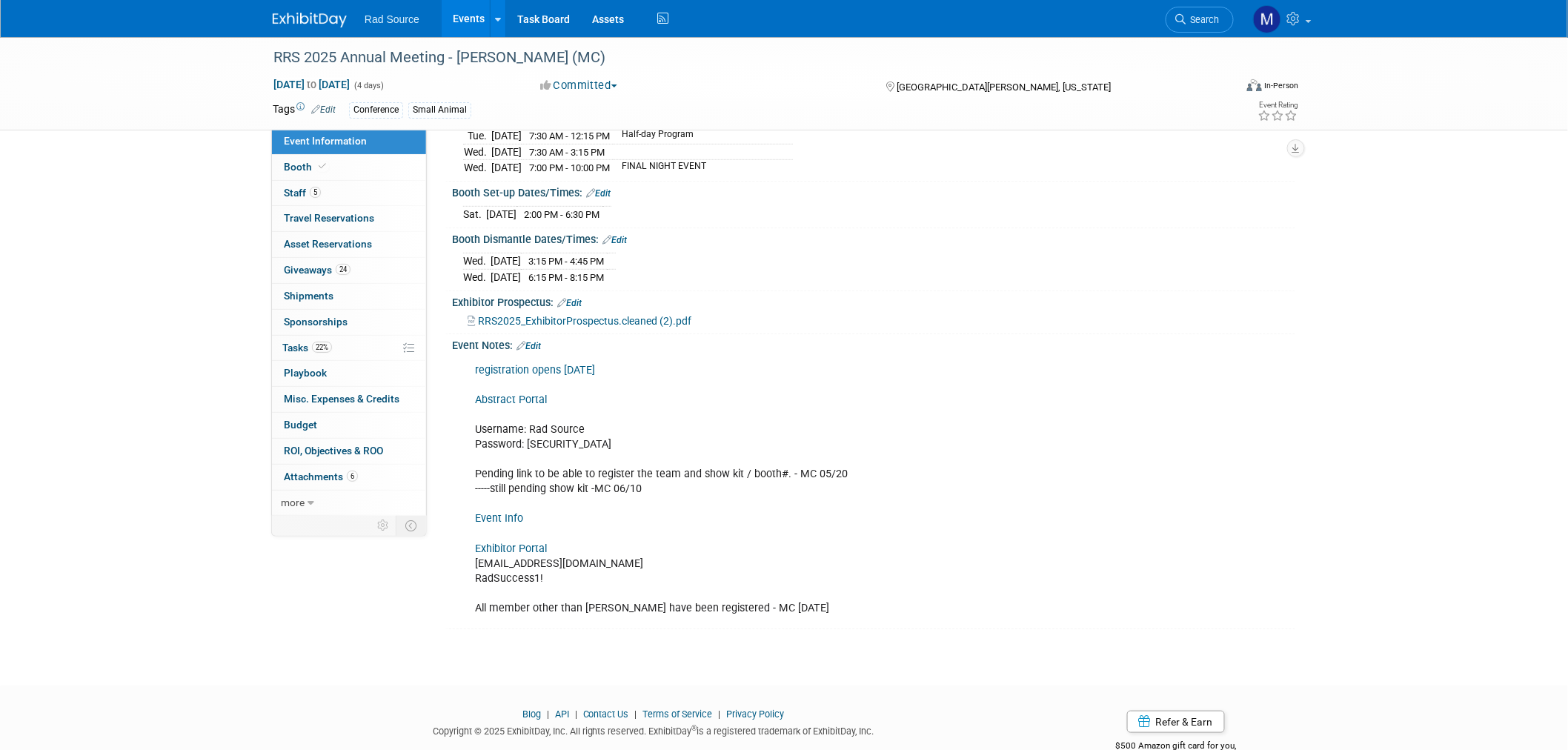
scroll to position [247, 0]
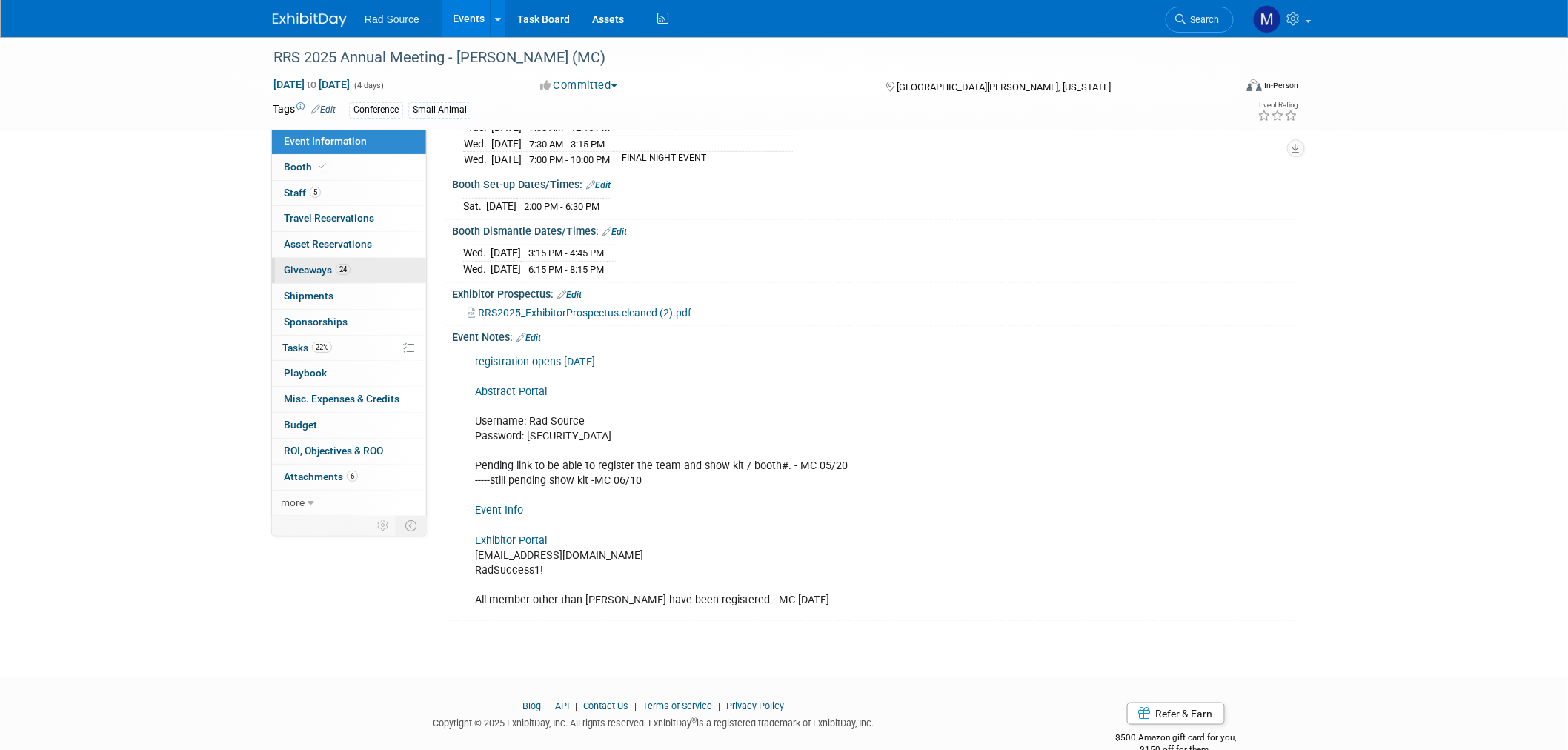
click at [382, 278] on link "24 Giveaways 24" at bounding box center [349, 270] width 154 height 25
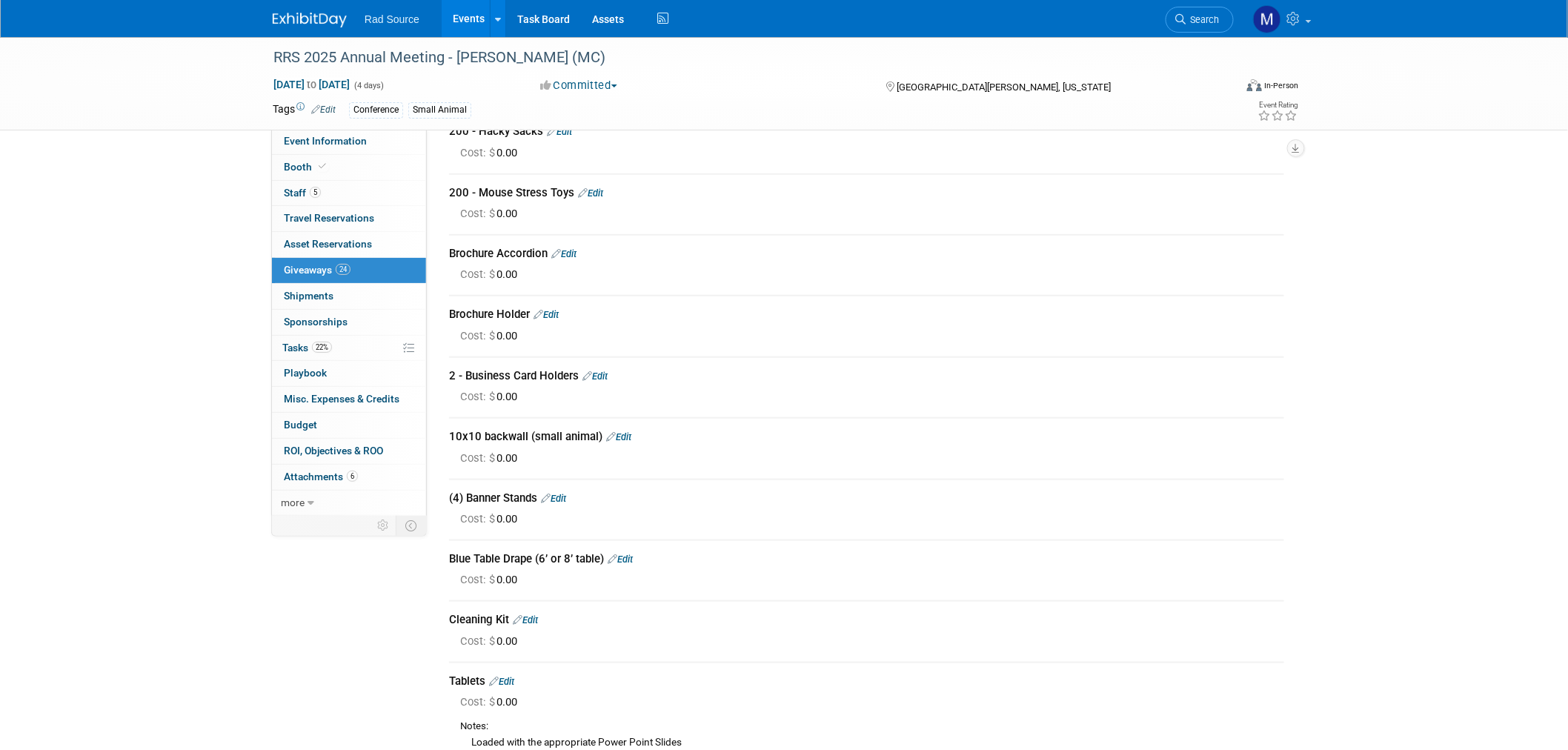
scroll to position [412, 0]
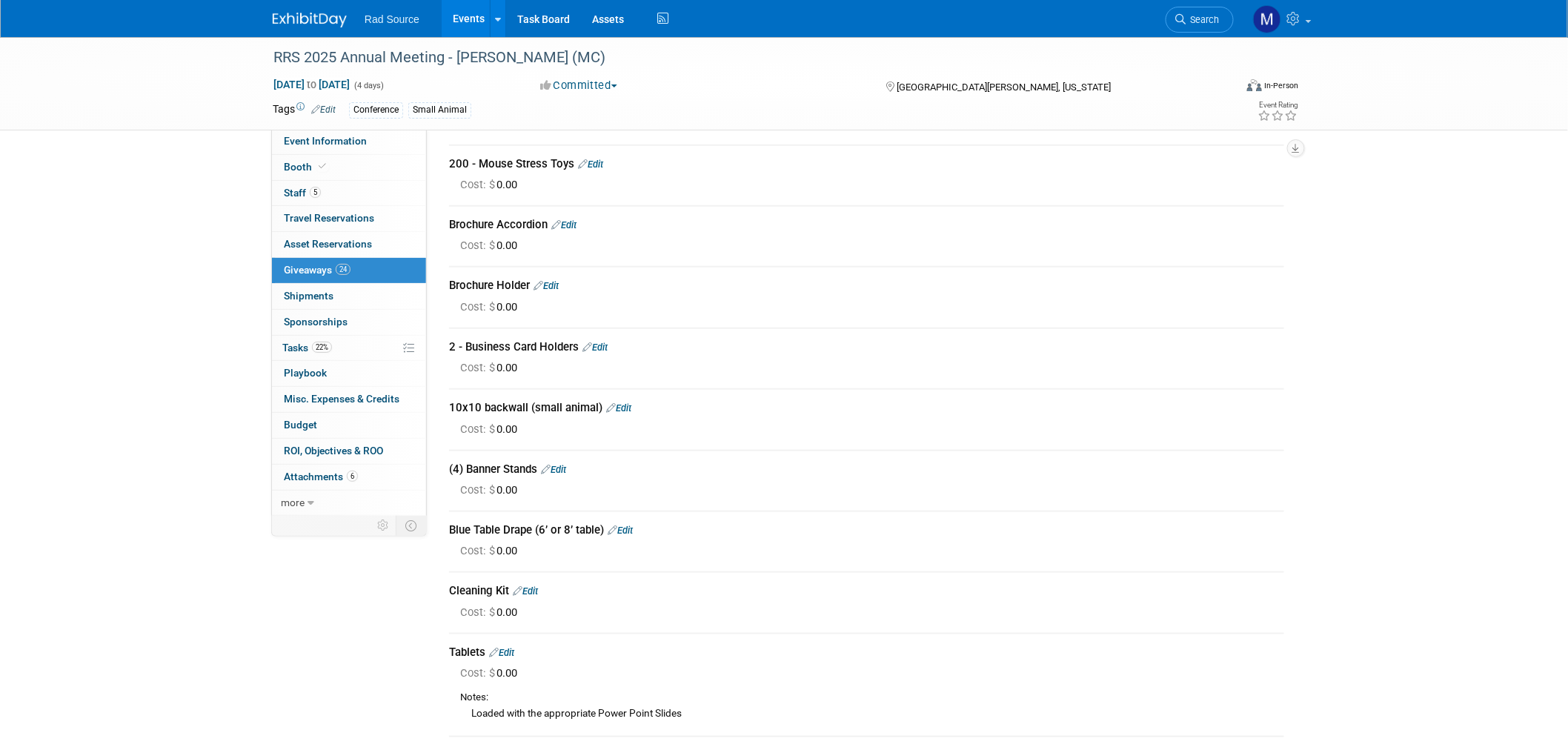
click at [555, 464] on link "Edit" at bounding box center [554, 470] width 25 height 11
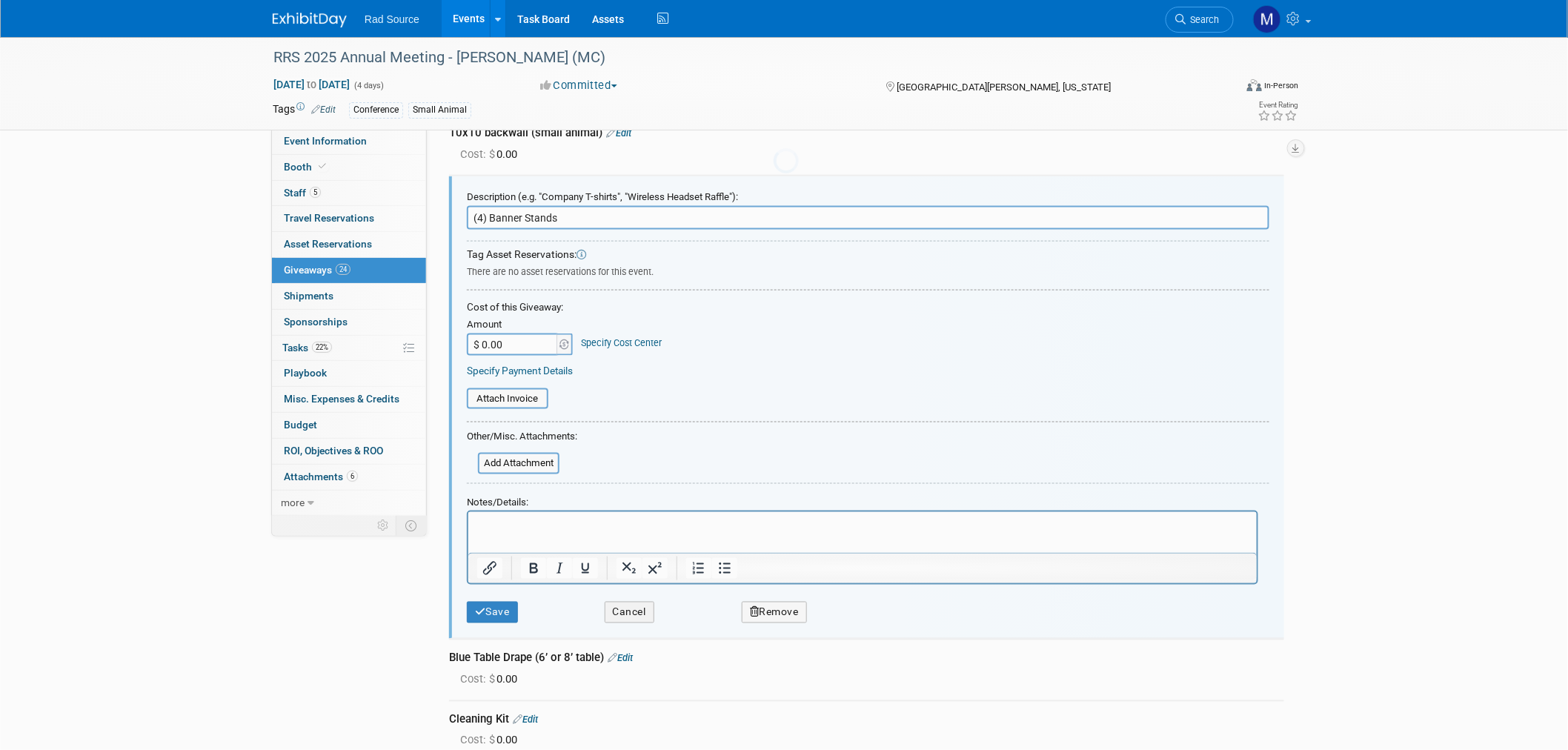
scroll to position [0, 0]
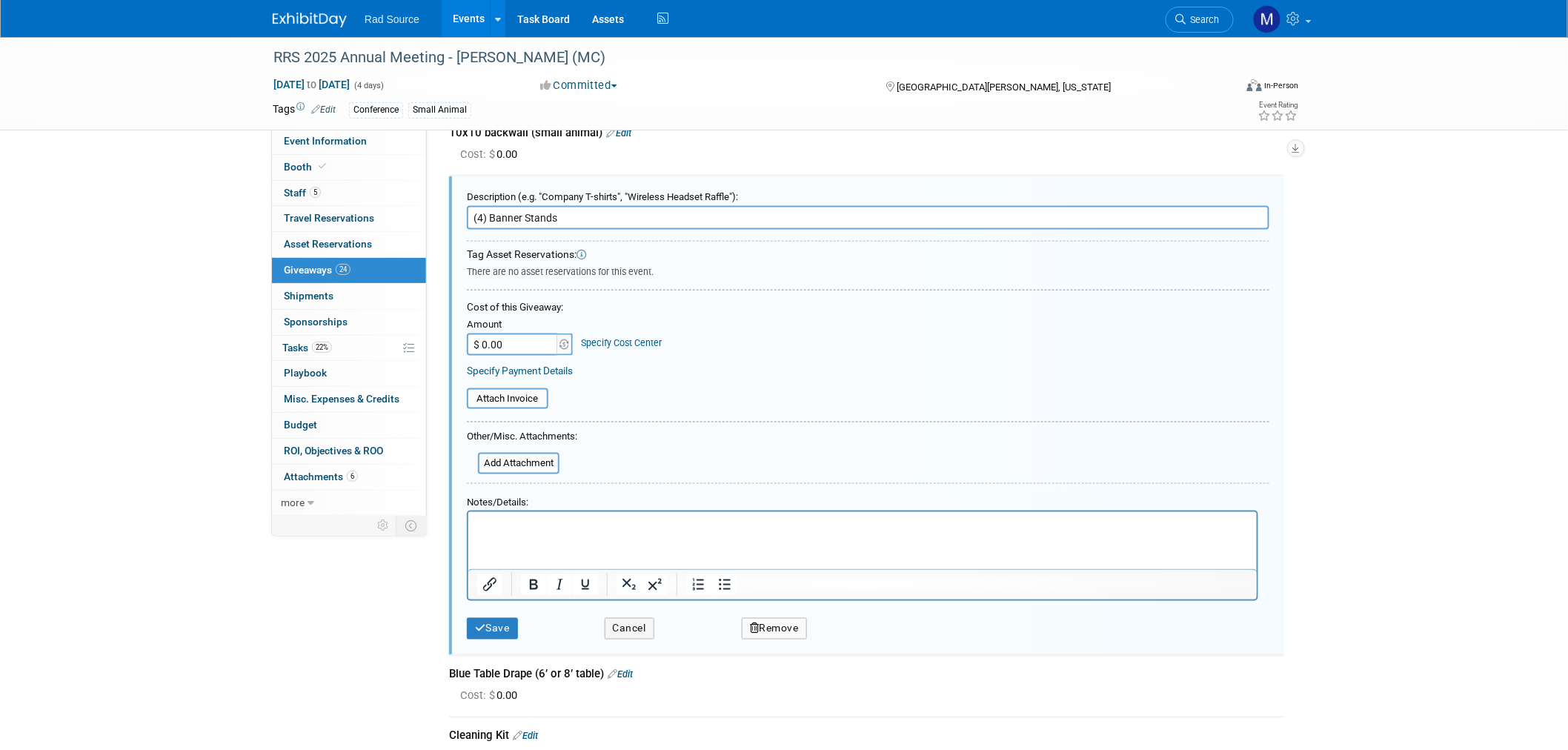
click at [513, 524] on p "Rich Text Area. Press ALT-0 for help." at bounding box center [862, 524] width 771 height 15
click at [549, 533] on html at bounding box center [862, 523] width 789 height 21
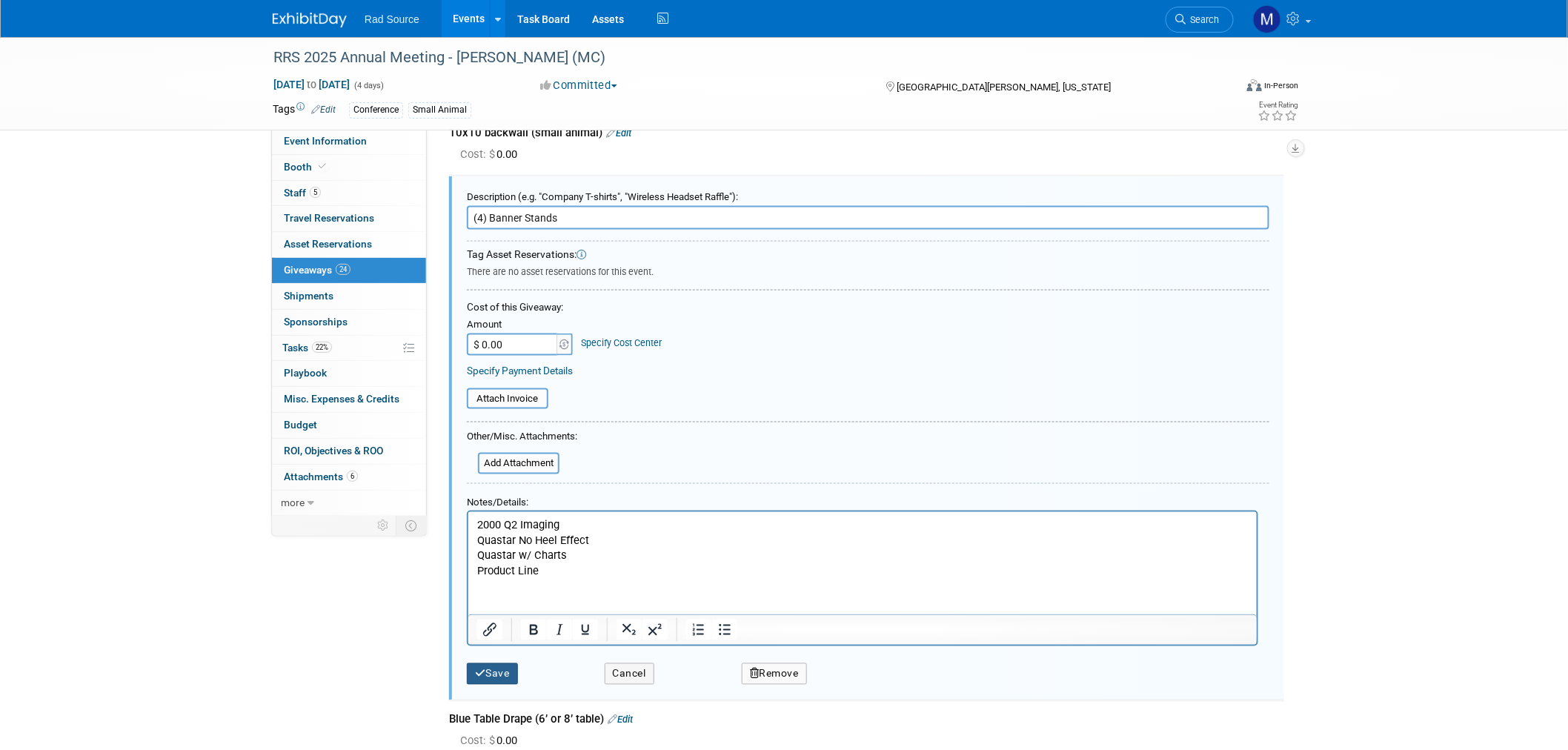
click at [493, 664] on button "Save" at bounding box center [492, 675] width 51 height 21
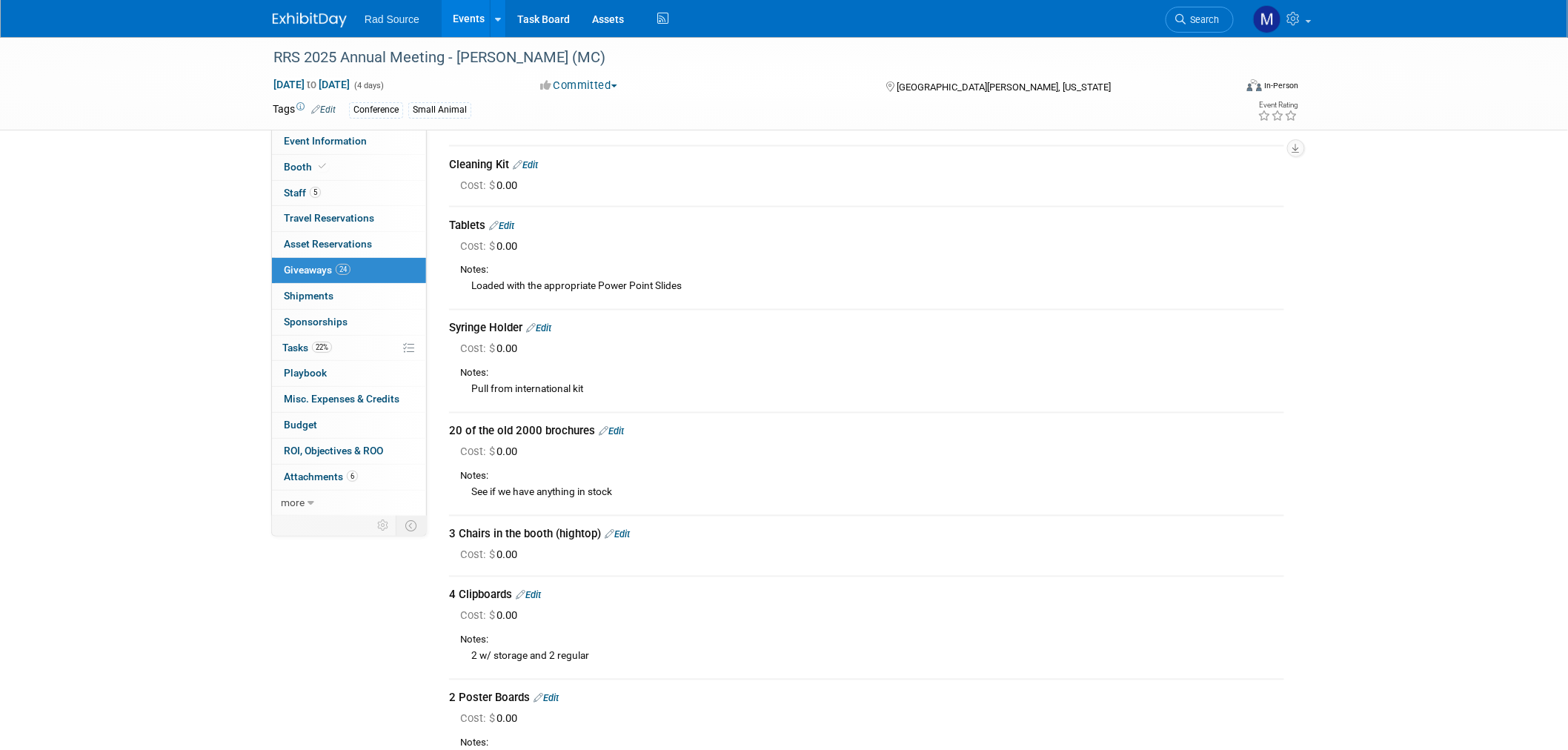
scroll to position [934, 0]
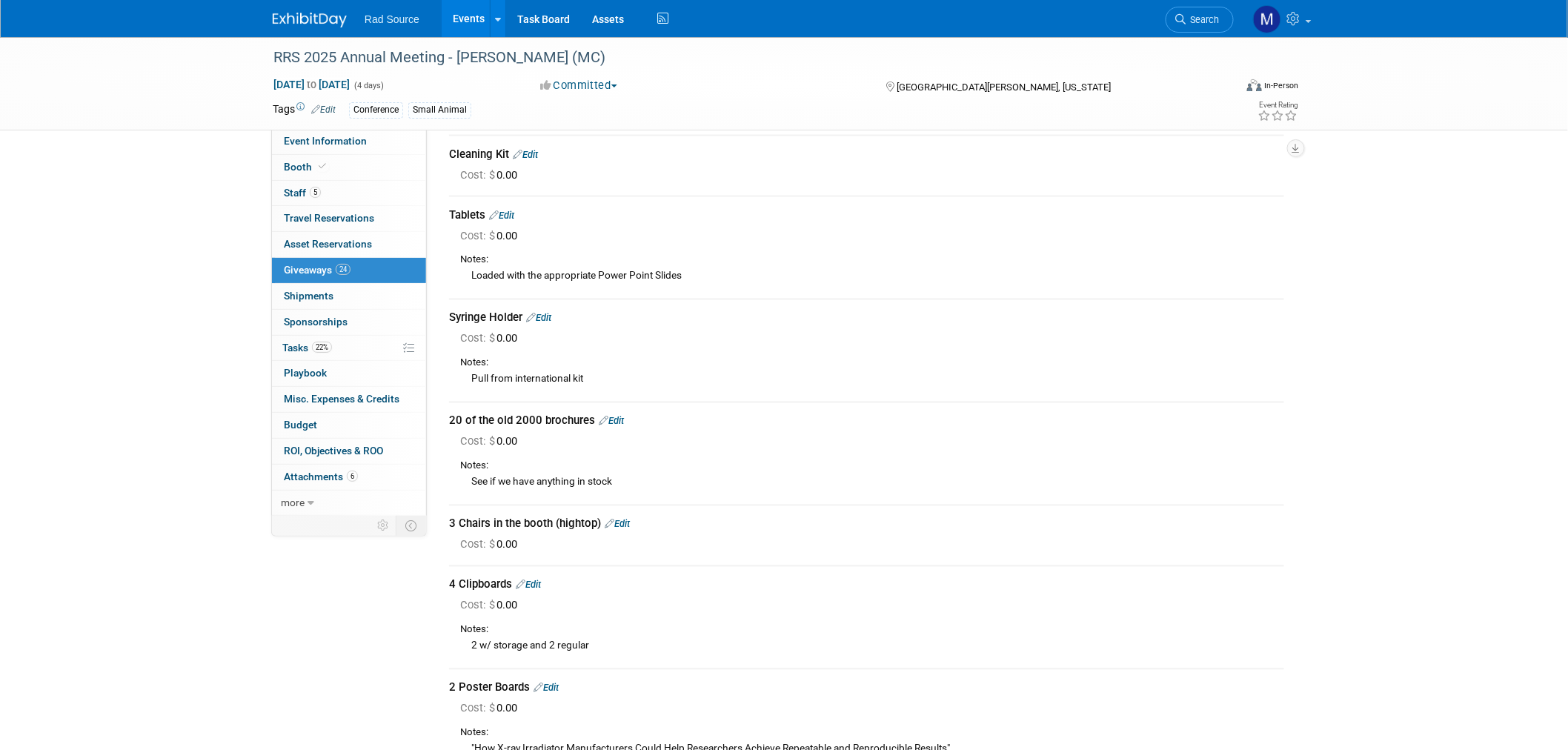
click at [630, 519] on link "Edit" at bounding box center [617, 524] width 25 height 11
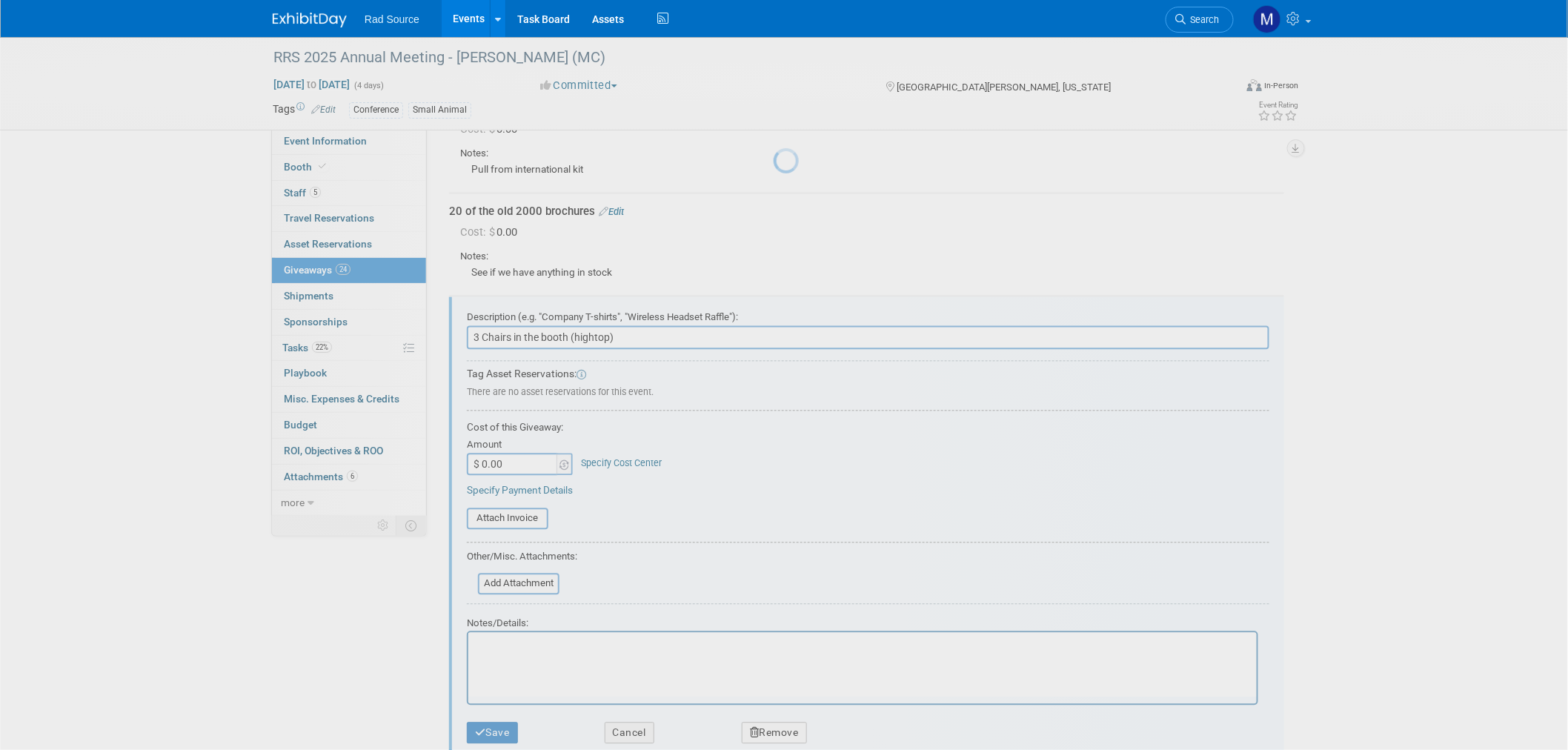
scroll to position [1260, 0]
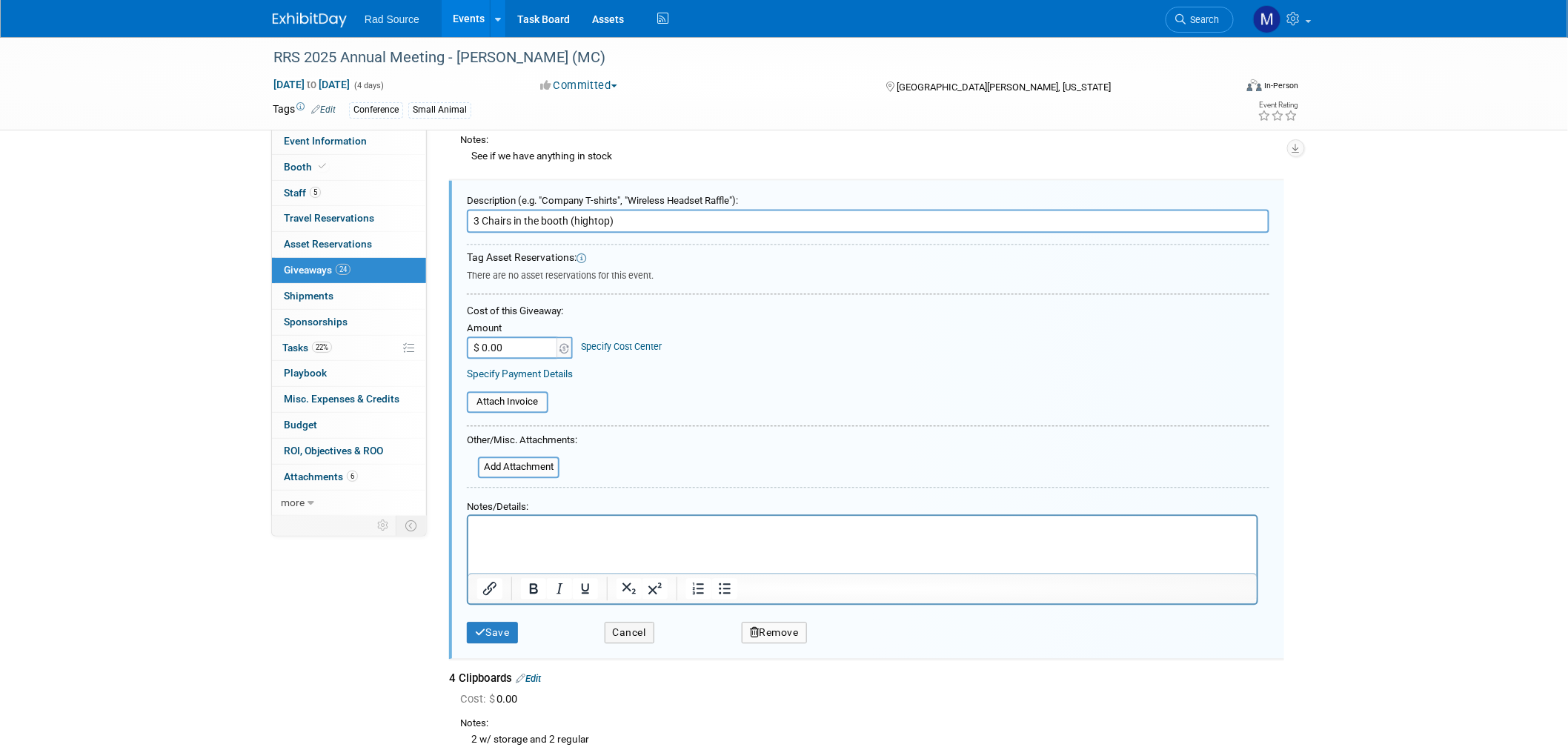
drag, startPoint x: 610, startPoint y: 209, endPoint x: 573, endPoint y: 209, distance: 37.0
click at [573, 209] on input "3 Chairs in the booth (hightop)" at bounding box center [868, 221] width 802 height 24
drag, startPoint x: 632, startPoint y: 210, endPoint x: 572, endPoint y: 209, distance: 60.0
click at [572, 209] on input "3 Chairs in the booth (hightop)" at bounding box center [868, 221] width 802 height 24
click at [580, 209] on input "3 Chairs in the booth" at bounding box center [868, 221] width 802 height 24
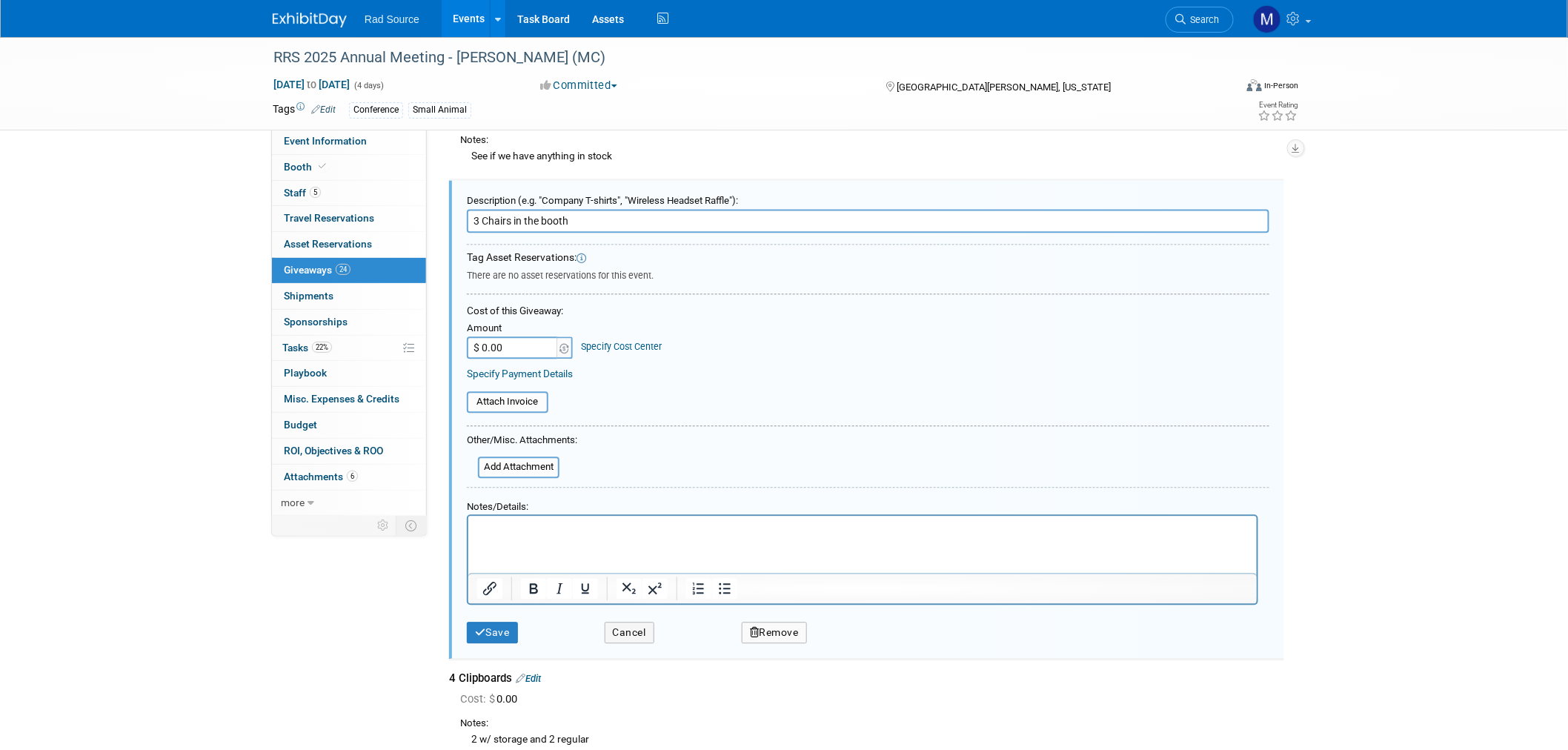
drag, startPoint x: 538, startPoint y: 209, endPoint x: 528, endPoint y: 209, distance: 10.0
click at [528, 209] on input "3 Chairs in the booth" at bounding box center [868, 221] width 802 height 24
drag, startPoint x: 595, startPoint y: 213, endPoint x: 512, endPoint y: 215, distance: 83.0
click at [512, 215] on input "3 Chairs in the booth" at bounding box center [868, 221] width 802 height 24
type input "3 Chairs"
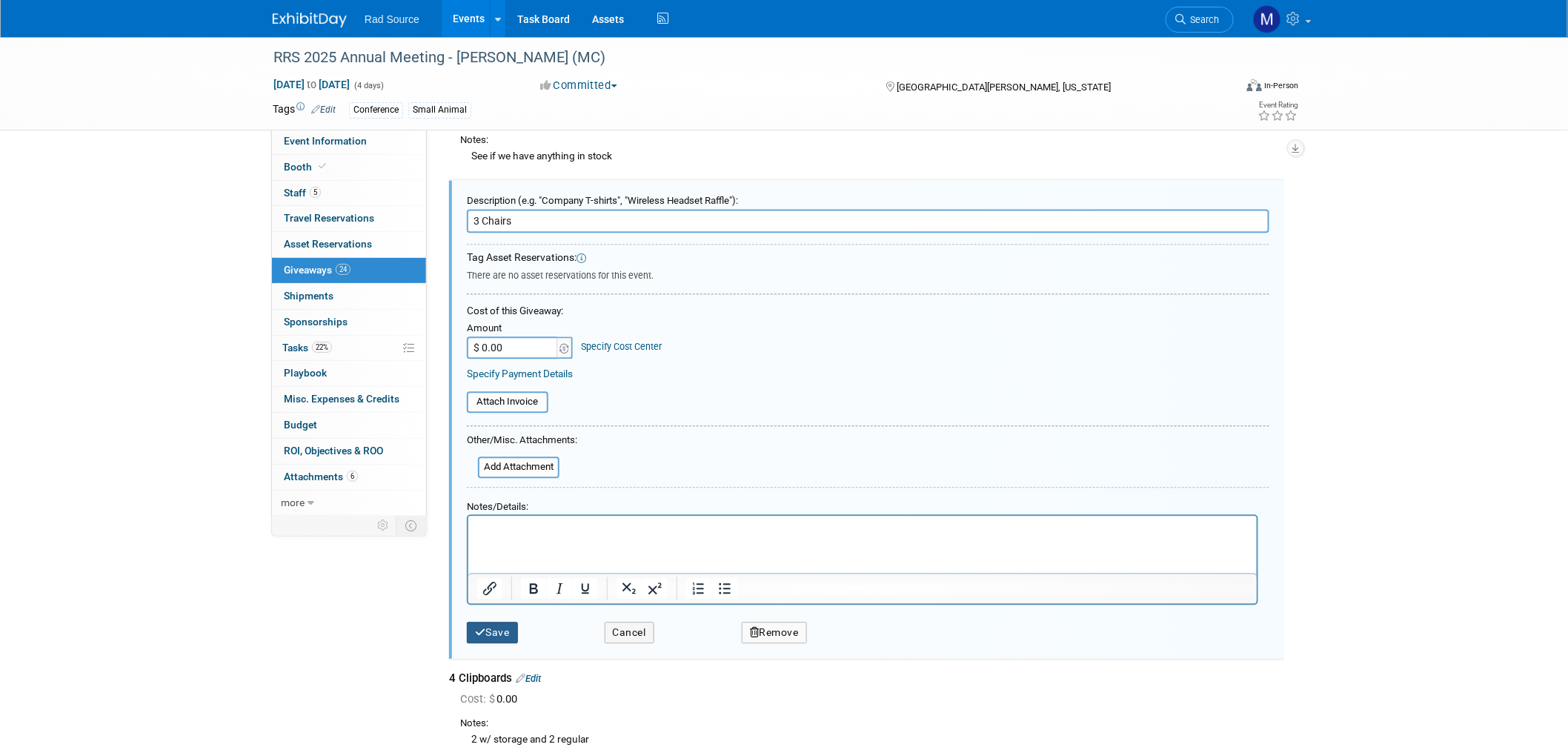
click at [497, 622] on button "Save" at bounding box center [492, 633] width 51 height 21
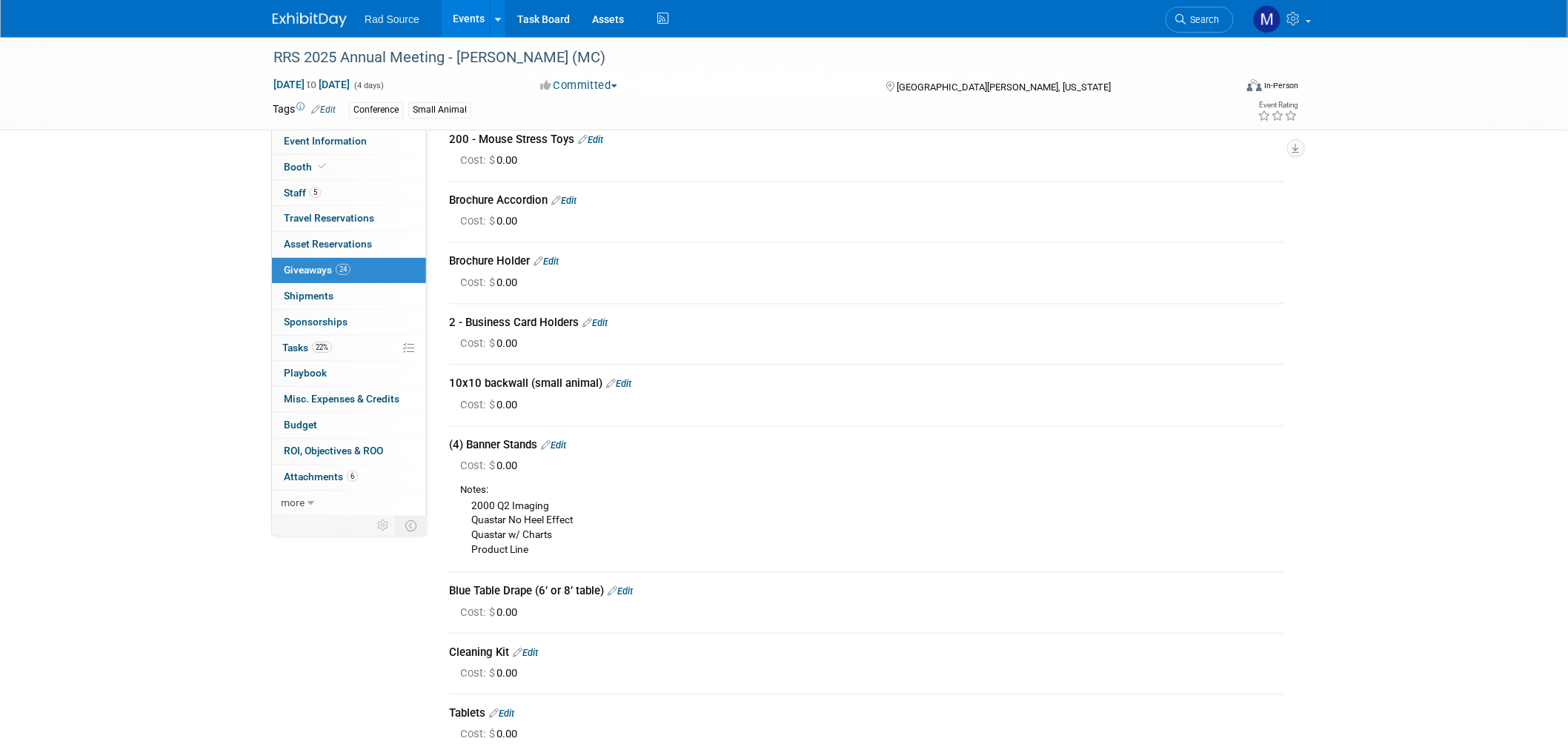
scroll to position [24, 0]
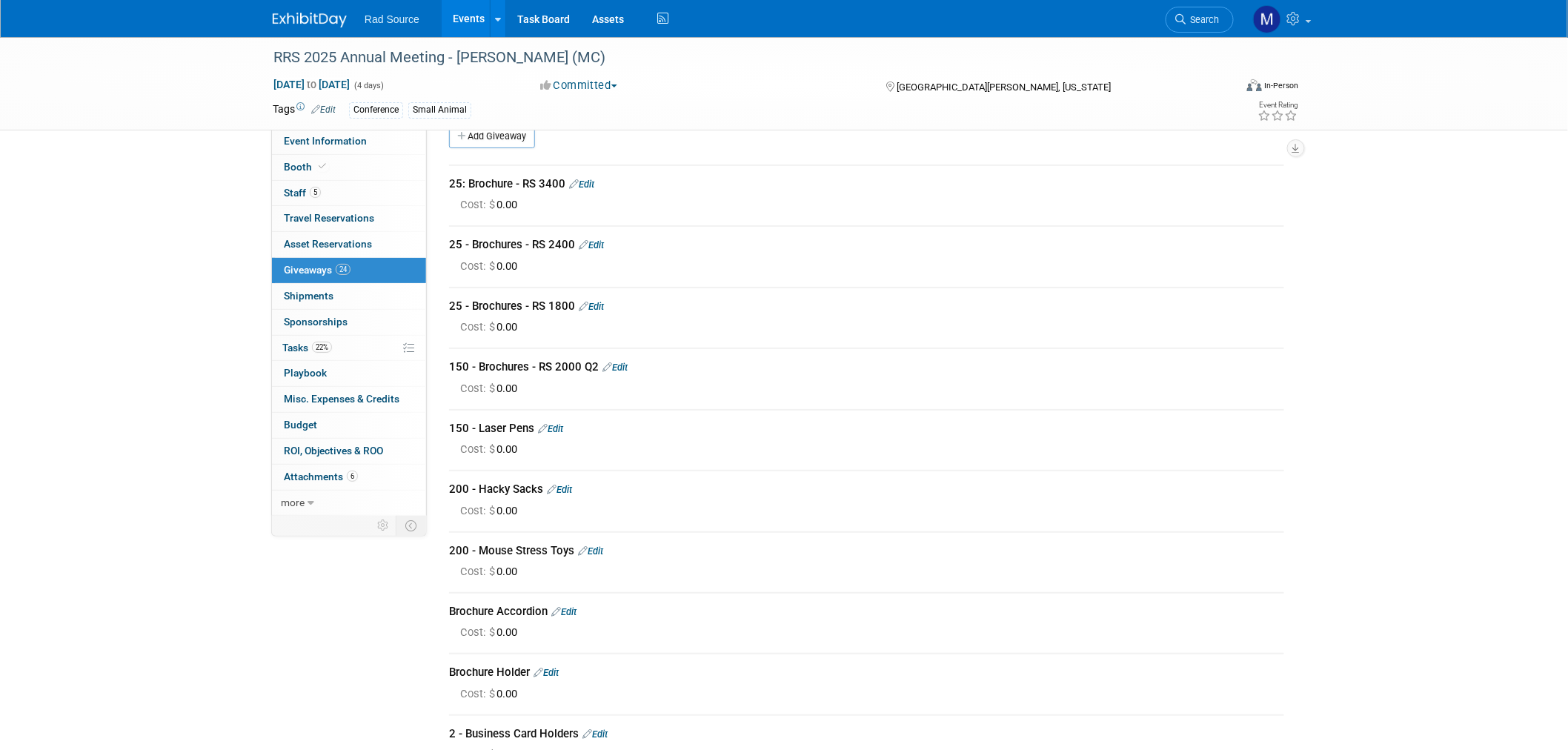
click at [322, 23] on img at bounding box center [309, 20] width 74 height 15
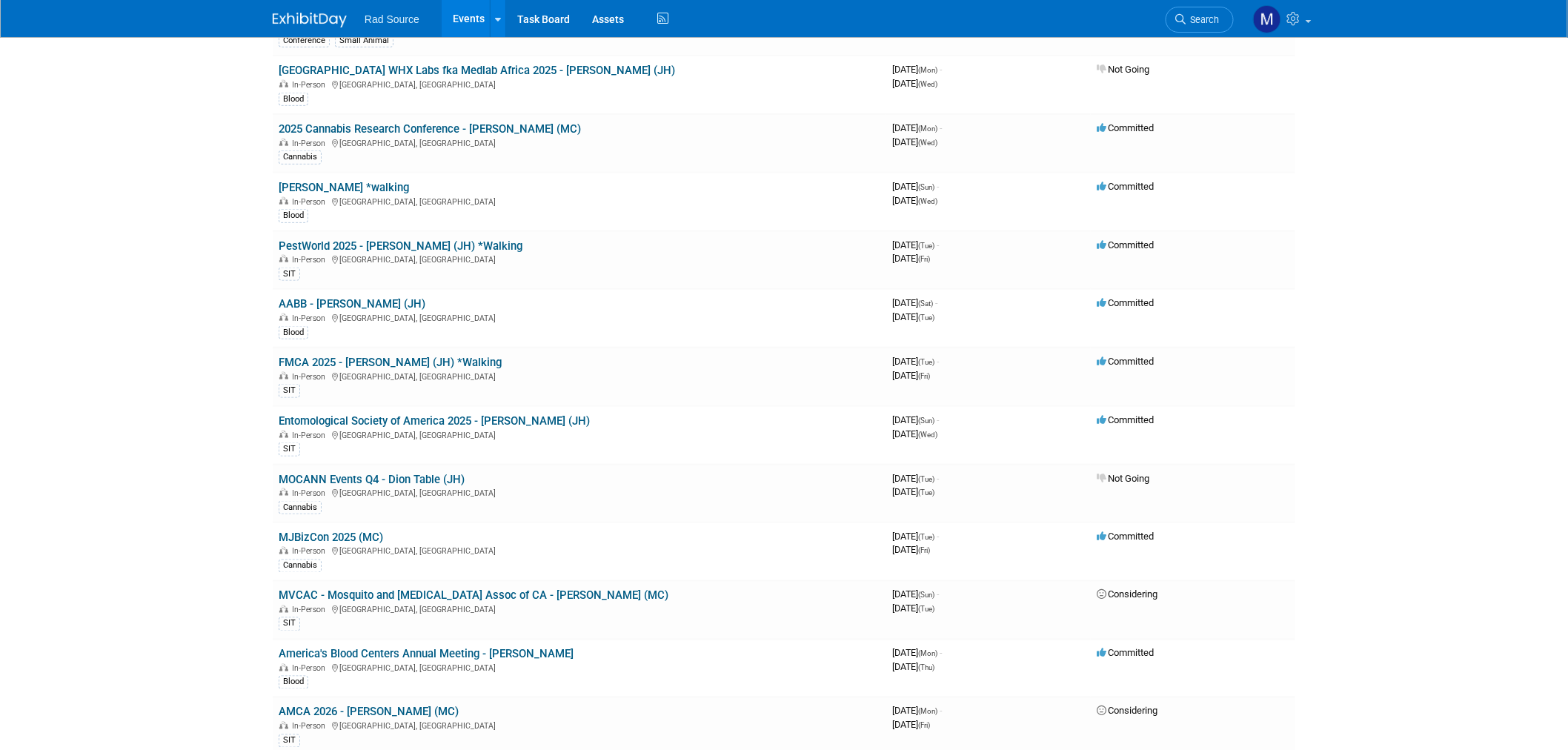
scroll to position [659, 0]
